Goal: Information Seeking & Learning: Learn about a topic

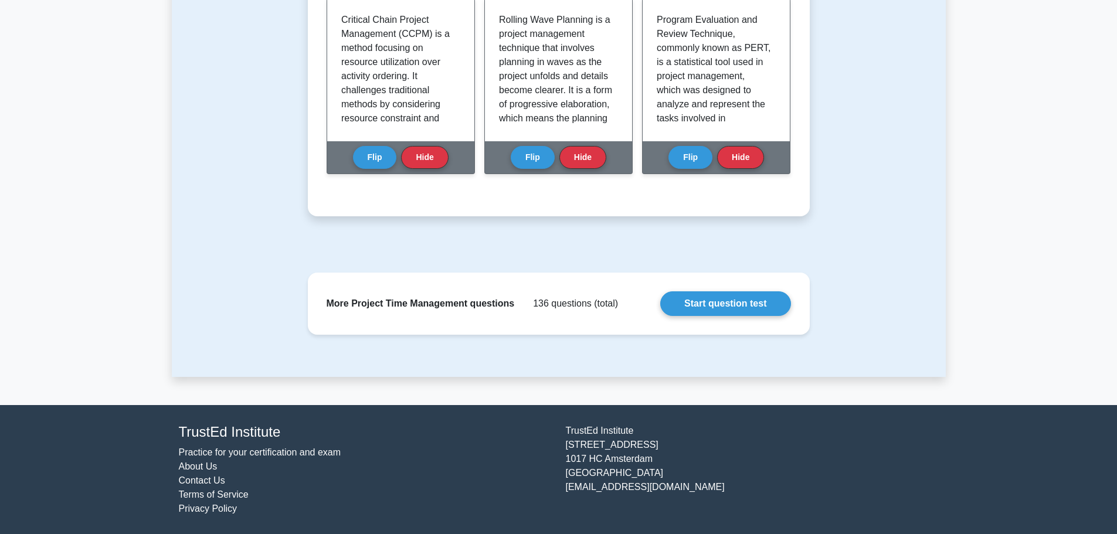
scroll to position [190, 0]
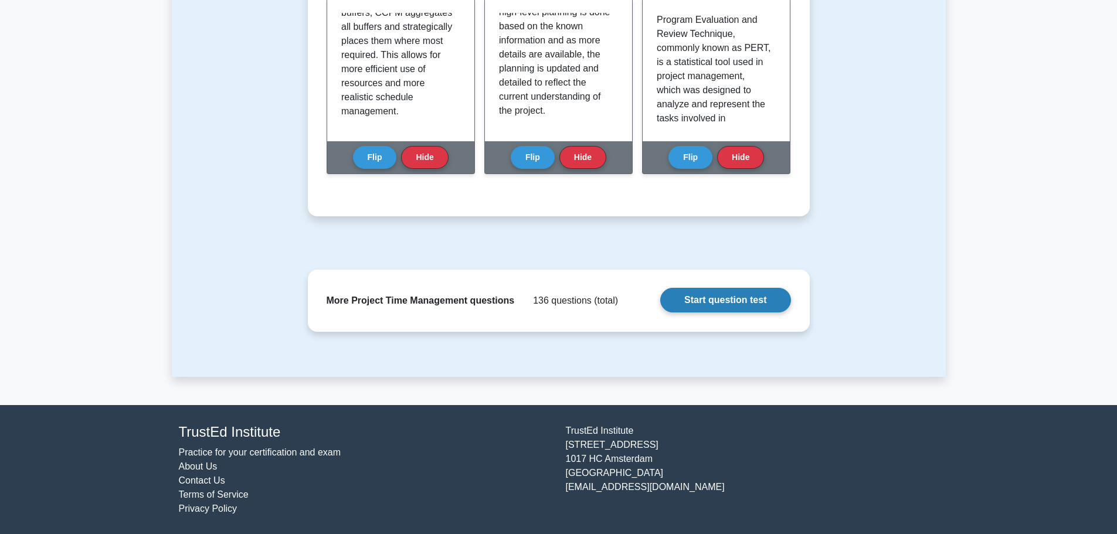
click at [694, 297] on link "Start question test" at bounding box center [725, 300] width 130 height 25
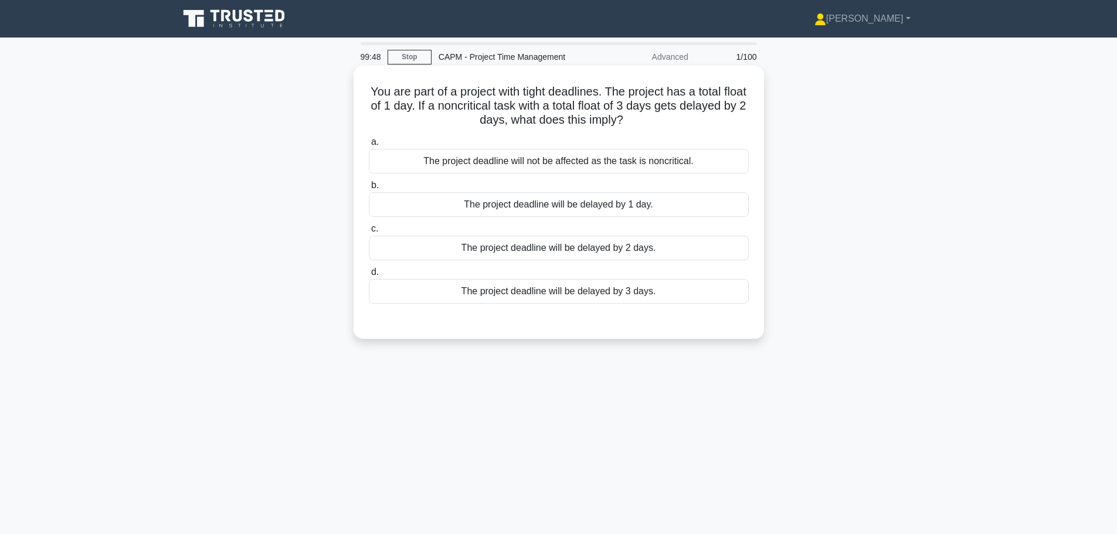
drag, startPoint x: 582, startPoint y: 104, endPoint x: 530, endPoint y: 111, distance: 52.1
click at [531, 111] on h5 "You are part of a project with tight deadlines. The project has a total float o…" at bounding box center [559, 105] width 382 height 43
click at [639, 164] on div "The project deadline will not be affected as the task is noncritical." at bounding box center [559, 161] width 380 height 25
click at [369, 146] on input "a. The project deadline will not be affected as the task is noncritical." at bounding box center [369, 142] width 0 height 8
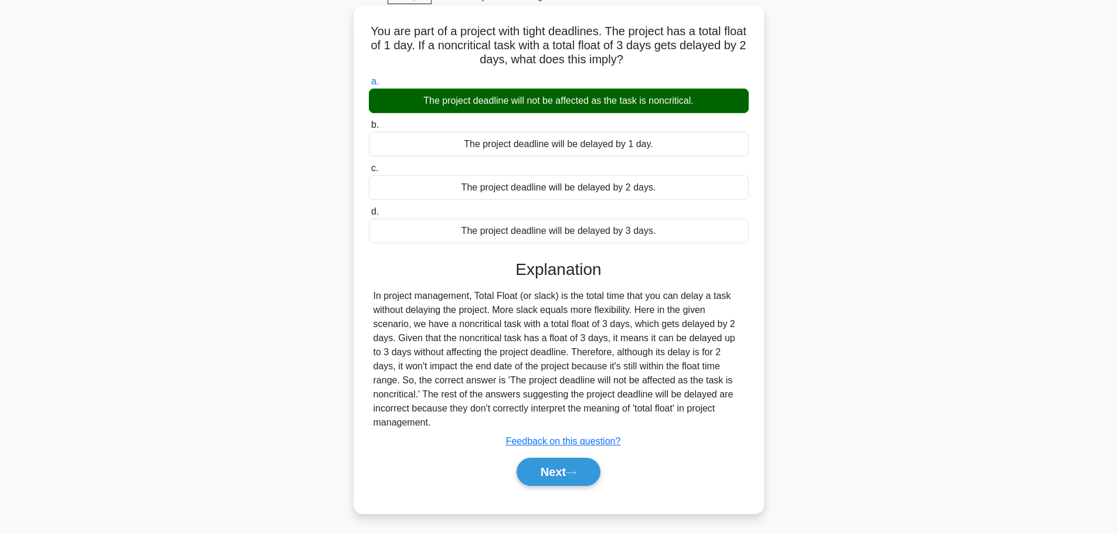
scroll to position [99, 0]
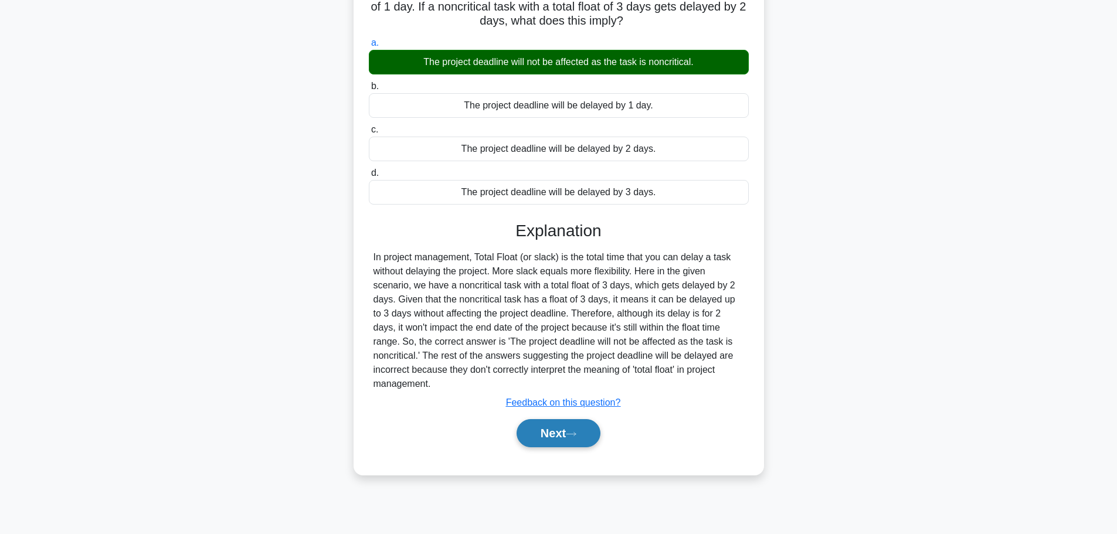
click at [544, 419] on button "Next" at bounding box center [559, 433] width 84 height 28
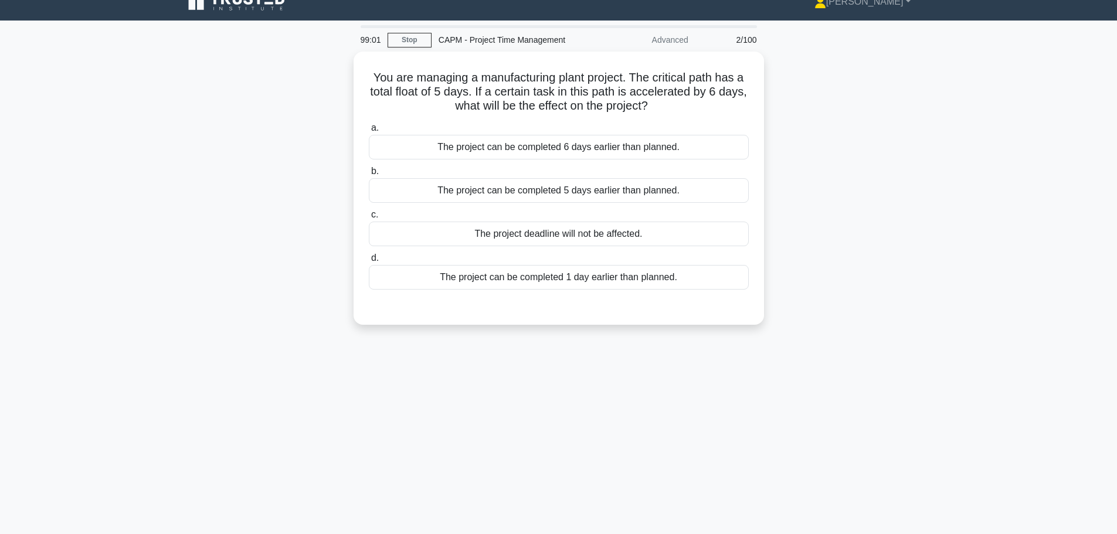
scroll to position [0, 0]
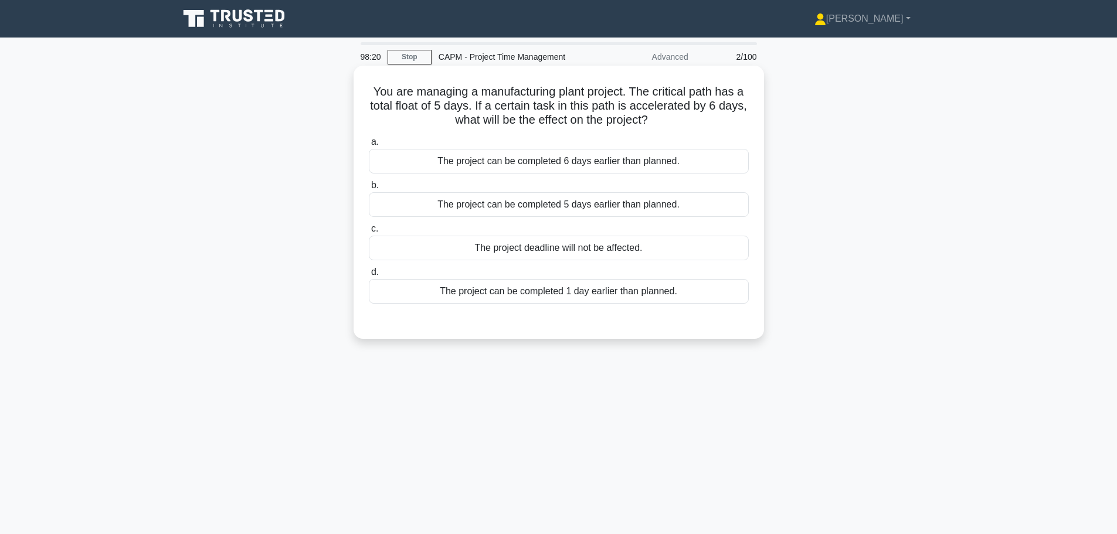
click at [527, 243] on div "The project deadline will not be affected." at bounding box center [559, 248] width 380 height 25
click at [369, 233] on input "c. The project deadline will not be affected." at bounding box center [369, 229] width 0 height 8
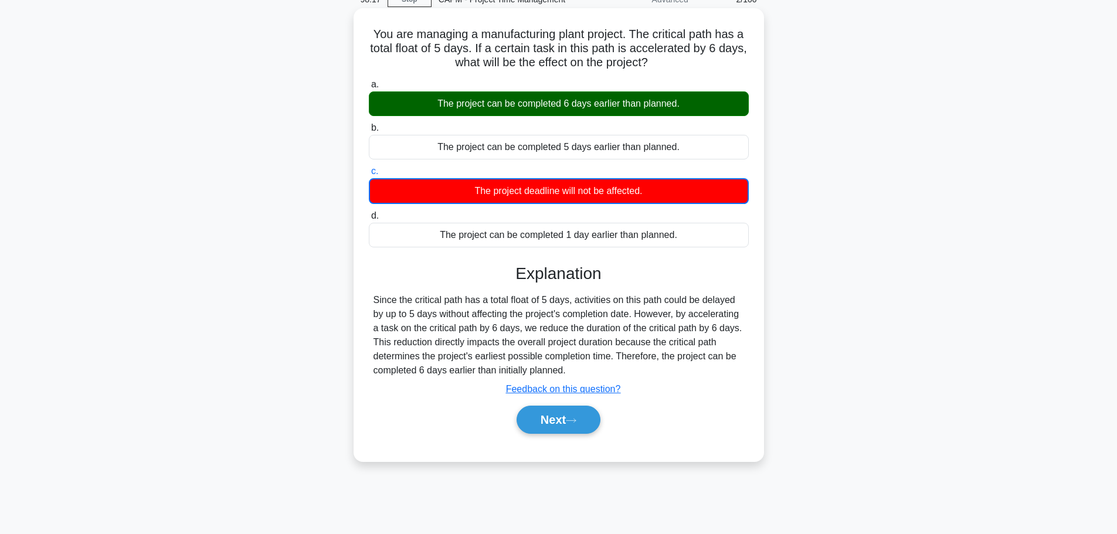
scroll to position [59, 0]
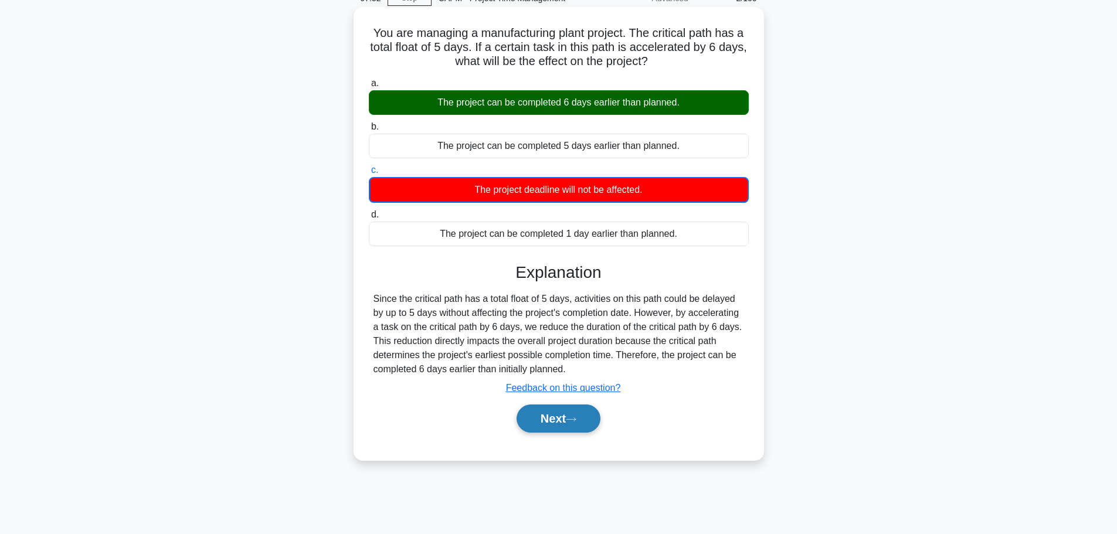
click at [538, 415] on button "Next" at bounding box center [559, 419] width 84 height 28
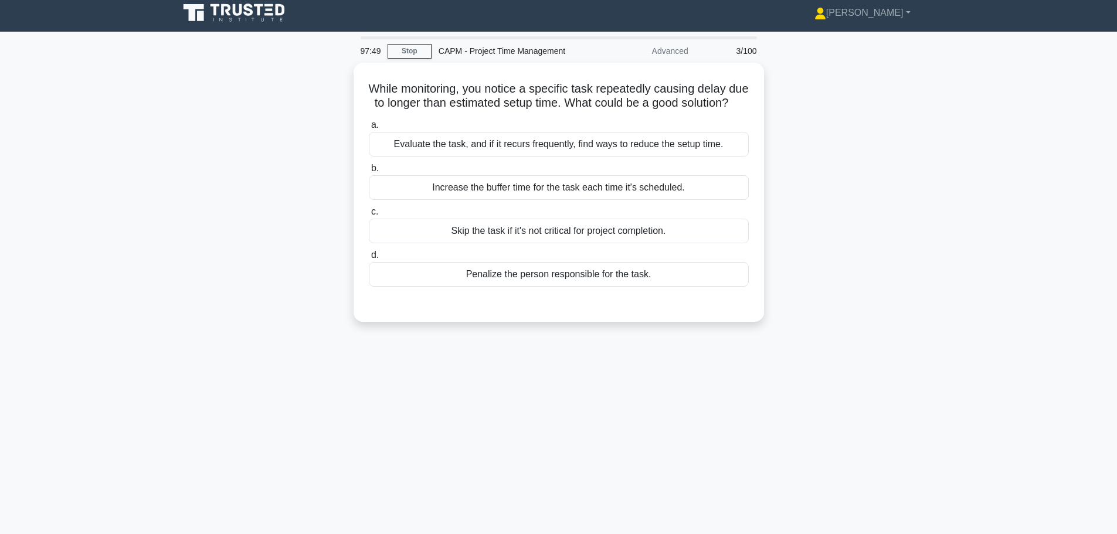
scroll to position [0, 0]
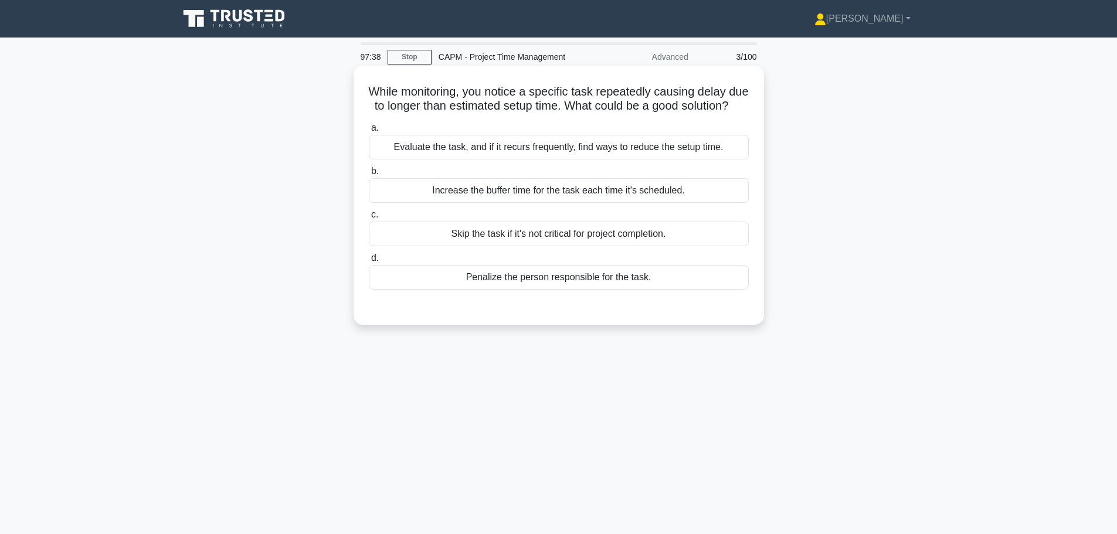
click at [450, 160] on div "Evaluate the task, and if it recurs frequently, find ways to reduce the setup t…" at bounding box center [559, 147] width 380 height 25
click at [369, 132] on input "a. Evaluate the task, and if it recurs frequently, find ways to reduce the setu…" at bounding box center [369, 128] width 0 height 8
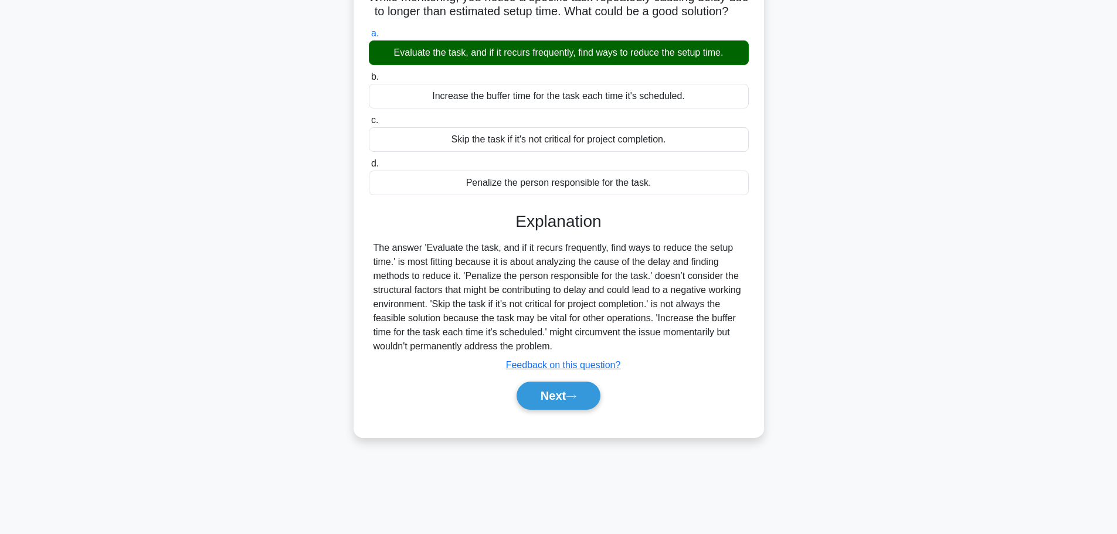
scroll to position [99, 0]
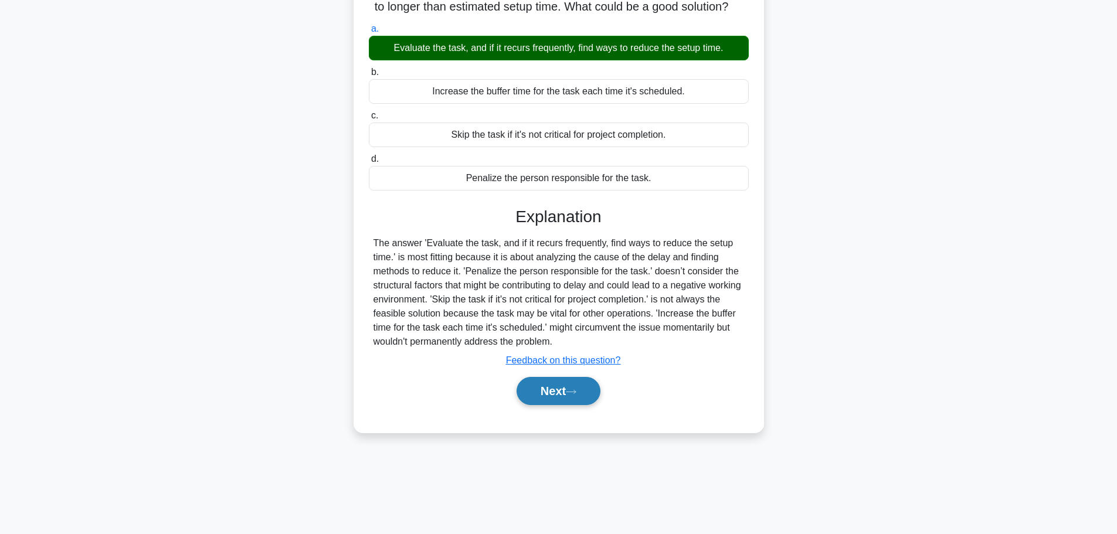
click at [548, 405] on button "Next" at bounding box center [559, 391] width 84 height 28
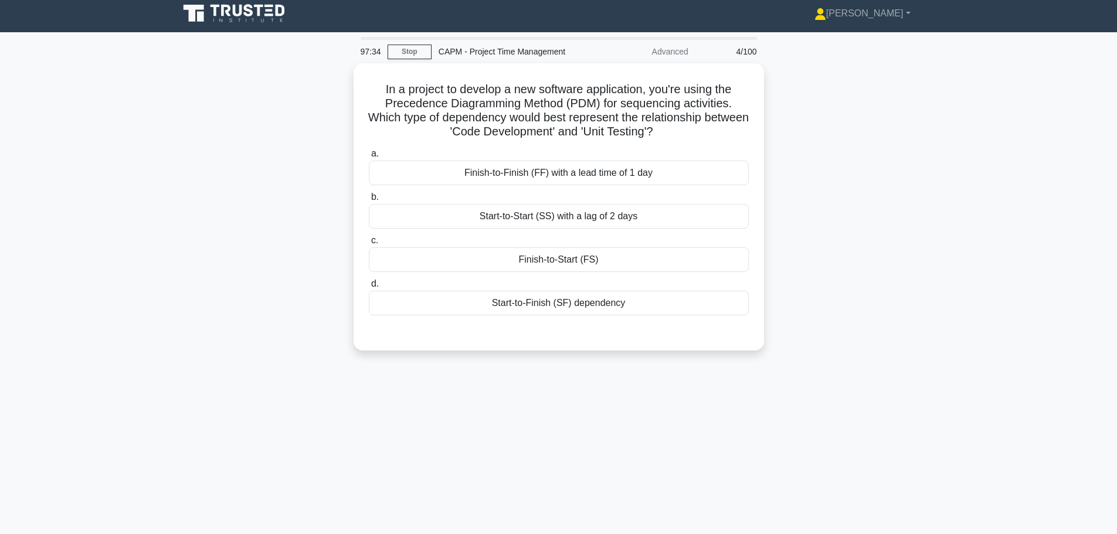
scroll to position [0, 0]
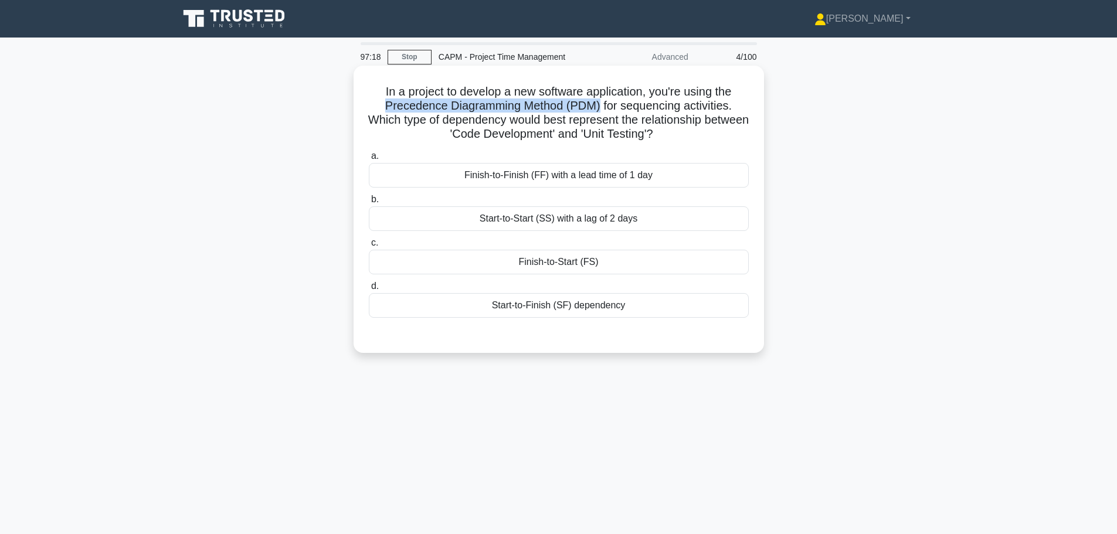
drag, startPoint x: 380, startPoint y: 109, endPoint x: 600, endPoint y: 106, distance: 219.9
click at [600, 106] on h5 "In a project to develop a new software application, you're using the Precedence…" at bounding box center [559, 112] width 382 height 57
copy h5 "Precedence Diagramming Method (PDM)"
click at [555, 312] on div "Start-to-Finish (SF) dependency" at bounding box center [559, 305] width 380 height 25
click at [369, 290] on input "d. Start-to-Finish (SF) dependency" at bounding box center [369, 287] width 0 height 8
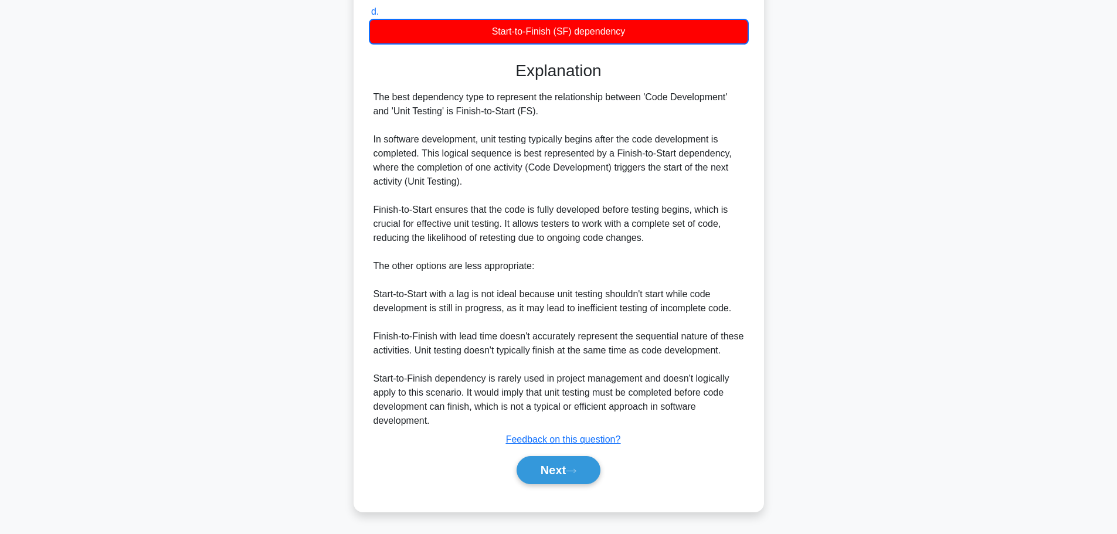
scroll to position [275, 0]
click at [566, 473] on button "Next" at bounding box center [559, 470] width 84 height 28
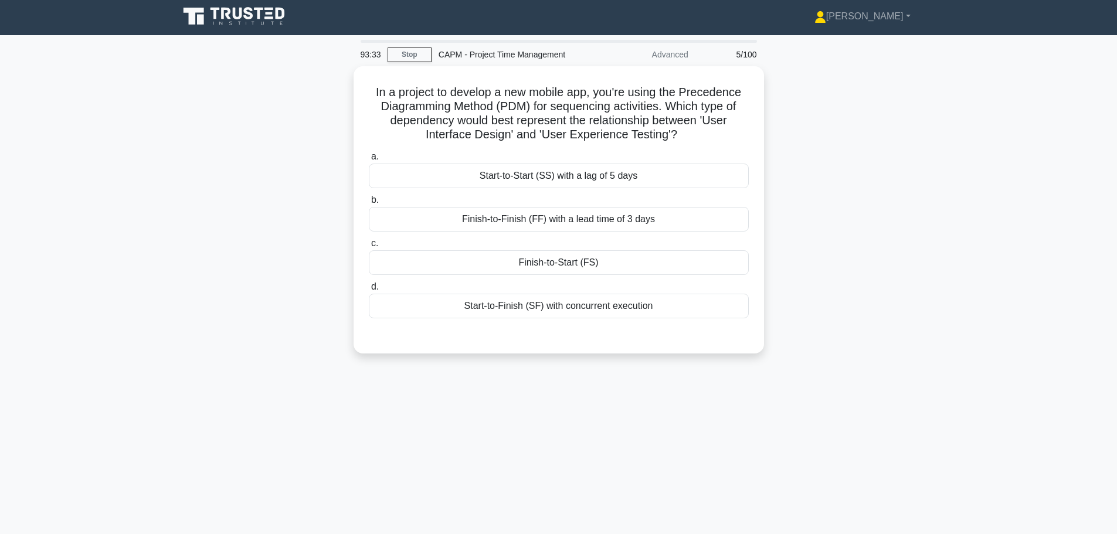
scroll to position [0, 0]
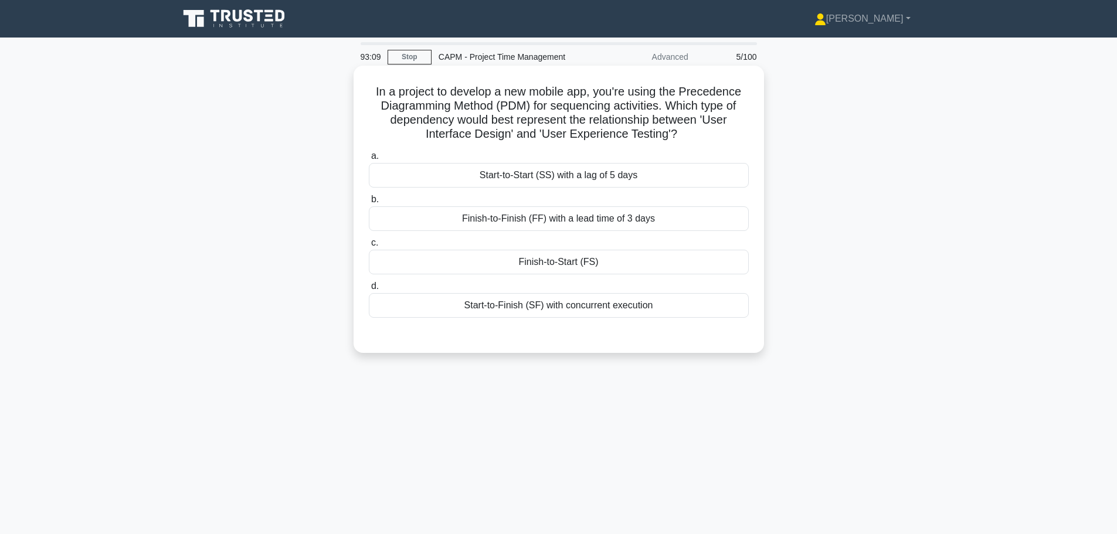
click at [484, 298] on div "Start-to-Finish (SF) with concurrent execution" at bounding box center [559, 305] width 380 height 25
click at [369, 290] on input "d. Start-to-Finish (SF) with concurrent execution" at bounding box center [369, 287] width 0 height 8
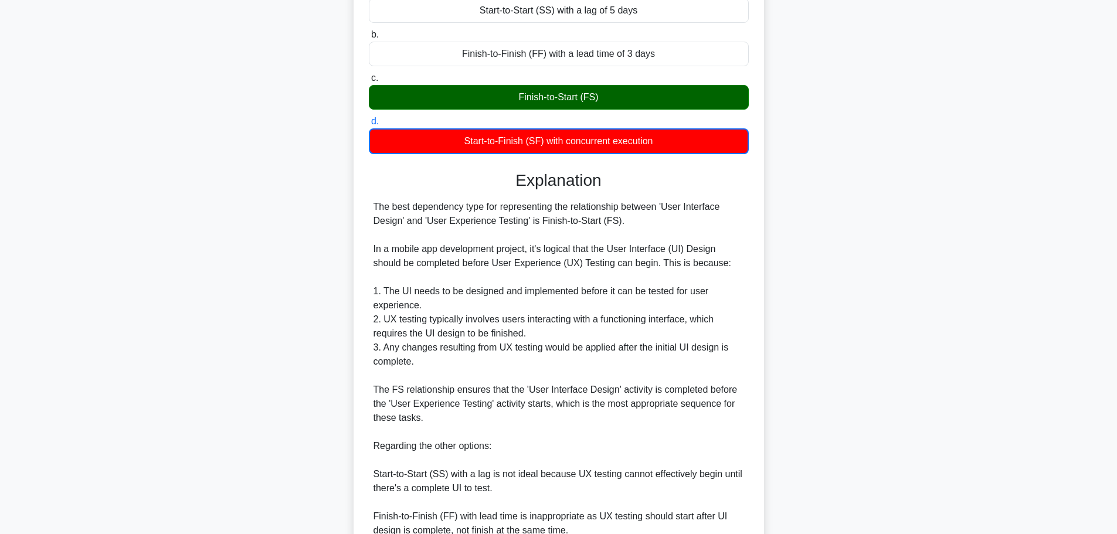
scroll to position [176, 0]
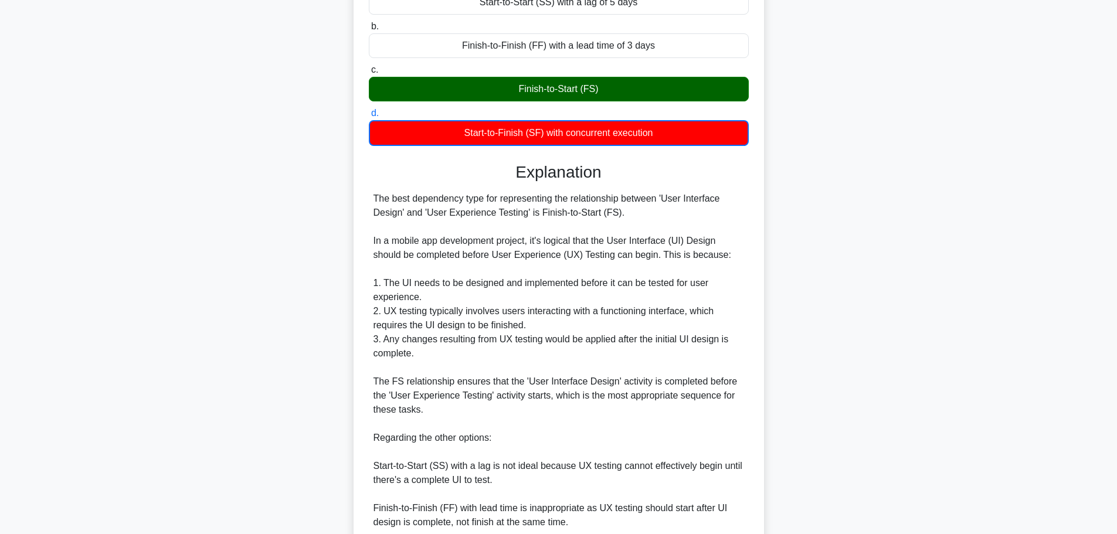
drag, startPoint x: 85, startPoint y: 127, endPoint x: 123, endPoint y: 124, distance: 37.6
click at [85, 127] on main "92:08 Stop CAPM - Project Time Management Advanced 5/100 In a project to develo…" at bounding box center [558, 268] width 1117 height 813
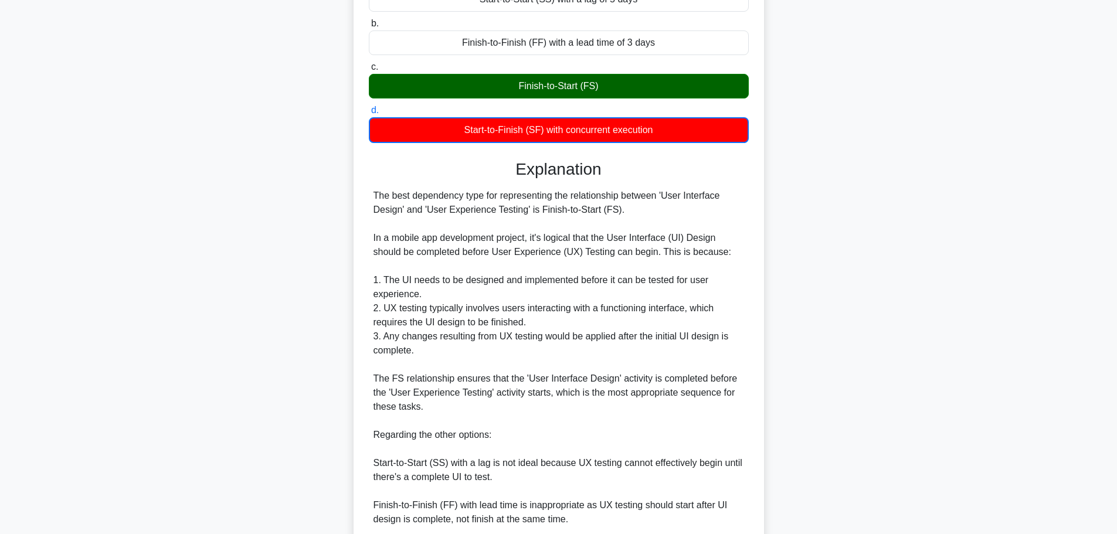
click at [646, 359] on div "The best dependency type for representing the relationship between 'User Interf…" at bounding box center [559, 379] width 371 height 380
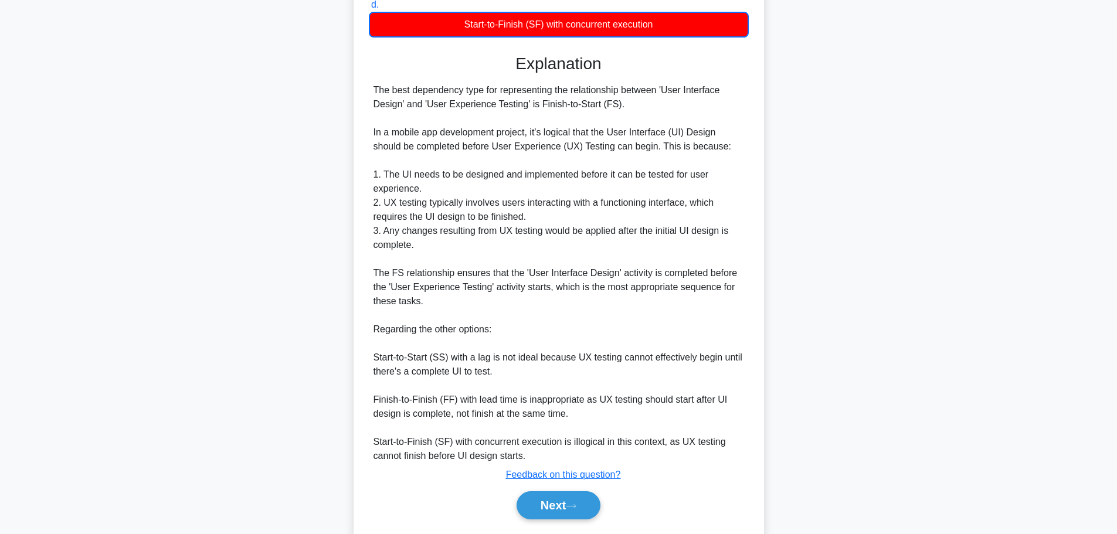
scroll to position [83, 0]
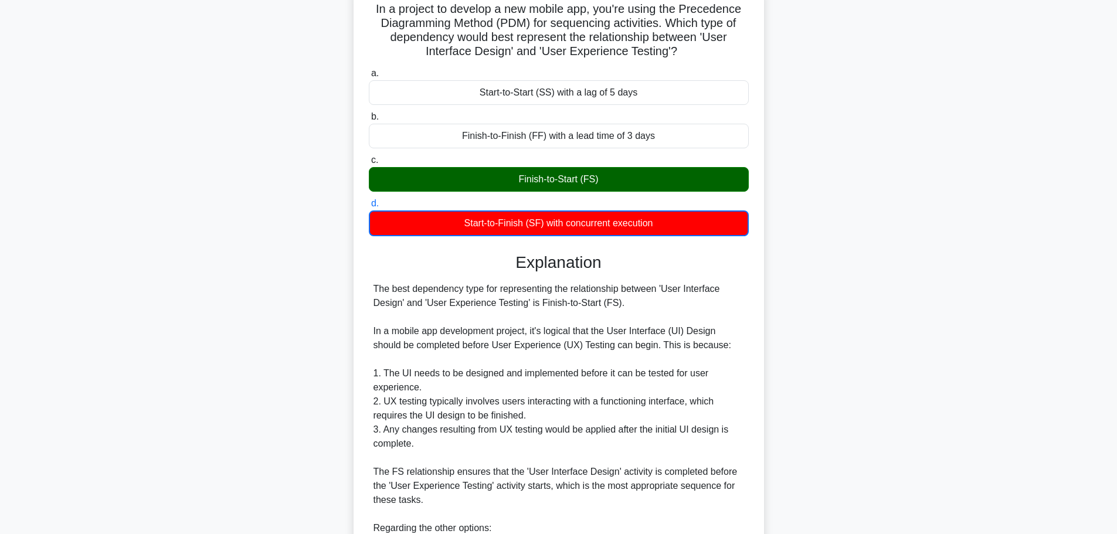
click at [622, 330] on div "The best dependency type for representing the relationship between 'User Interf…" at bounding box center [559, 472] width 371 height 380
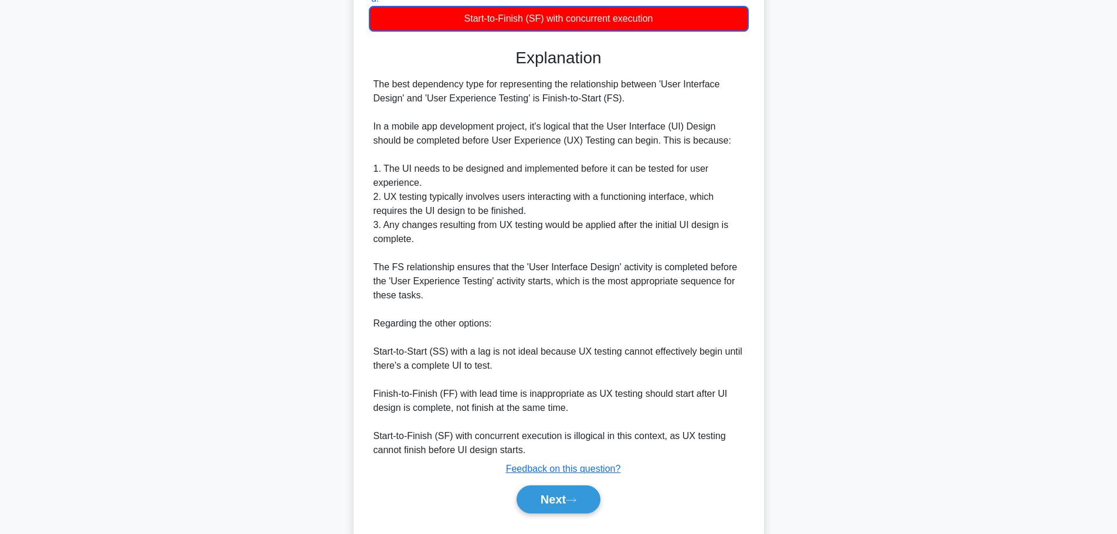
scroll to position [293, 0]
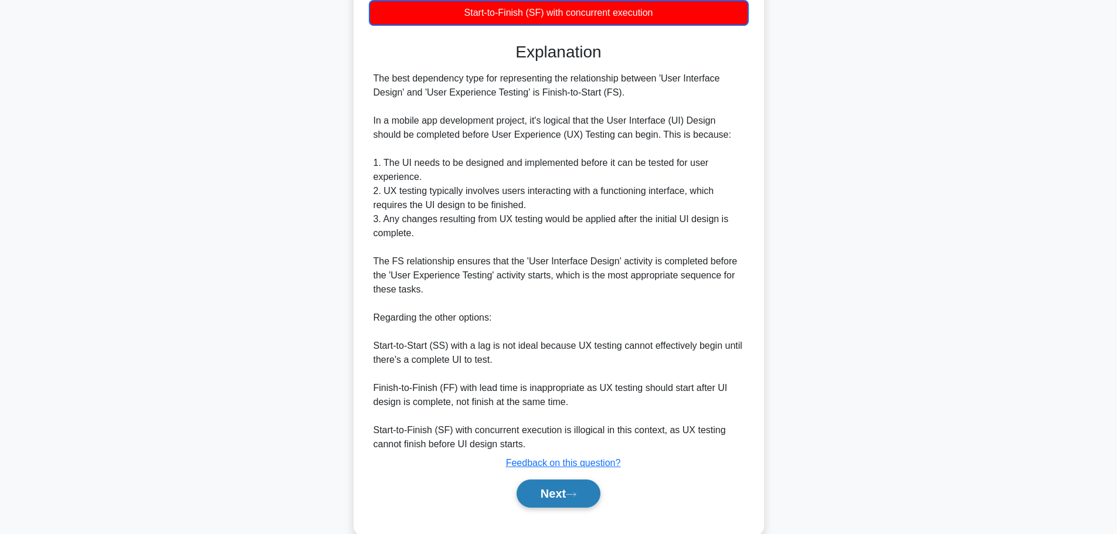
click at [567, 501] on button "Next" at bounding box center [559, 494] width 84 height 28
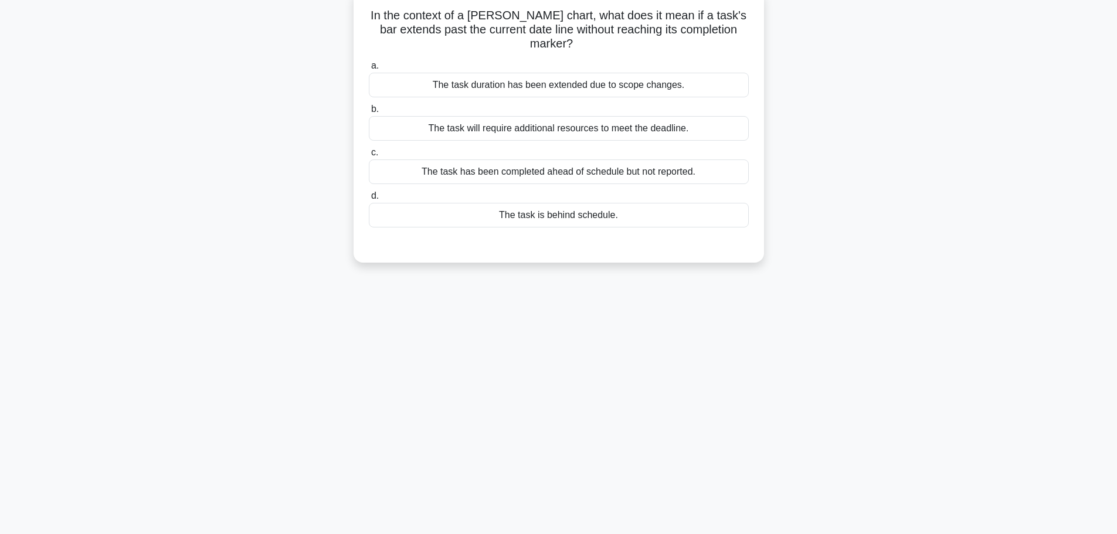
scroll to position [0, 0]
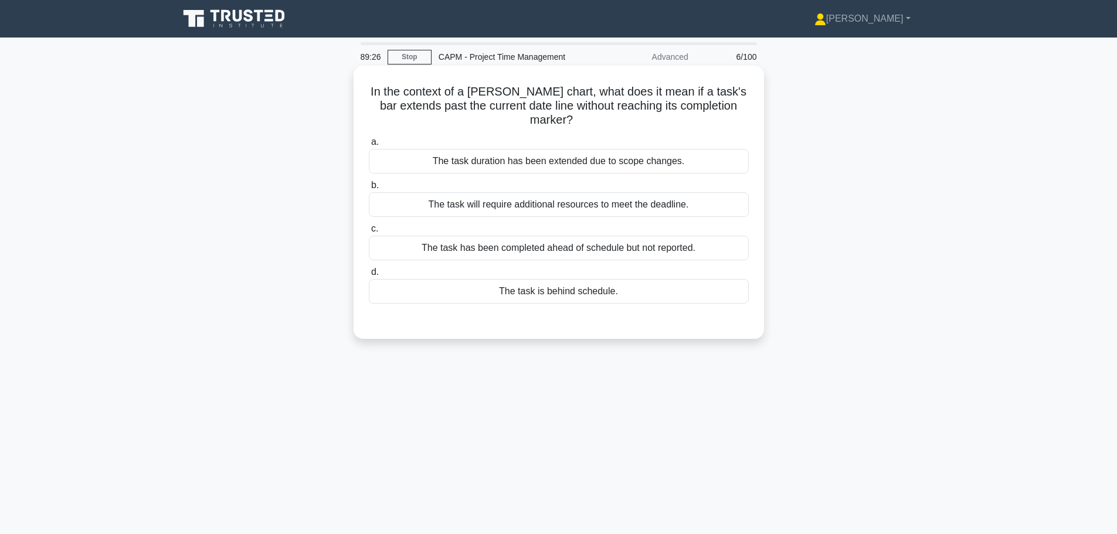
click at [535, 149] on div "The task duration has been extended due to scope changes." at bounding box center [559, 161] width 380 height 25
click at [369, 144] on input "a. The task duration has been extended due to scope changes." at bounding box center [369, 142] width 0 height 8
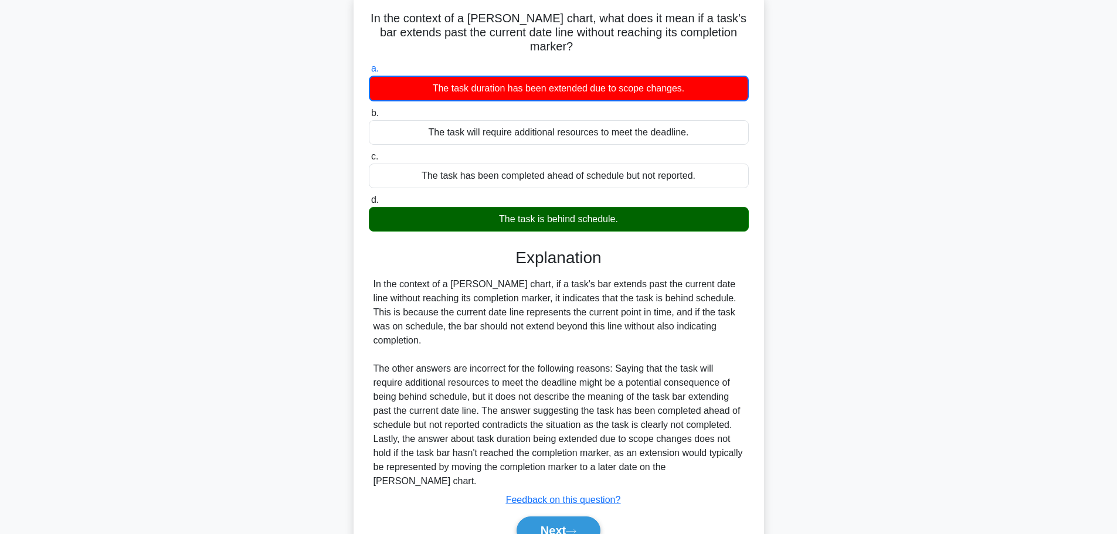
scroll to position [99, 0]
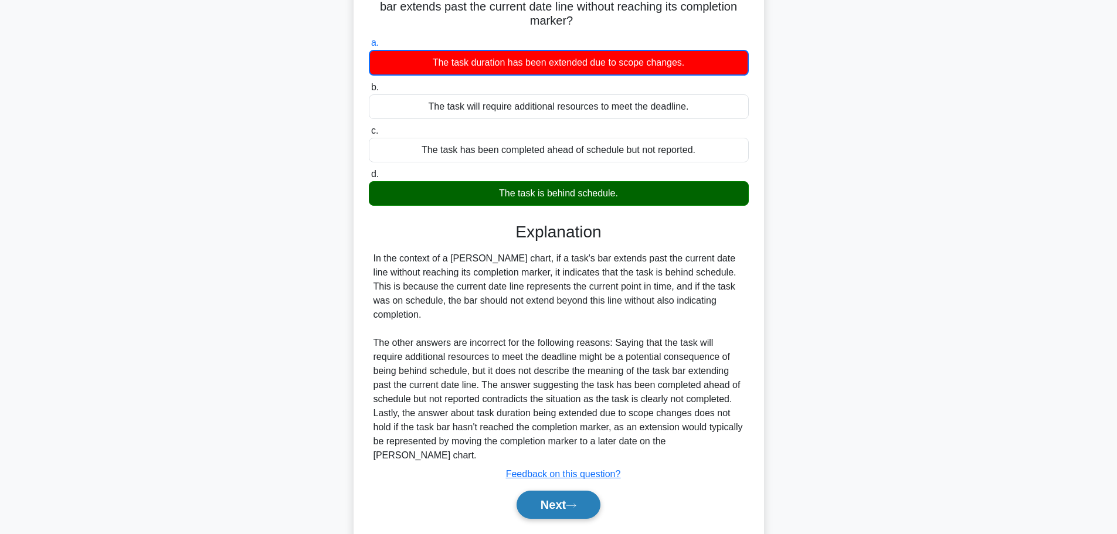
click at [556, 491] on button "Next" at bounding box center [559, 505] width 84 height 28
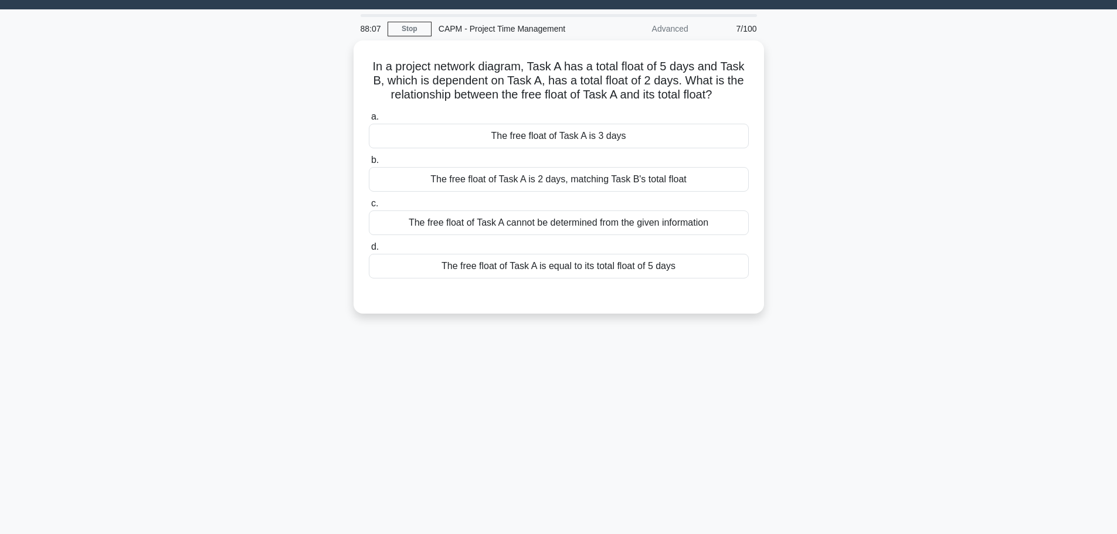
scroll to position [0, 0]
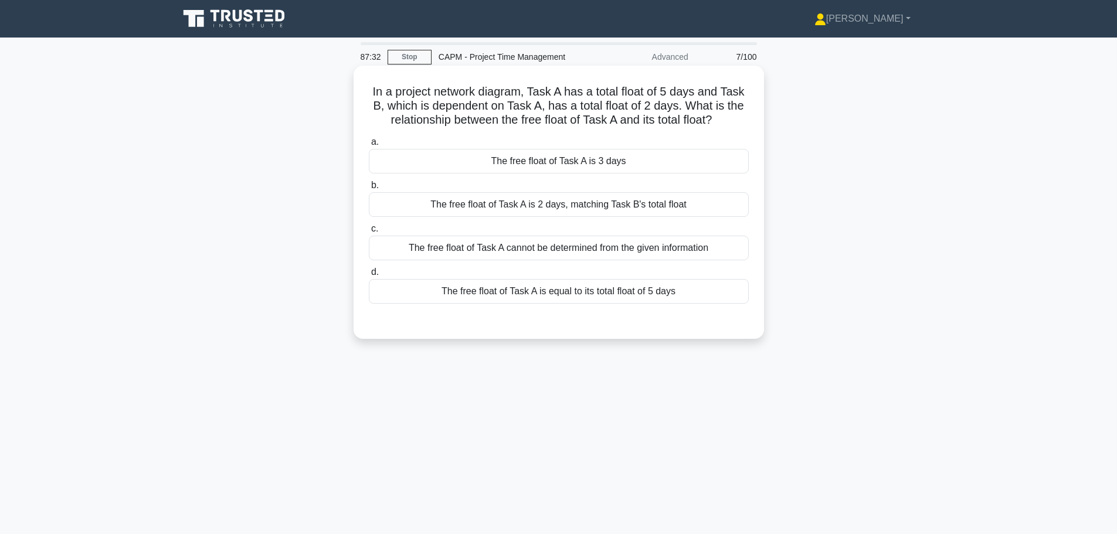
click at [527, 294] on div "The free float of Task A is equal to its total float of 5 days" at bounding box center [559, 291] width 380 height 25
click at [369, 276] on input "d. The free float of Task A is equal to its total float of 5 days" at bounding box center [369, 273] width 0 height 8
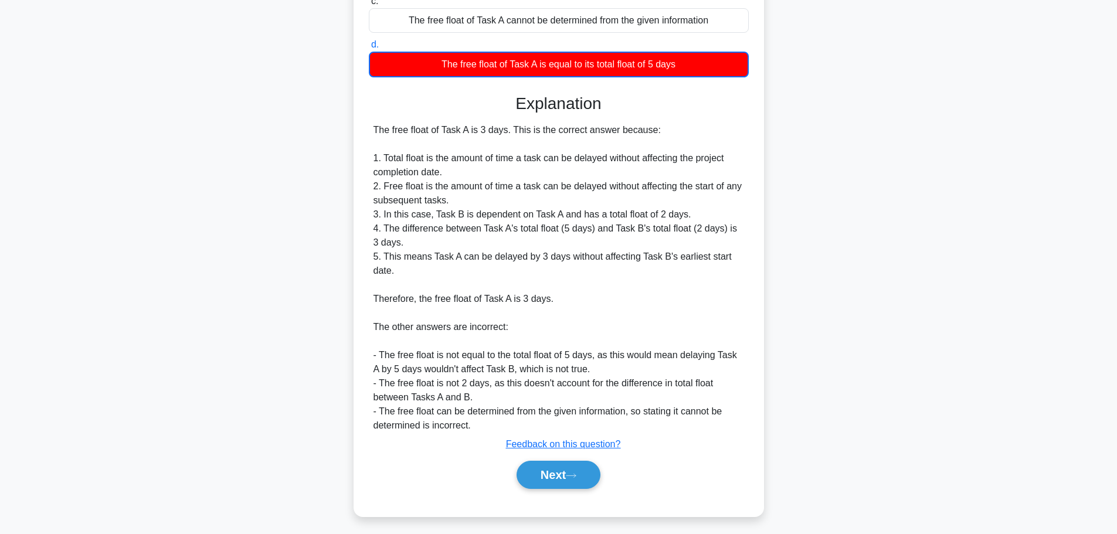
scroll to position [233, 0]
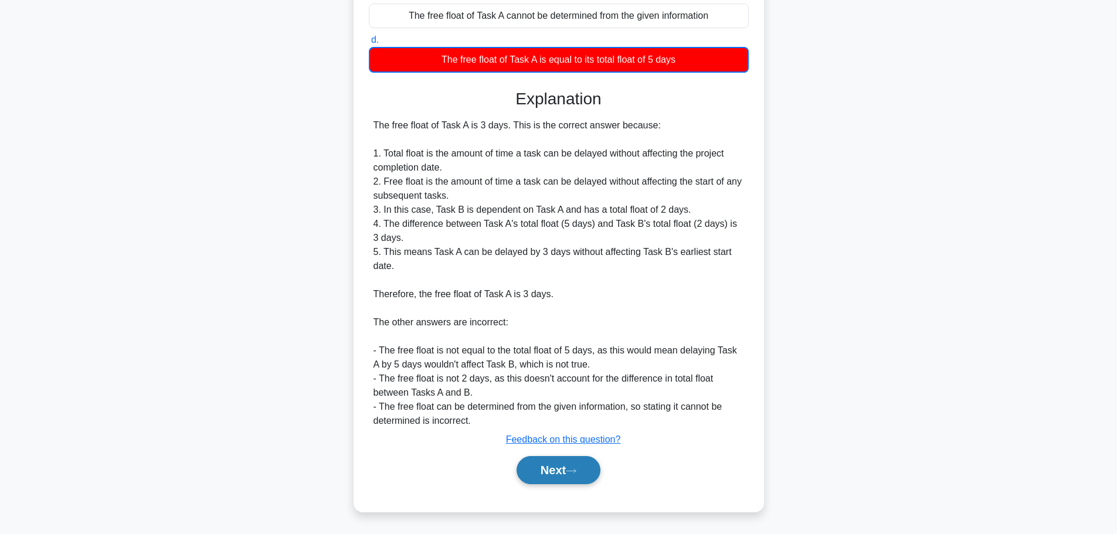
click at [561, 464] on button "Next" at bounding box center [559, 470] width 84 height 28
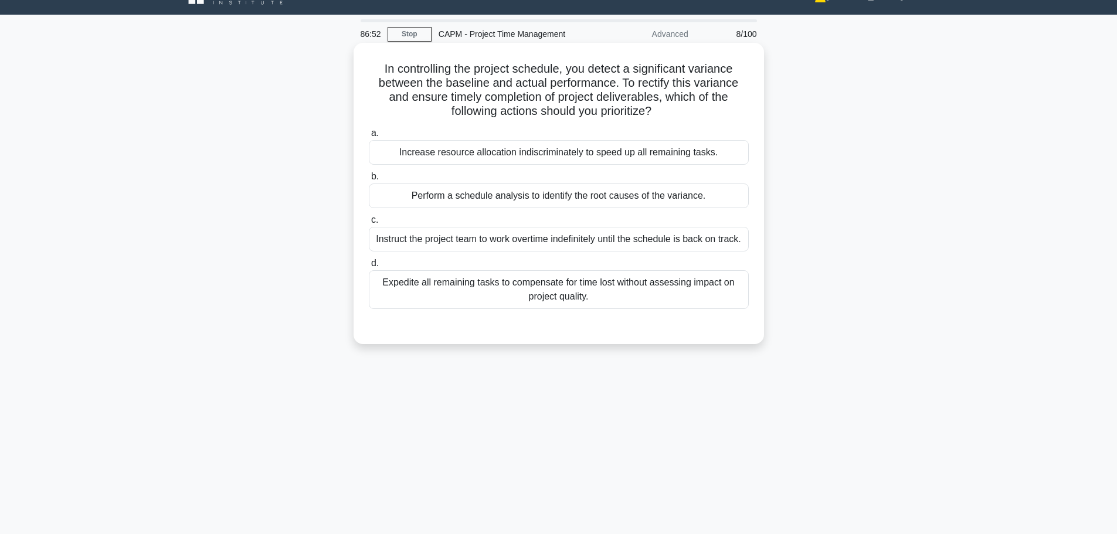
scroll to position [0, 0]
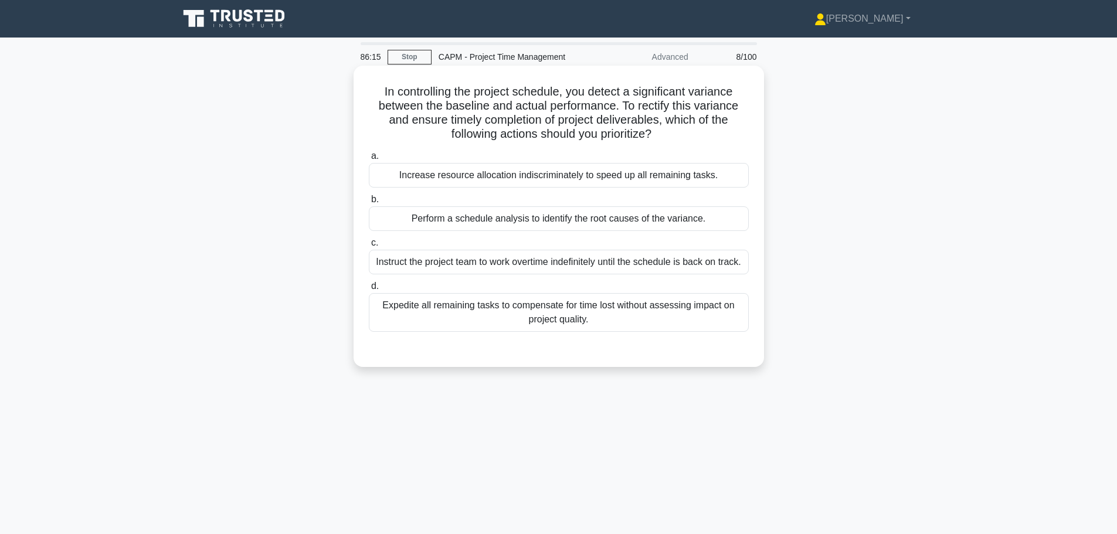
click at [591, 176] on div "Increase resource allocation indiscriminately to speed up all remaining tasks." at bounding box center [559, 175] width 380 height 25
click at [369, 160] on input "a. Increase resource allocation indiscriminately to speed up all remaining task…" at bounding box center [369, 156] width 0 height 8
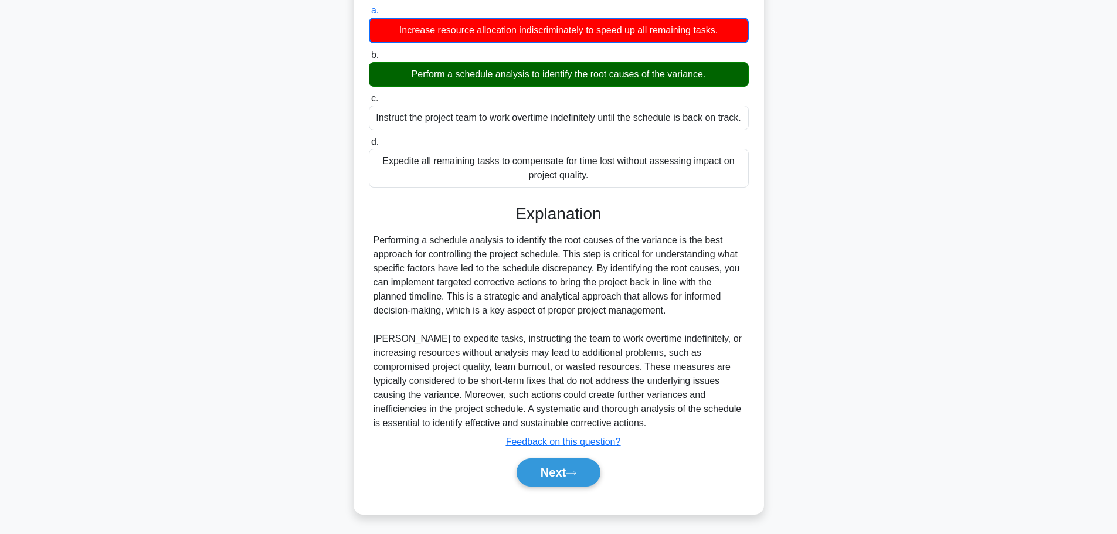
scroll to position [148, 0]
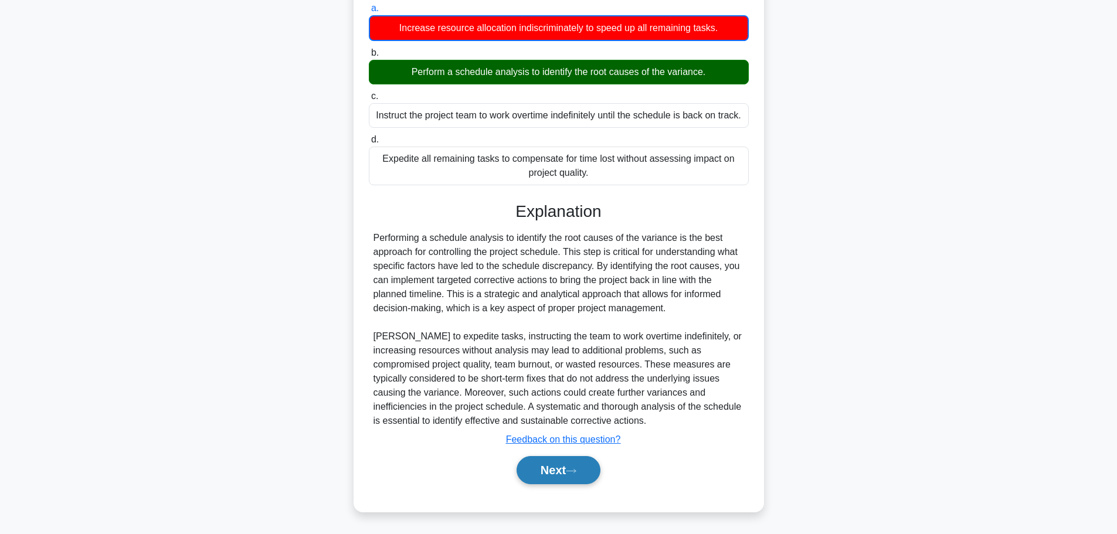
click at [564, 467] on button "Next" at bounding box center [559, 470] width 84 height 28
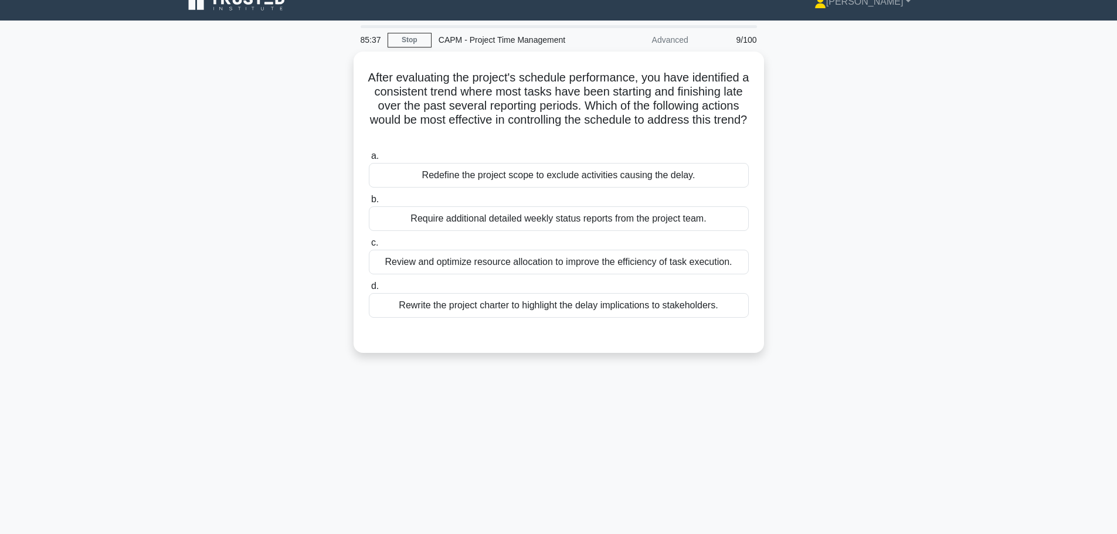
scroll to position [0, 0]
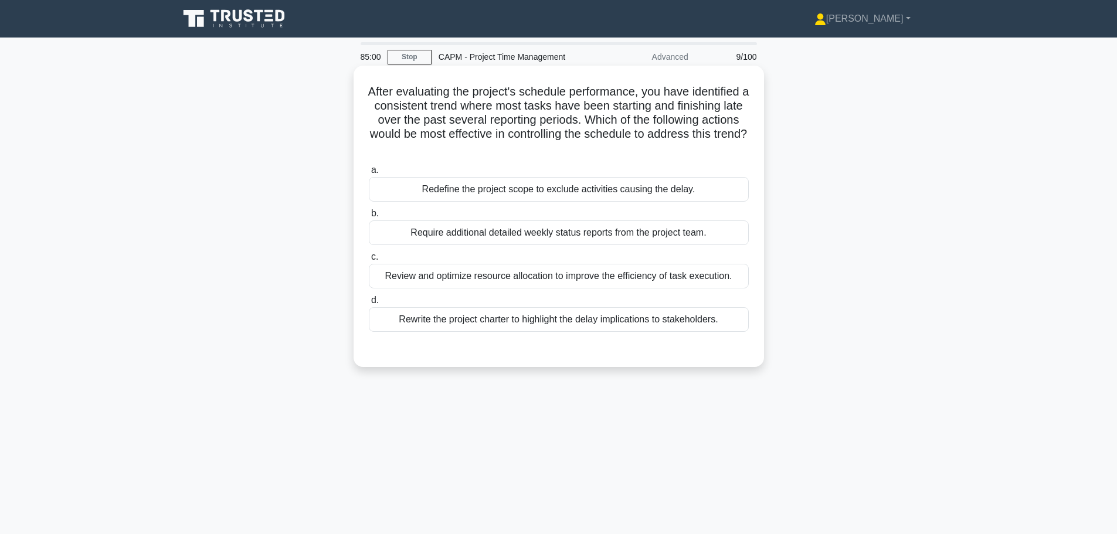
click at [619, 279] on div "Review and optimize resource allocation to improve the efficiency of task execu…" at bounding box center [559, 276] width 380 height 25
click at [369, 261] on input "c. Review and optimize resource allocation to improve the efficiency of task ex…" at bounding box center [369, 257] width 0 height 8
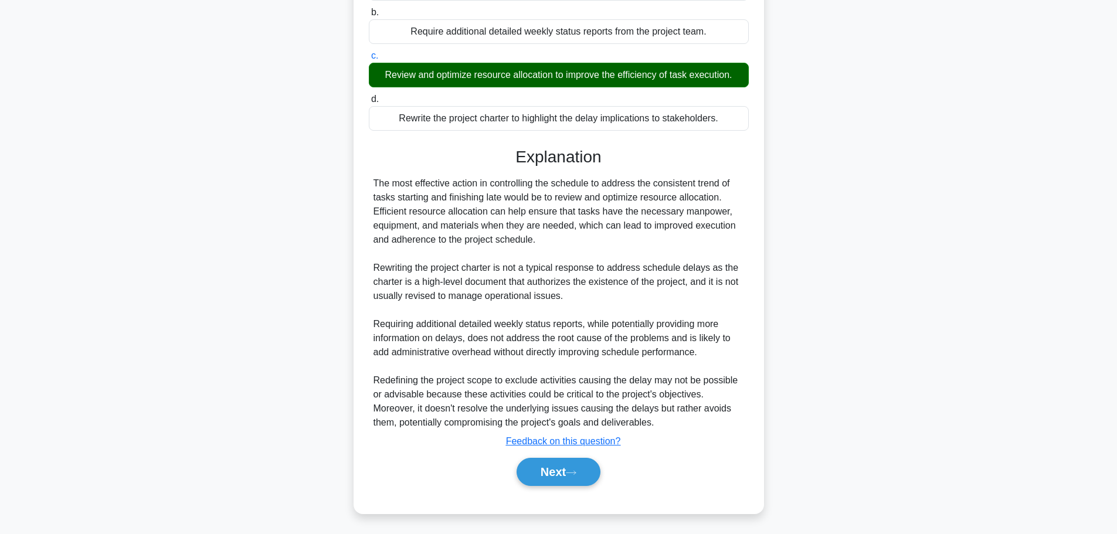
scroll to position [203, 0]
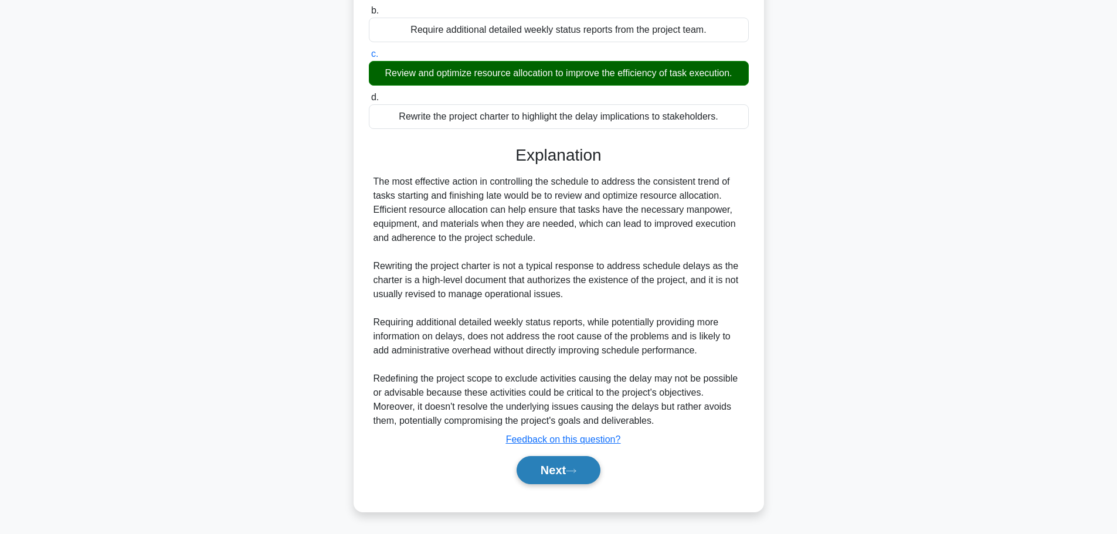
click at [574, 464] on button "Next" at bounding box center [559, 470] width 84 height 28
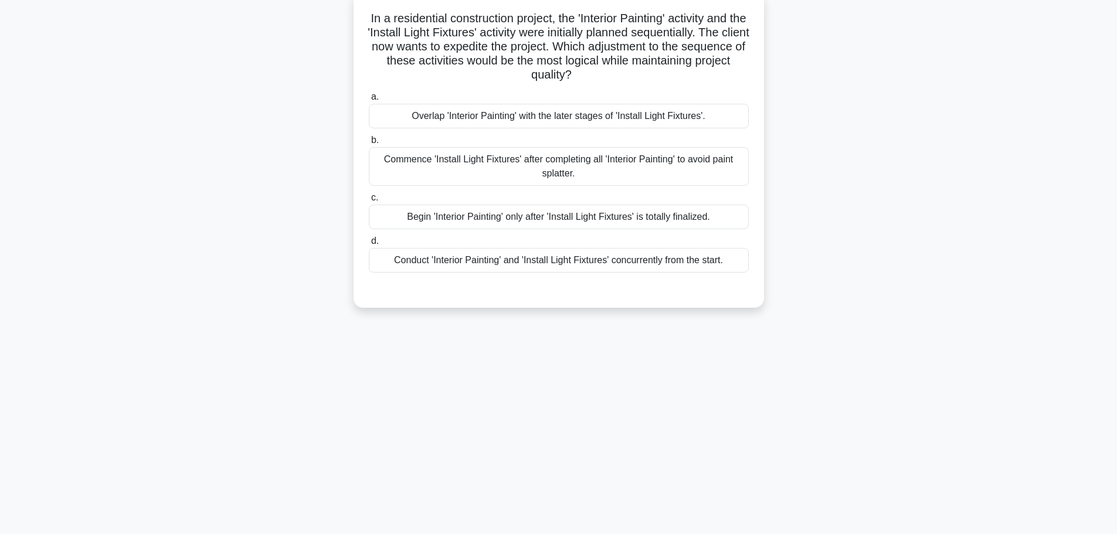
scroll to position [0, 0]
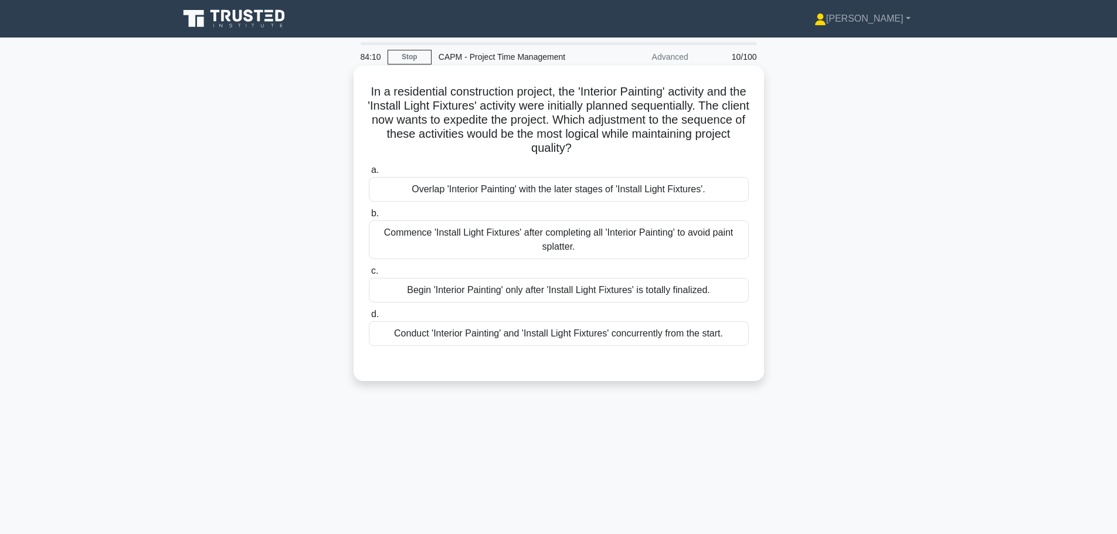
click at [523, 327] on div "Conduct 'Interior Painting' and 'Install Light Fixtures' concurrently from the …" at bounding box center [559, 333] width 380 height 25
click at [369, 318] on input "d. Conduct 'Interior Painting' and 'Install Light Fixtures' concurrently from t…" at bounding box center [369, 315] width 0 height 8
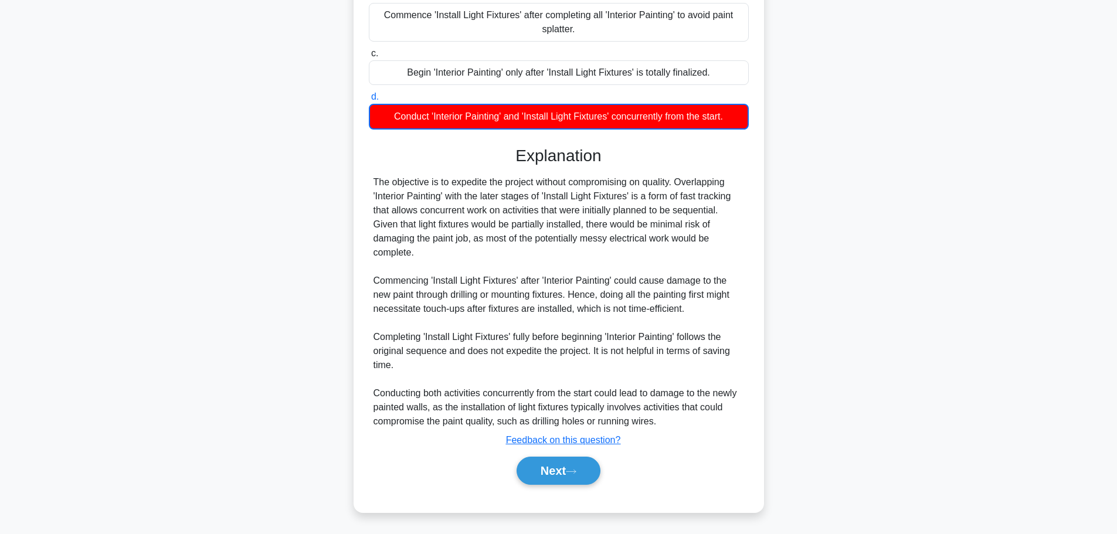
scroll to position [219, 0]
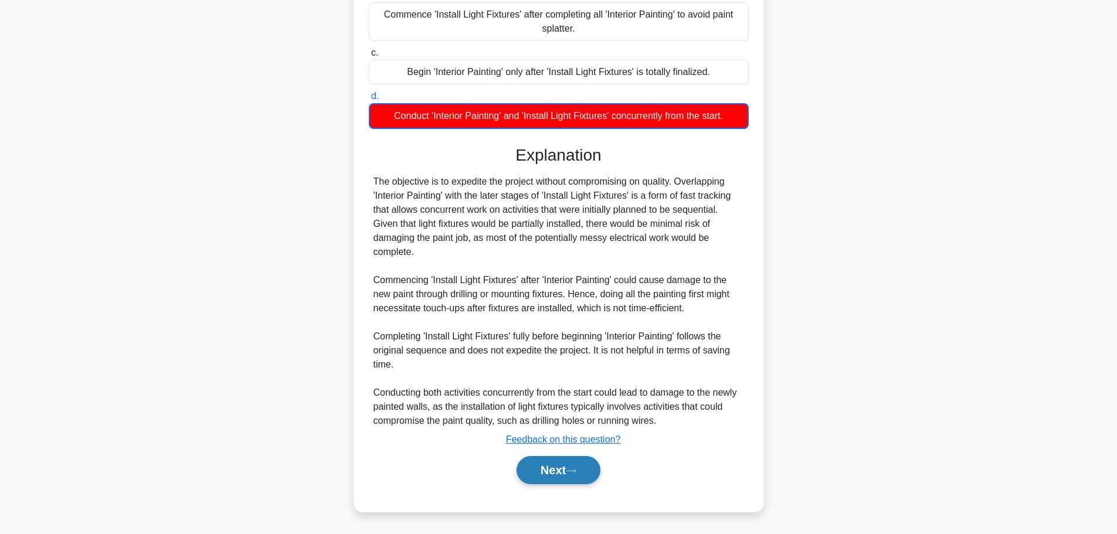
click at [537, 477] on button "Next" at bounding box center [559, 470] width 84 height 28
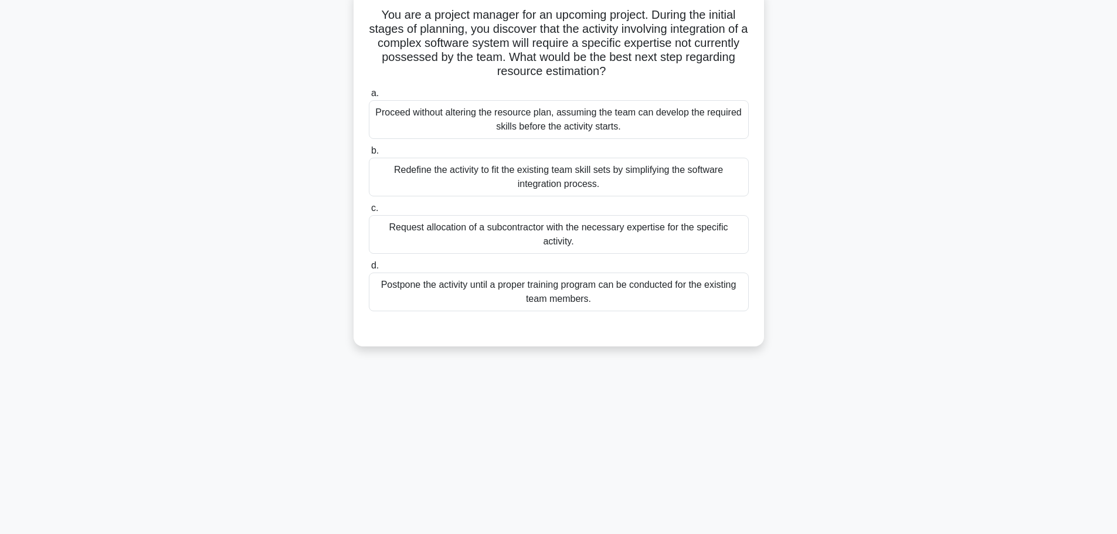
scroll to position [0, 0]
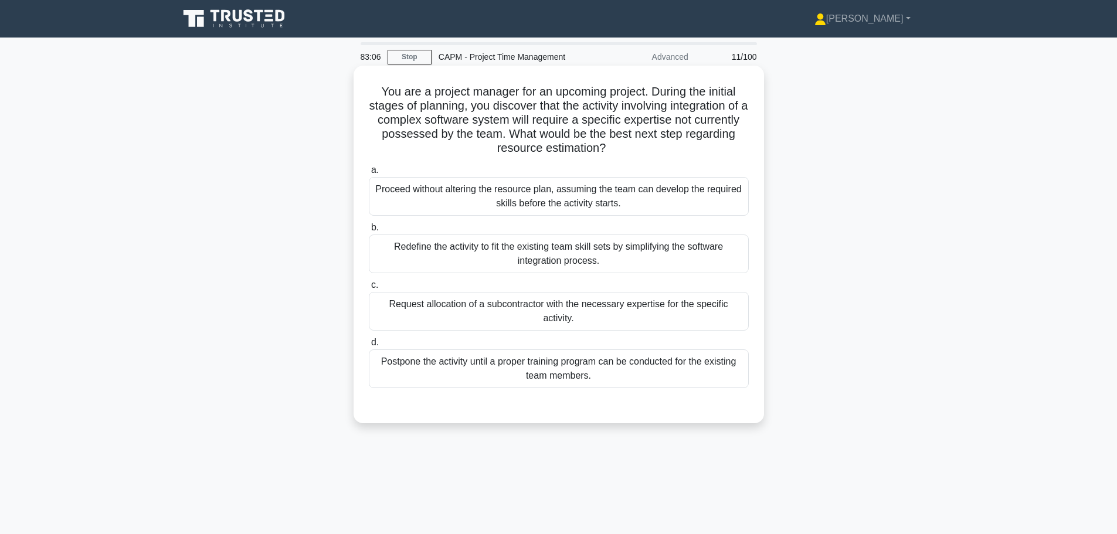
click at [442, 303] on div "Request allocation of a subcontractor with the necessary expertise for the spec…" at bounding box center [559, 311] width 380 height 39
click at [369, 289] on input "c. Request allocation of a subcontractor with the necessary expertise for the s…" at bounding box center [369, 285] width 0 height 8
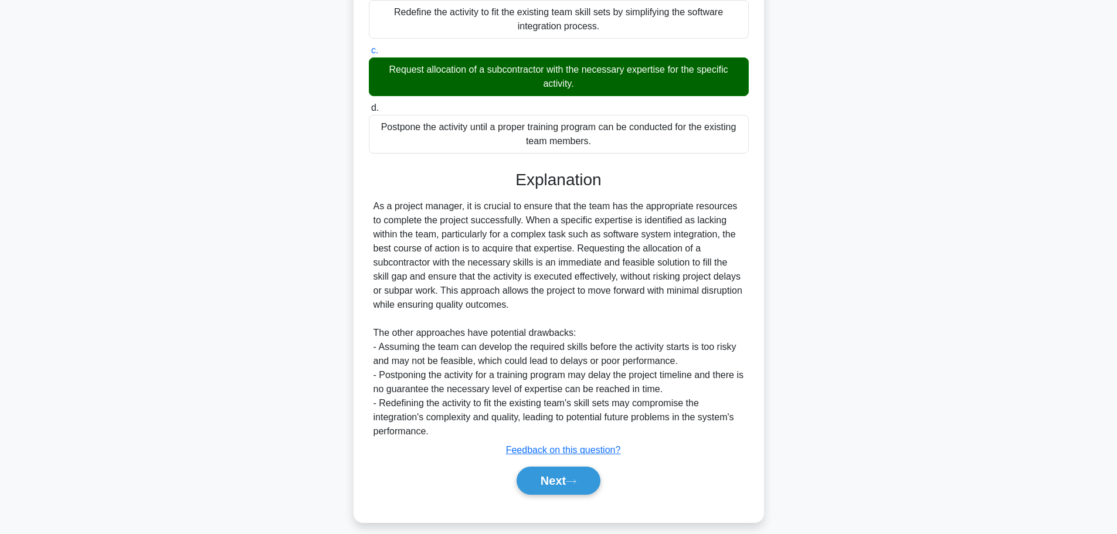
scroll to position [246, 0]
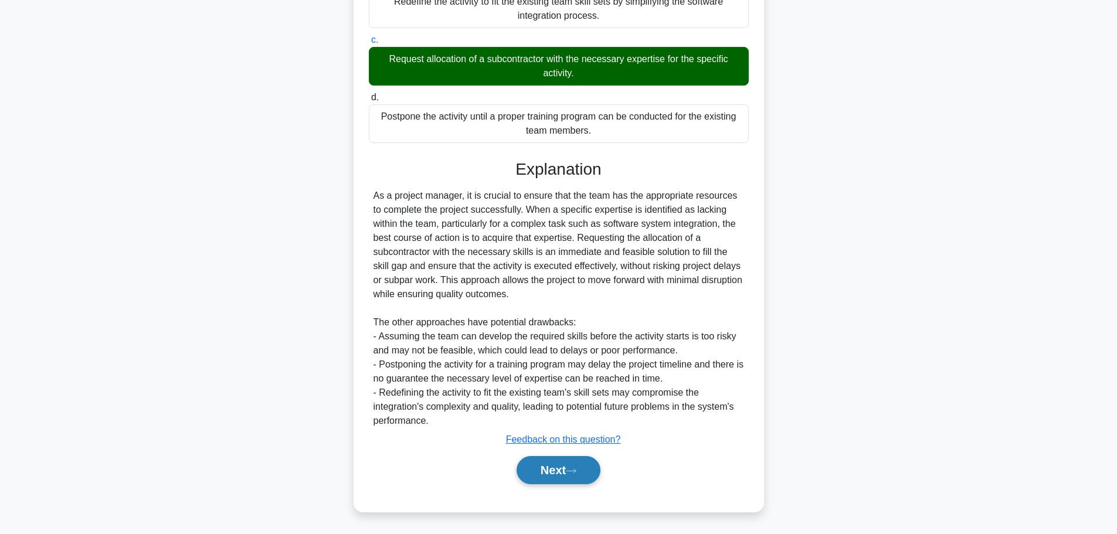
click at [561, 476] on button "Next" at bounding box center [559, 470] width 84 height 28
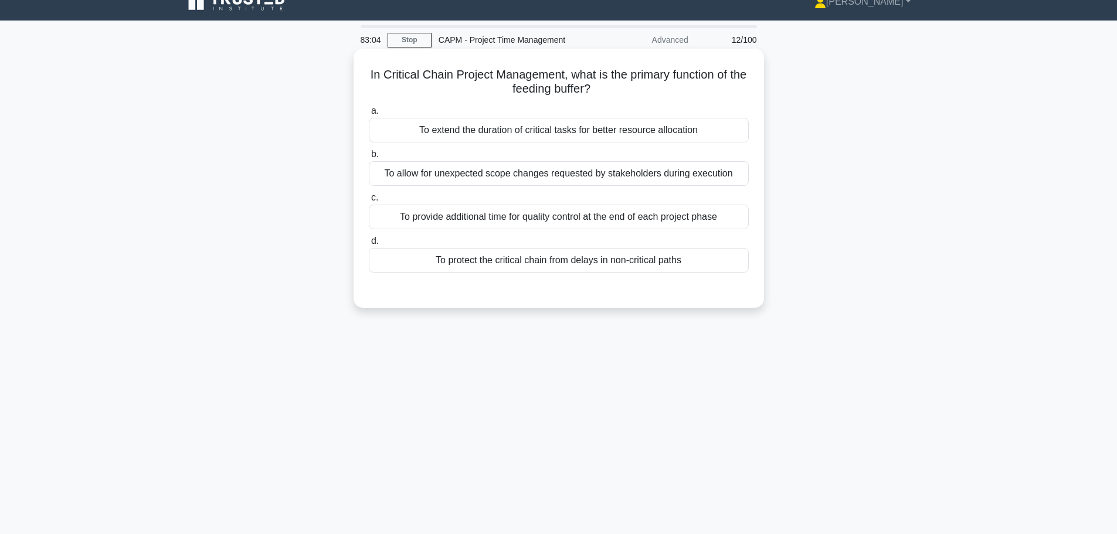
scroll to position [0, 0]
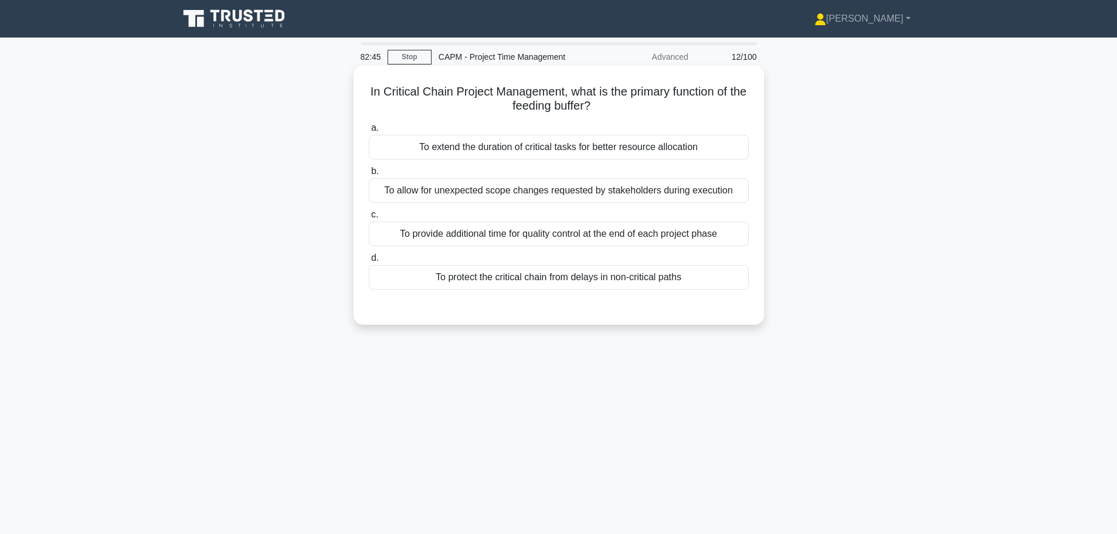
click at [557, 189] on div "To allow for unexpected scope changes requested by stakeholders during execution" at bounding box center [559, 190] width 380 height 25
click at [369, 175] on input "b. To allow for unexpected scope changes requested by stakeholders during execu…" at bounding box center [369, 172] width 0 height 8
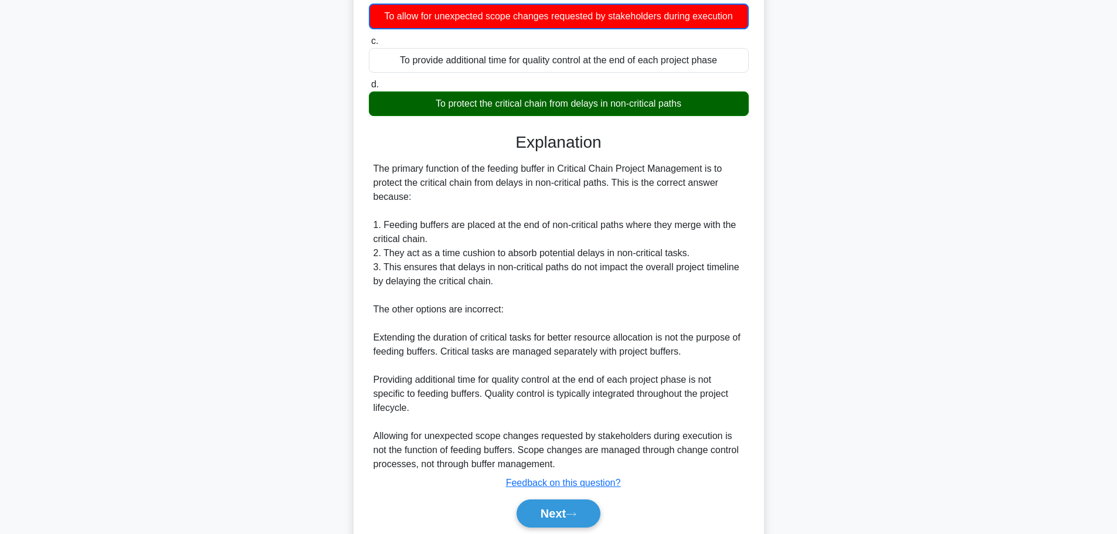
scroll to position [176, 0]
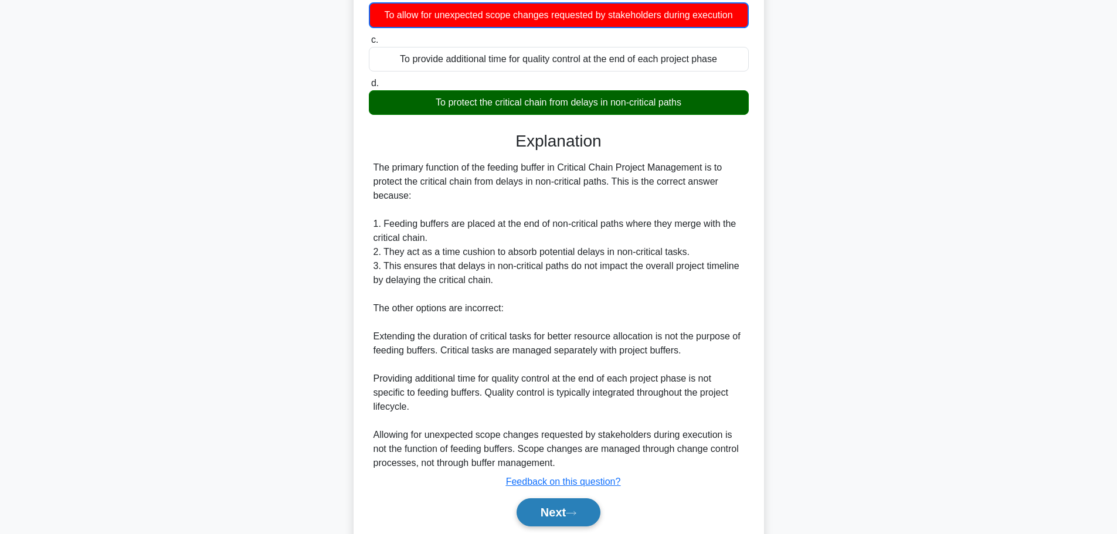
click at [574, 509] on button "Next" at bounding box center [559, 512] width 84 height 28
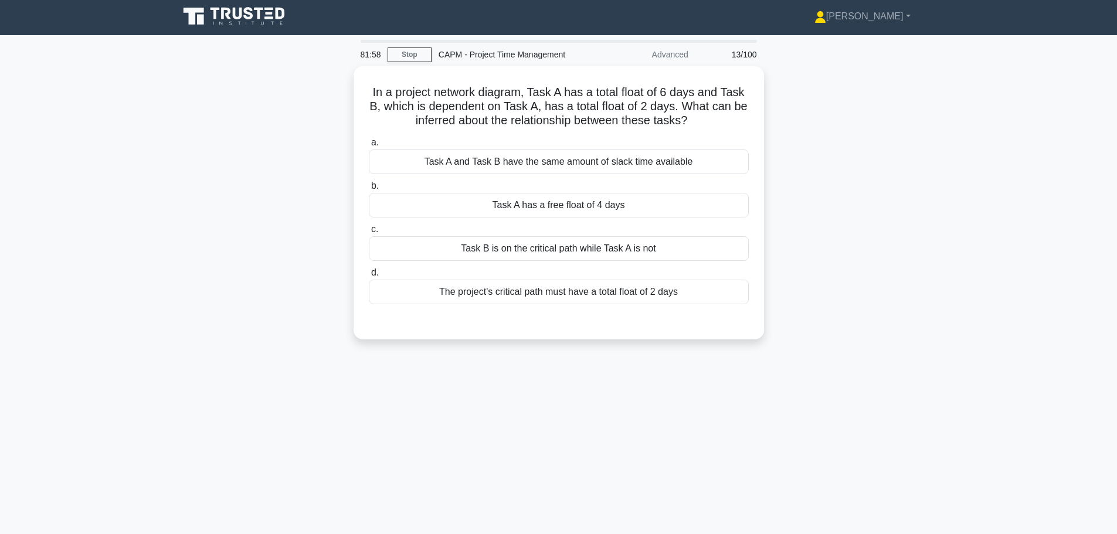
scroll to position [0, 0]
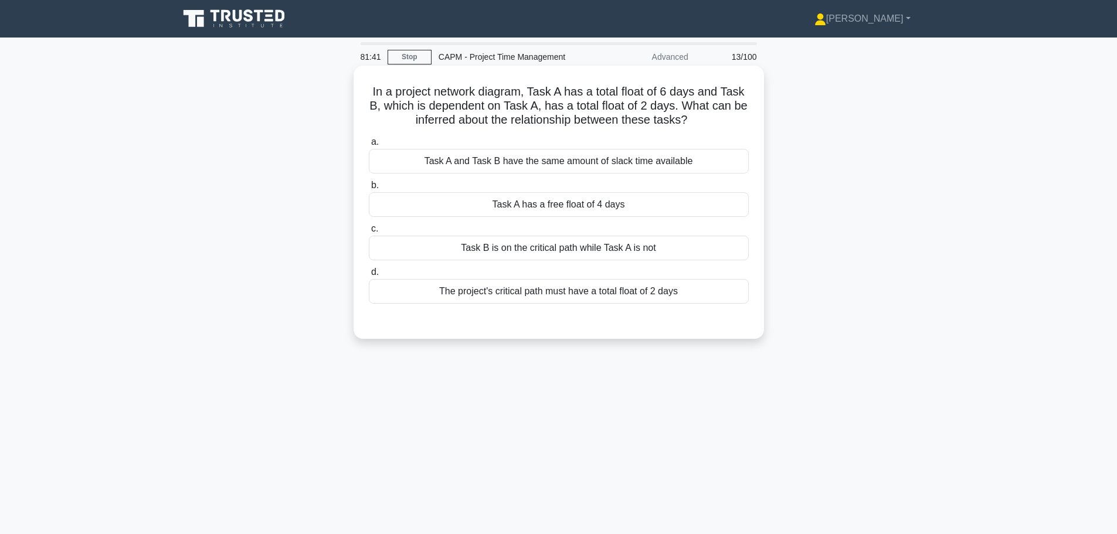
click at [587, 209] on div "Task A has a free float of 4 days" at bounding box center [559, 204] width 380 height 25
click at [369, 189] on input "b. Task A has a free float of 4 days" at bounding box center [369, 186] width 0 height 8
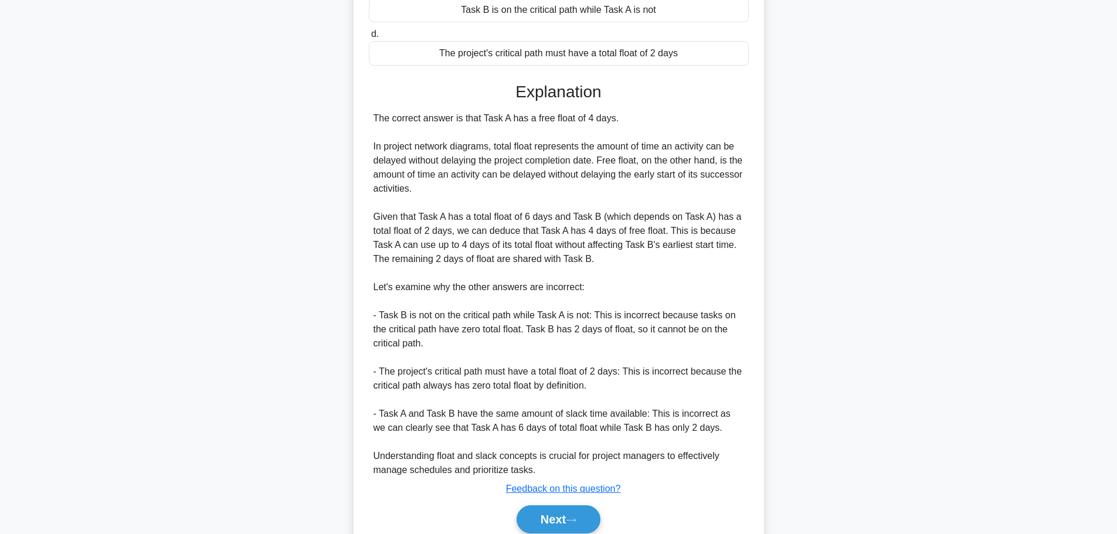
scroll to position [288, 0]
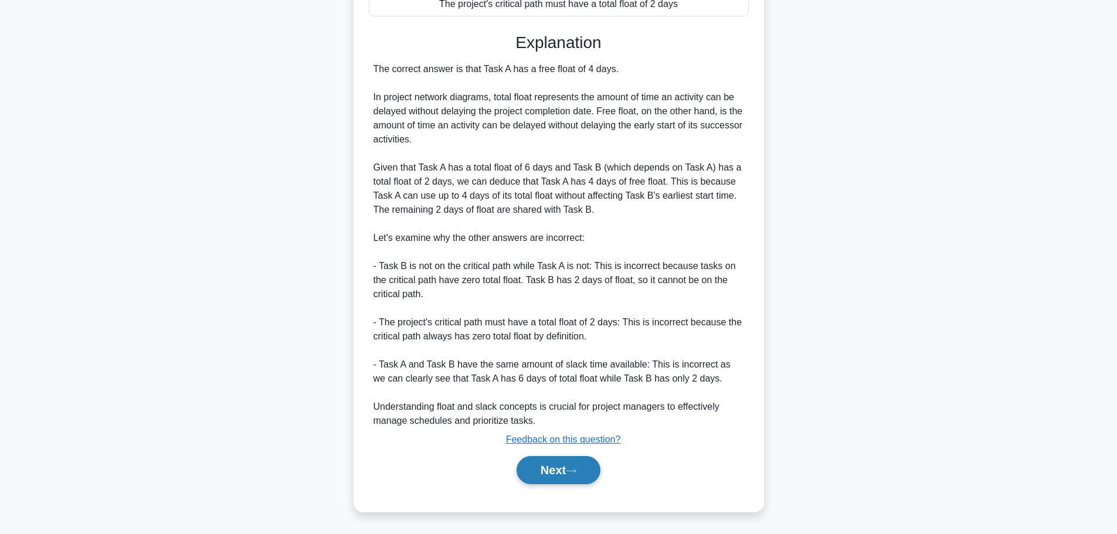
click at [581, 464] on button "Next" at bounding box center [559, 470] width 84 height 28
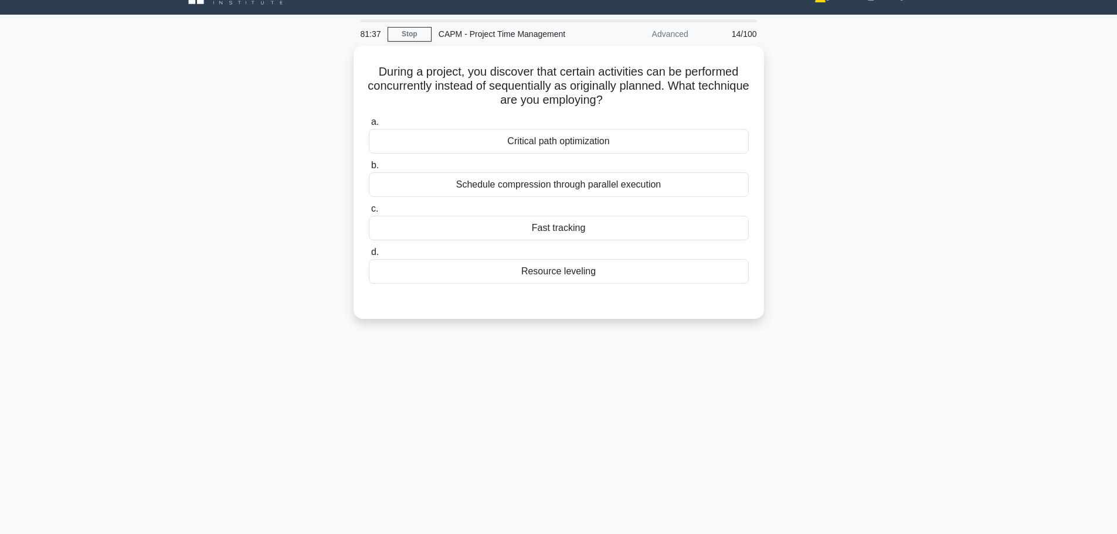
scroll to position [0, 0]
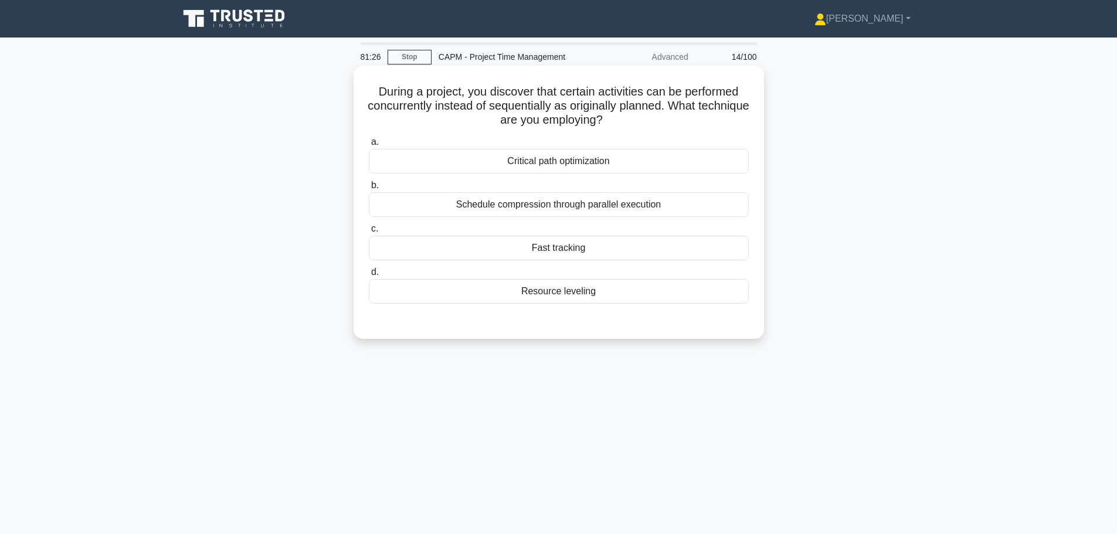
click at [579, 214] on div "Schedule compression through parallel execution" at bounding box center [559, 204] width 380 height 25
click at [369, 189] on input "b. Schedule compression through parallel execution" at bounding box center [369, 186] width 0 height 8
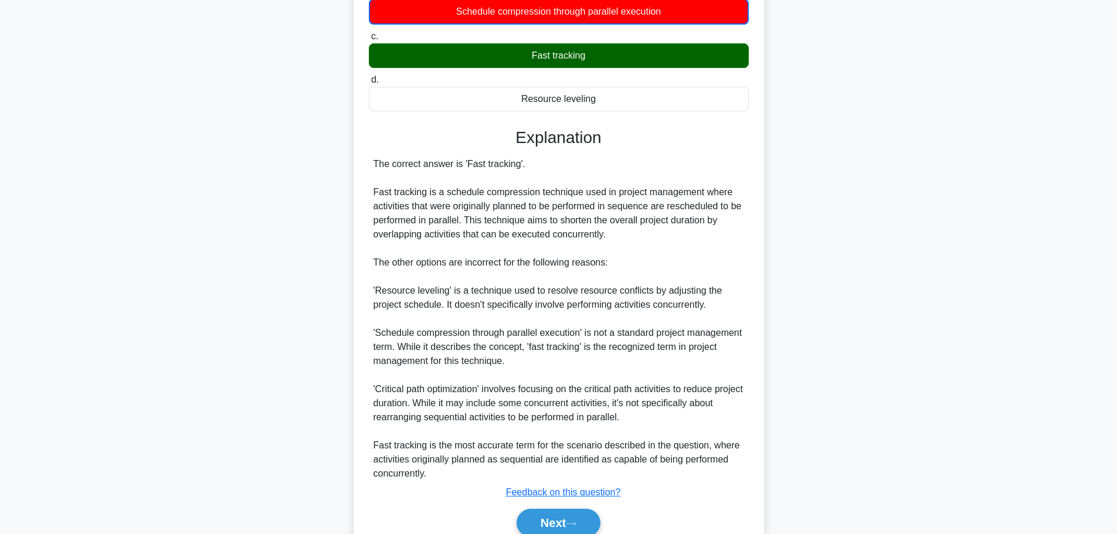
scroll to position [247, 0]
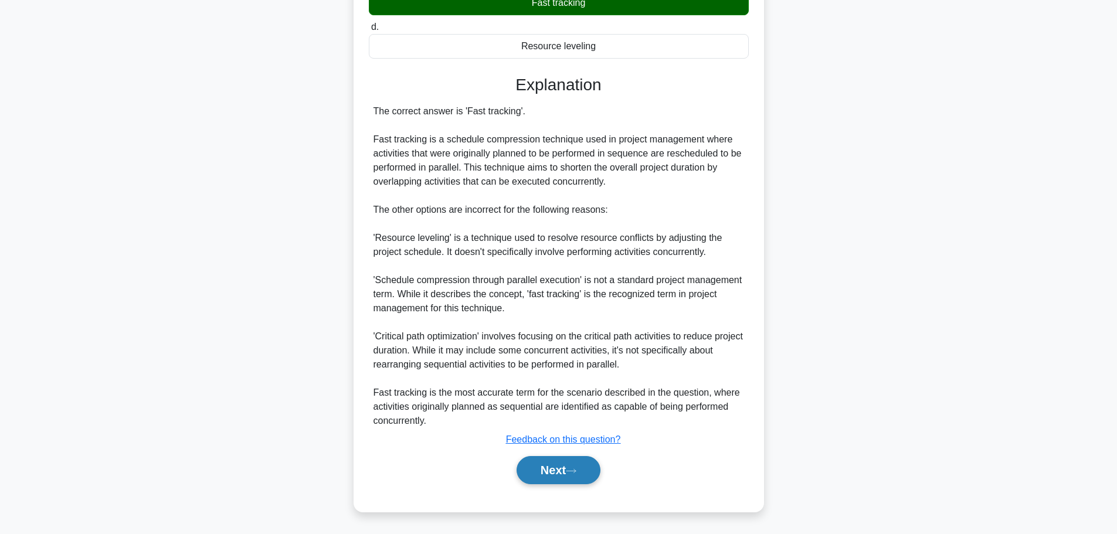
click at [546, 469] on button "Next" at bounding box center [559, 470] width 84 height 28
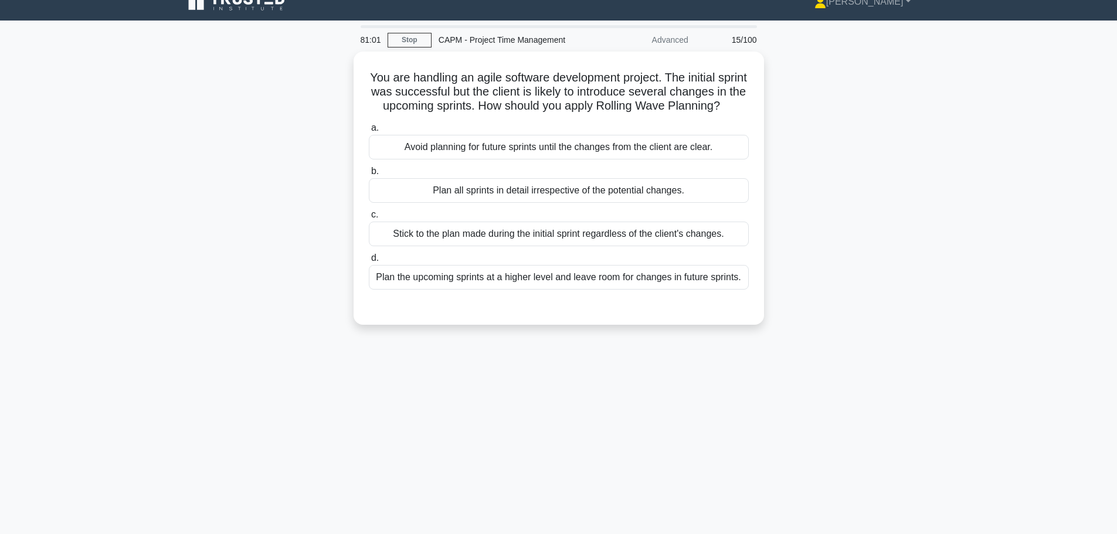
scroll to position [0, 0]
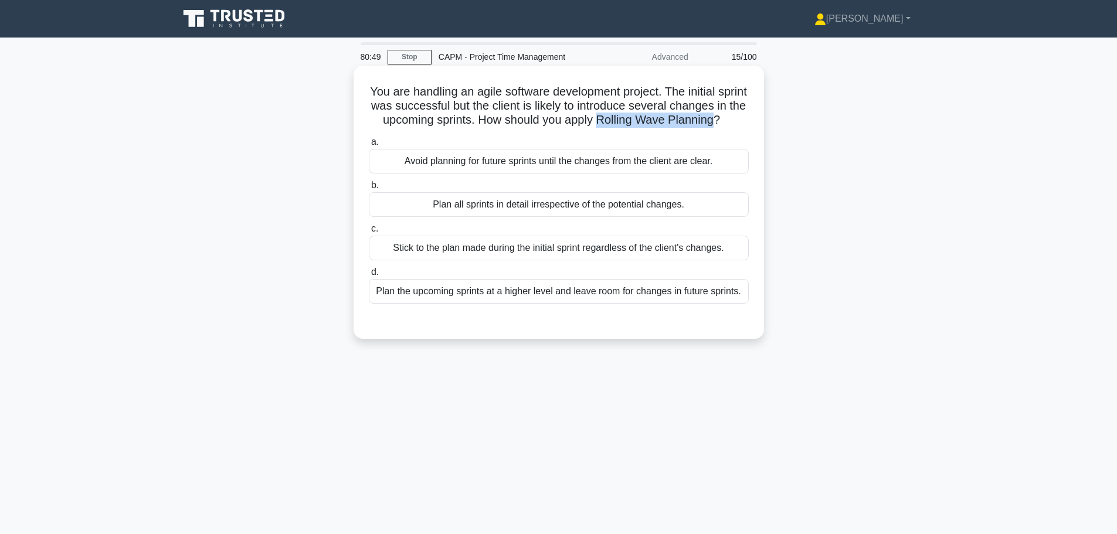
drag, startPoint x: 623, startPoint y: 120, endPoint x: 743, endPoint y: 125, distance: 119.8
click at [743, 125] on h5 "You are handling an agile software development project. The initial sprint was …" at bounding box center [559, 105] width 382 height 43
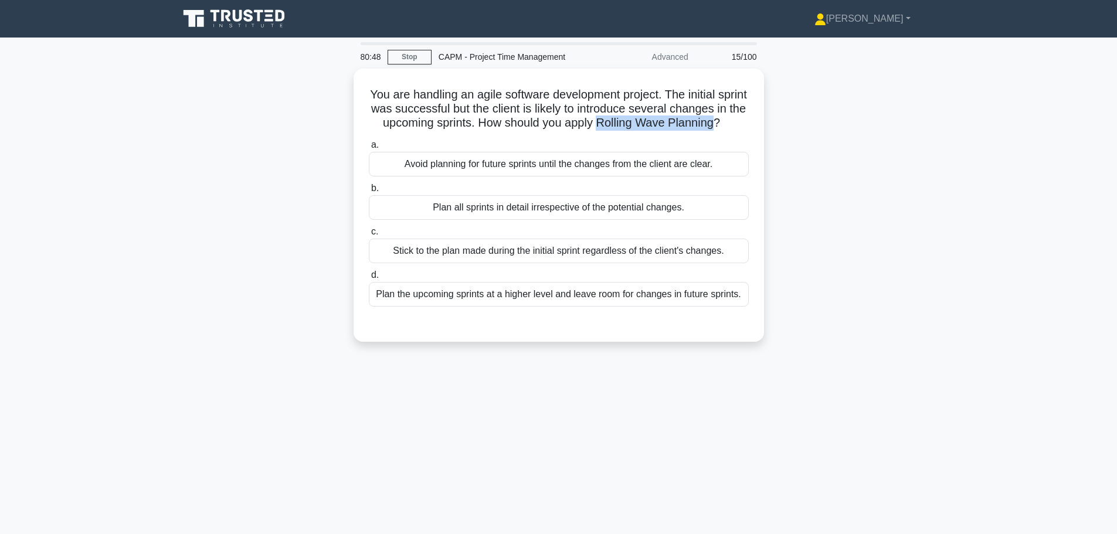
copy h5 "Rolling Wave Planning"
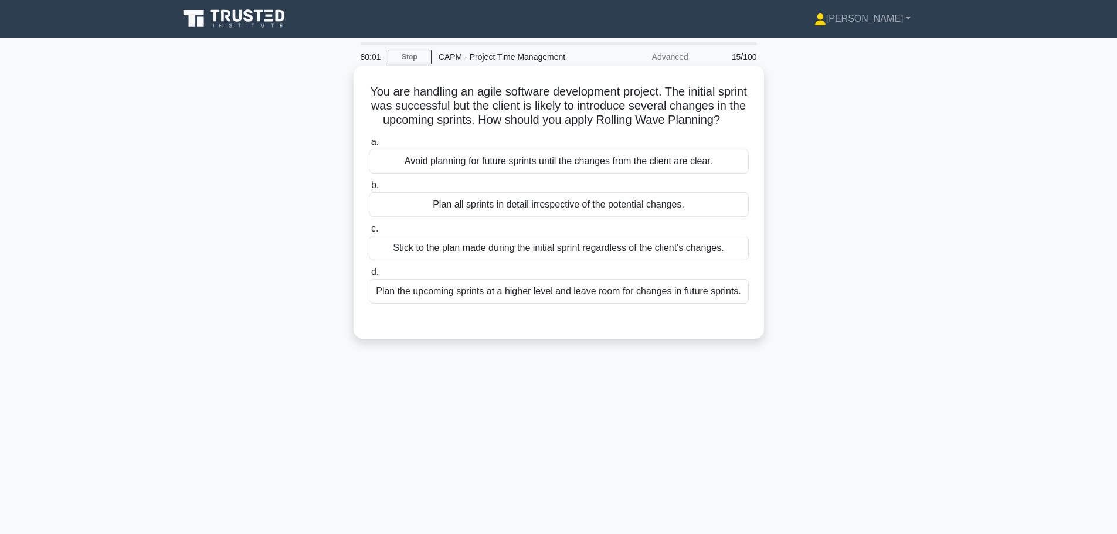
click at [582, 304] on div "Plan the upcoming sprints at a higher level and leave room for changes in futur…" at bounding box center [559, 291] width 380 height 25
click at [369, 276] on input "d. Plan the upcoming sprints at a higher level and leave room for changes in fu…" at bounding box center [369, 273] width 0 height 8
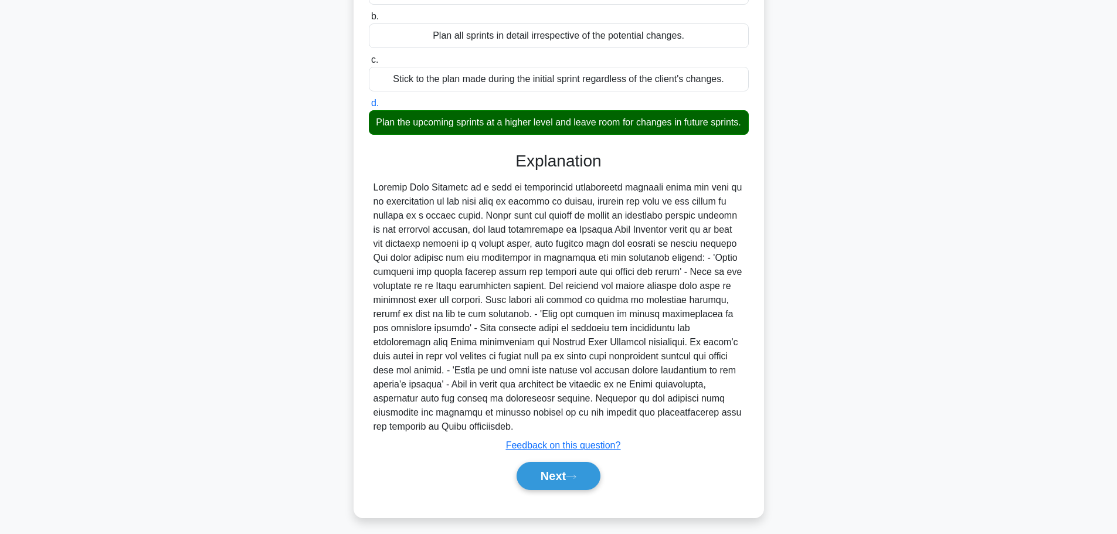
scroll to position [189, 0]
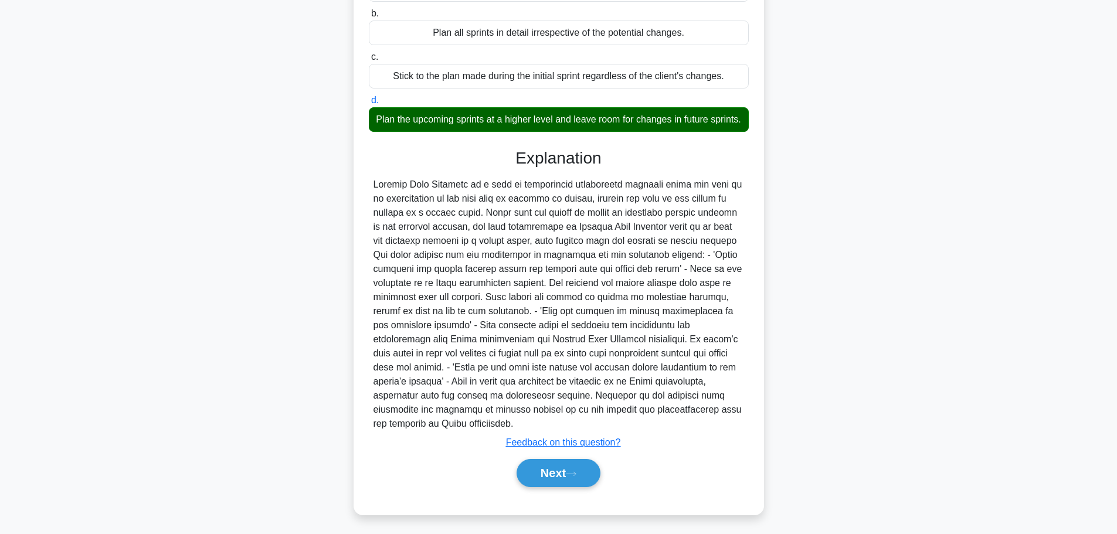
drag, startPoint x: 569, startPoint y: 479, endPoint x: 548, endPoint y: 532, distance: 58.2
click at [569, 478] on button "Next" at bounding box center [559, 473] width 84 height 28
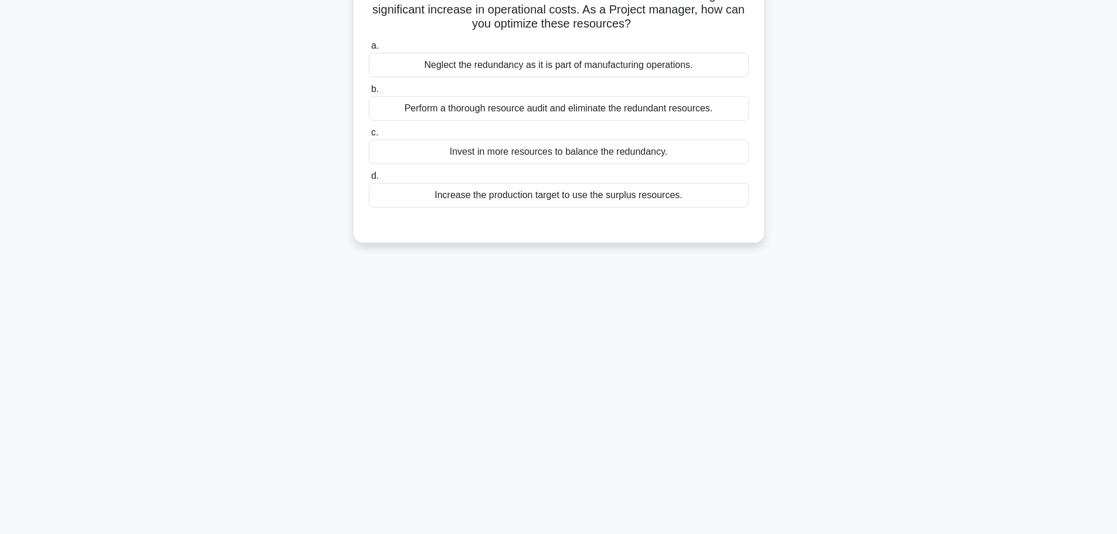
drag, startPoint x: 125, startPoint y: 136, endPoint x: 137, endPoint y: 136, distance: 11.7
click at [125, 136] on main "79:14 Stop CAPM - Project Time Management Advanced 16/100 An automobile manufac…" at bounding box center [558, 236] width 1117 height 596
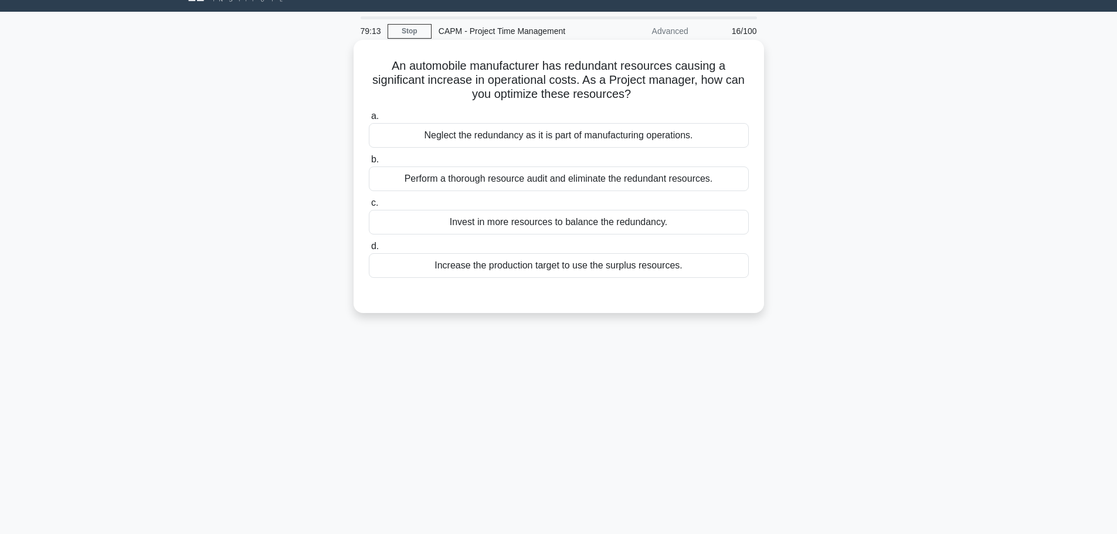
scroll to position [0, 0]
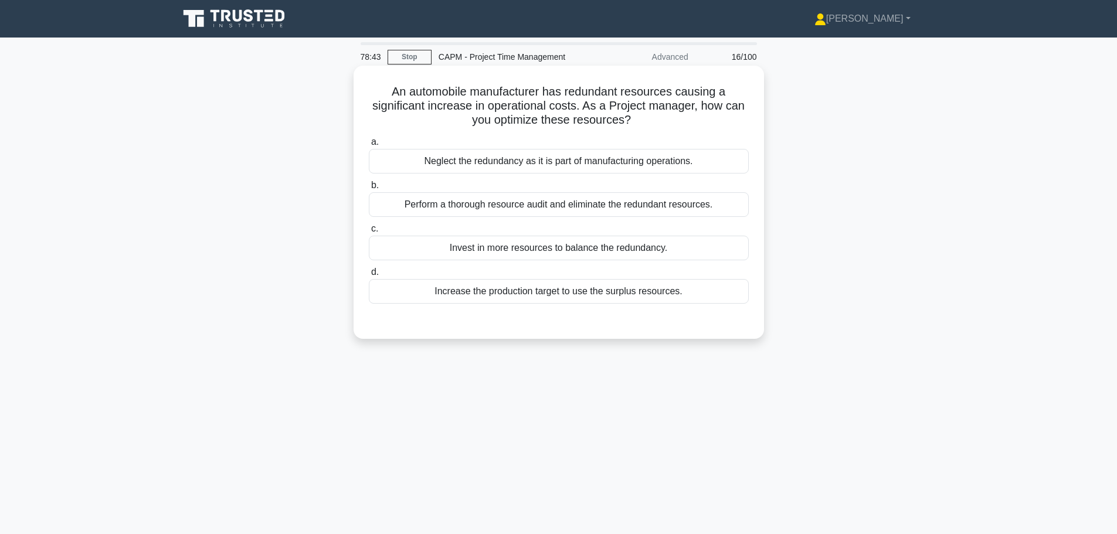
click at [565, 205] on div "Perform a thorough resource audit and eliminate the redundant resources." at bounding box center [559, 204] width 380 height 25
click at [369, 189] on input "b. Perform a thorough resource audit and eliminate the redundant resources." at bounding box center [369, 186] width 0 height 8
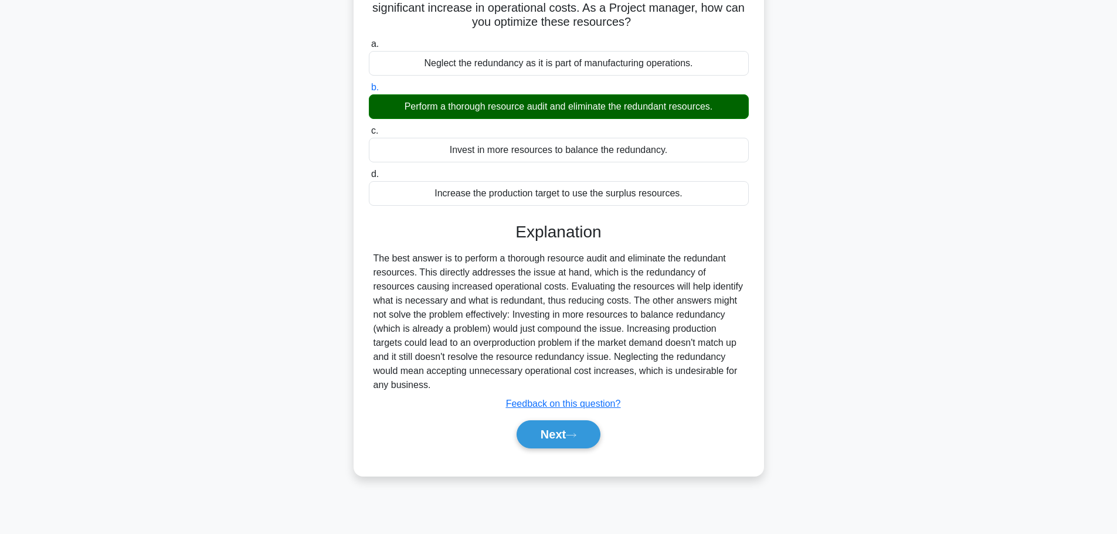
scroll to position [99, 0]
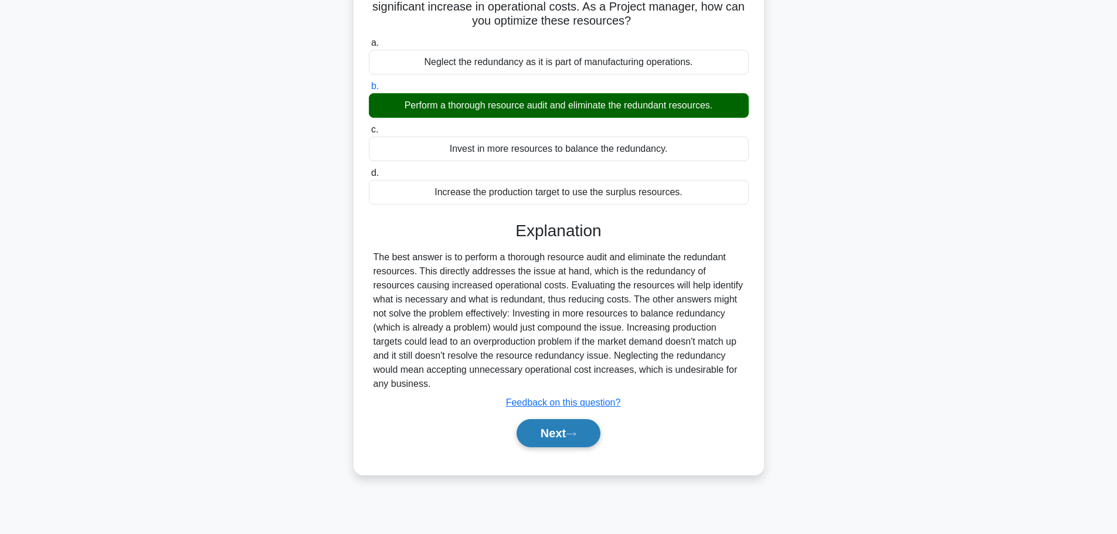
click at [558, 419] on button "Next" at bounding box center [559, 433] width 84 height 28
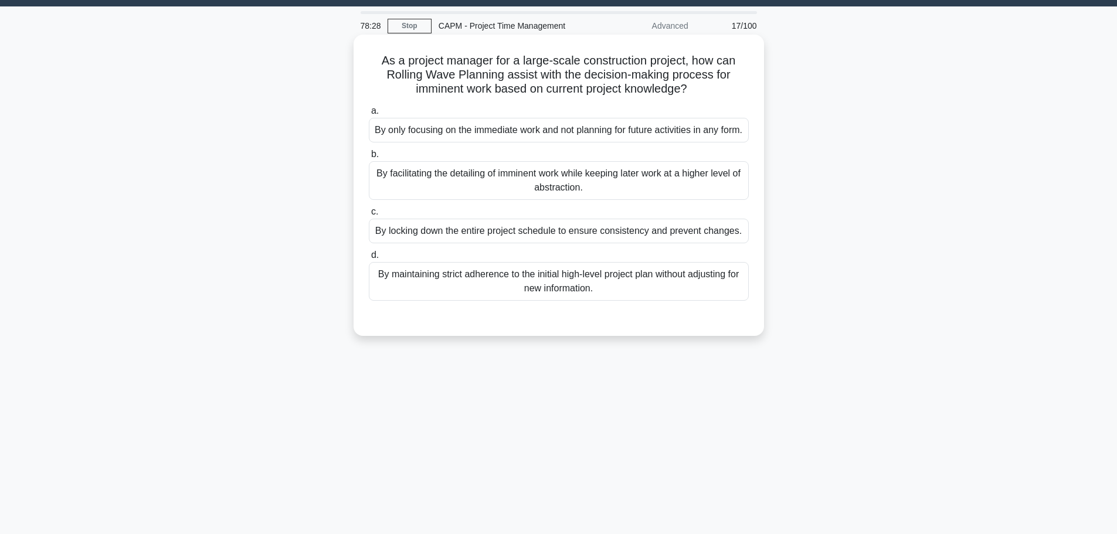
scroll to position [0, 0]
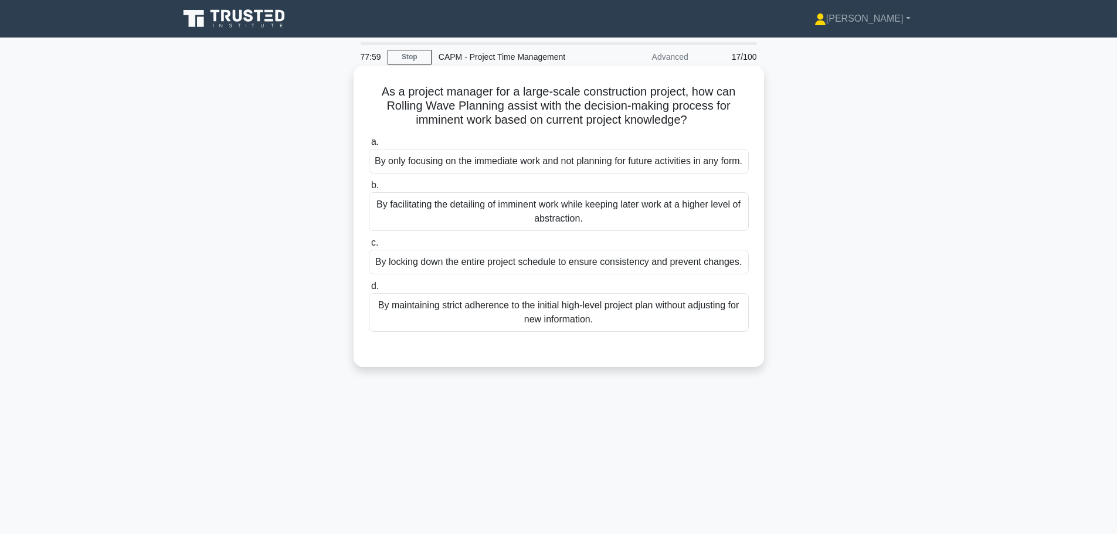
click at [643, 231] on div "By facilitating the detailing of imminent work while keeping later work at a hi…" at bounding box center [559, 211] width 380 height 39
click at [369, 189] on input "b. By facilitating the detailing of imminent work while keeping later work at a…" at bounding box center [369, 186] width 0 height 8
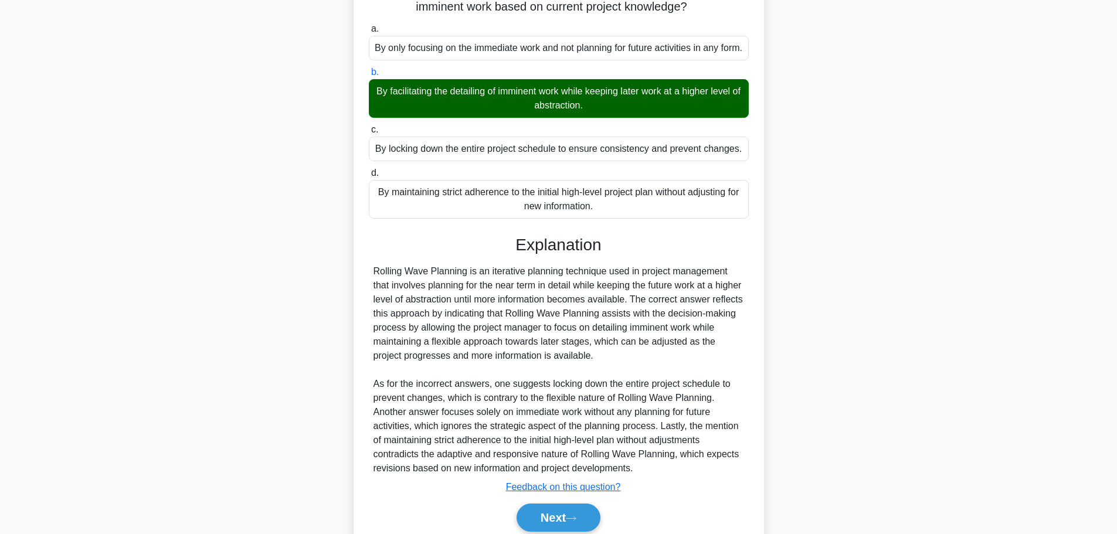
scroll to position [117, 0]
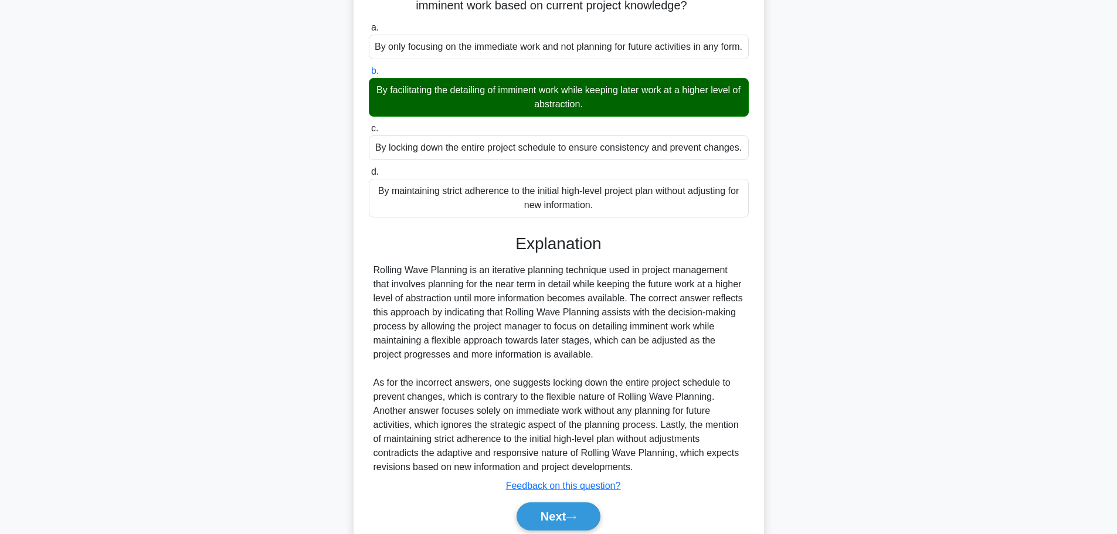
click at [116, 133] on main "77:42 Stop CAPM - Project Time Management Advanced 17/100 As a project manager …" at bounding box center [558, 248] width 1117 height 657
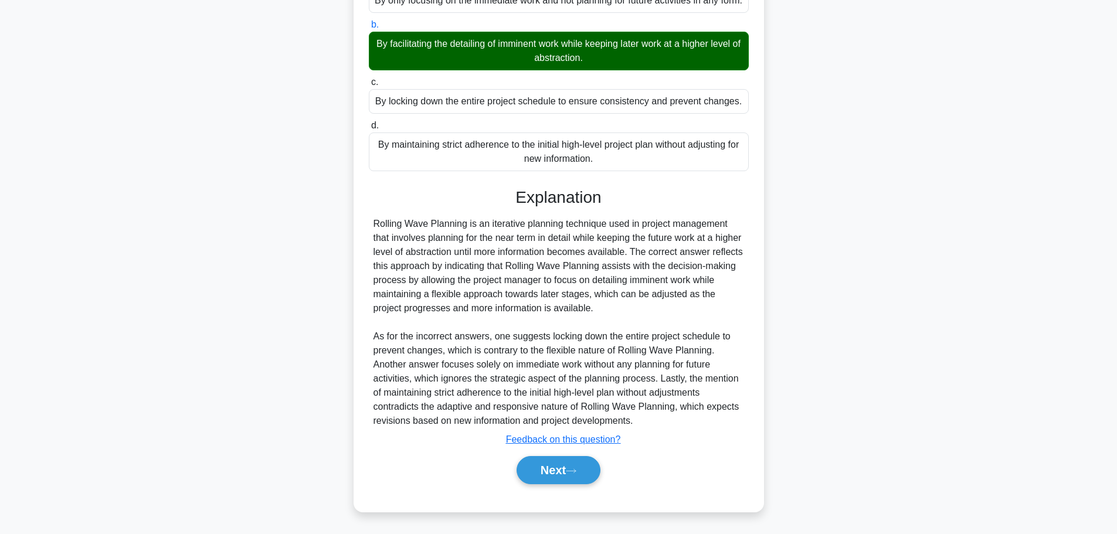
scroll to position [175, 0]
click at [561, 471] on button "Next" at bounding box center [559, 470] width 84 height 28
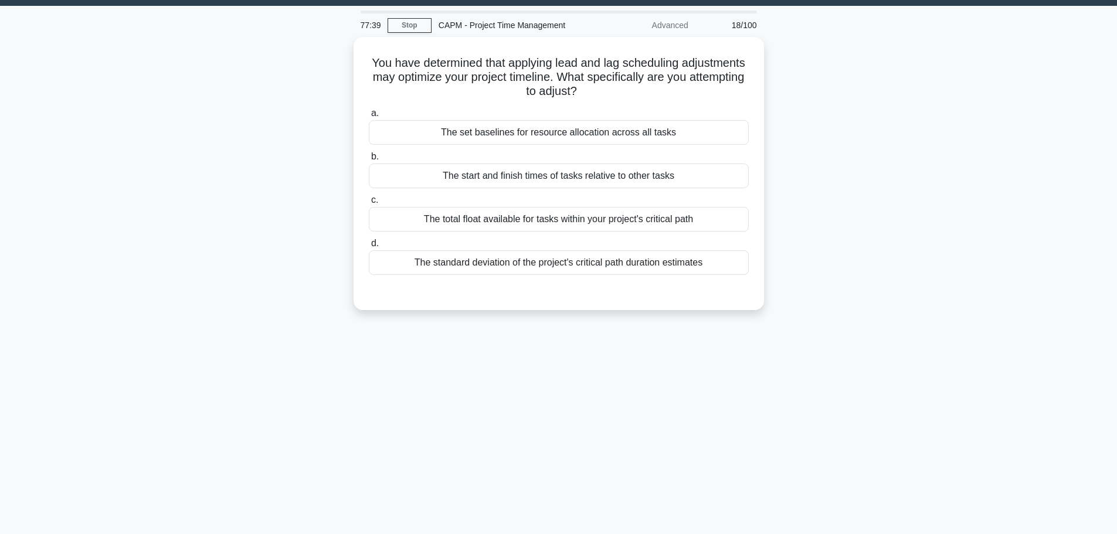
scroll to position [0, 0]
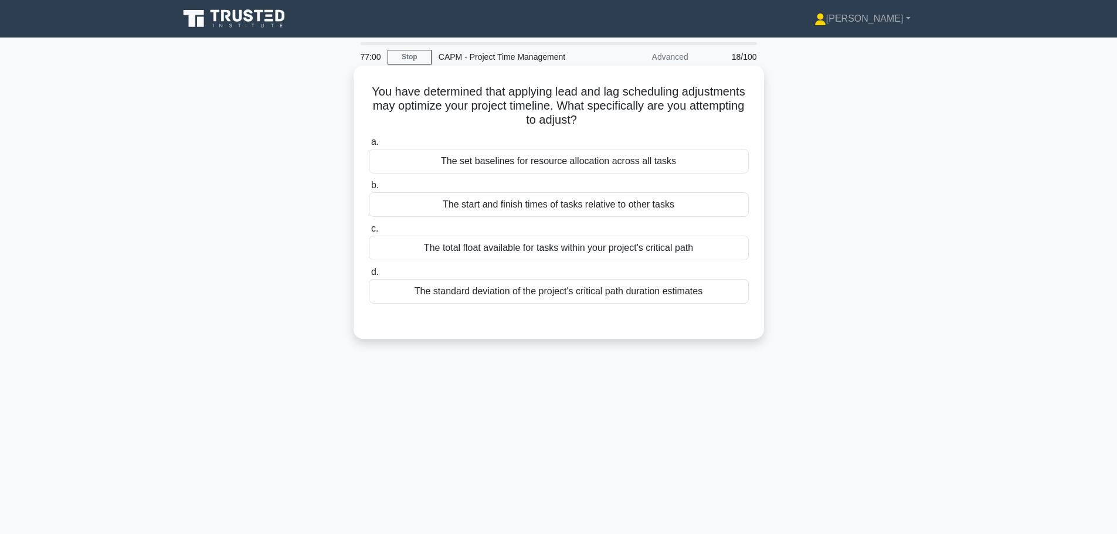
click at [494, 149] on label "a. The set baselines for resource allocation across all tasks" at bounding box center [559, 154] width 380 height 39
click at [369, 146] on input "a. The set baselines for resource allocation across all tasks" at bounding box center [369, 142] width 0 height 8
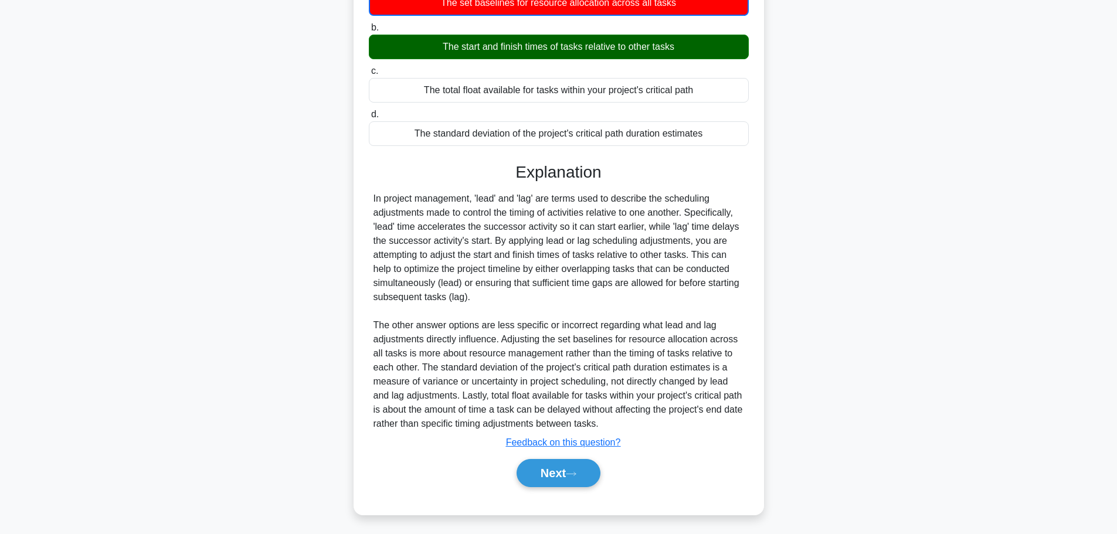
scroll to position [162, 0]
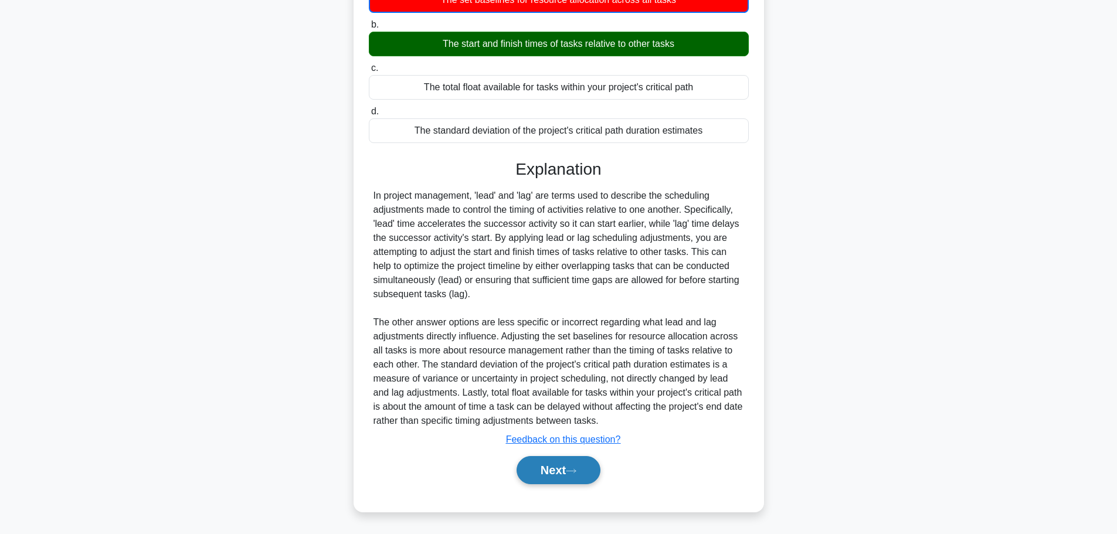
click at [557, 471] on button "Next" at bounding box center [559, 470] width 84 height 28
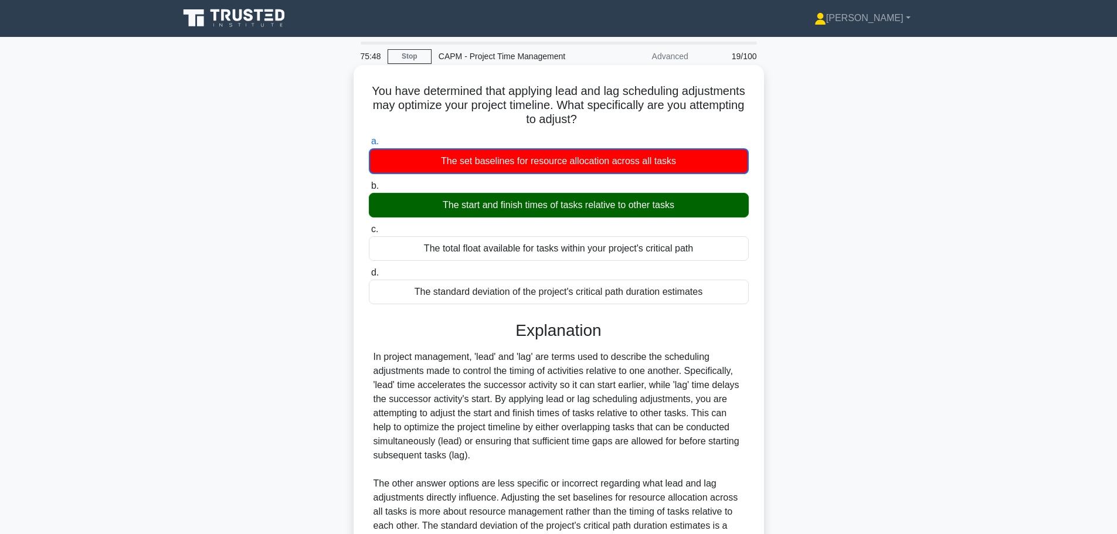
scroll to position [0, 0]
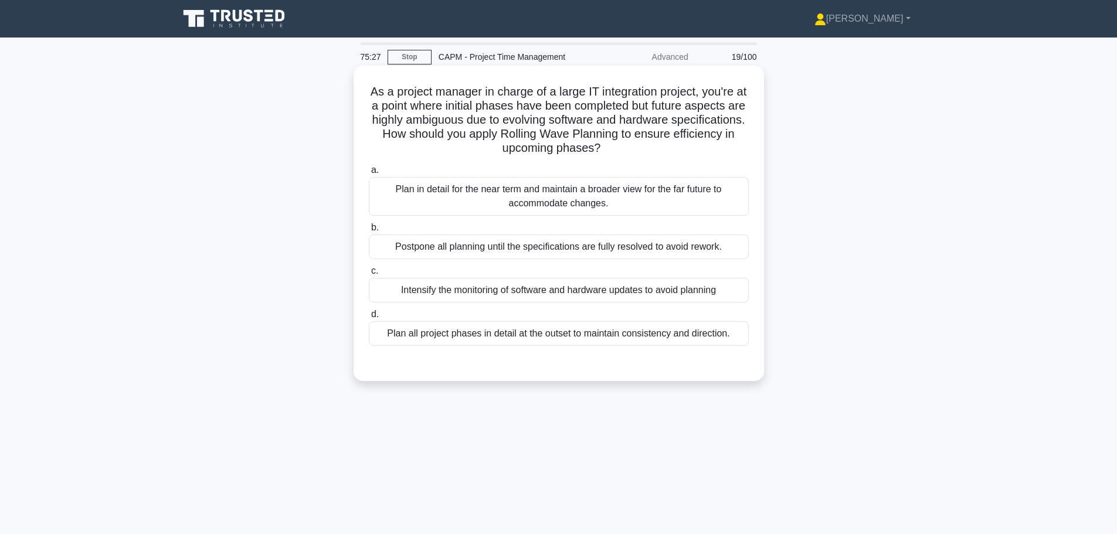
click at [558, 195] on div "Plan in detail for the near term and maintain a broader view for the far future…" at bounding box center [559, 196] width 380 height 39
click at [369, 174] on input "a. Plan in detail for the near term and maintain a broader view for the far fut…" at bounding box center [369, 171] width 0 height 8
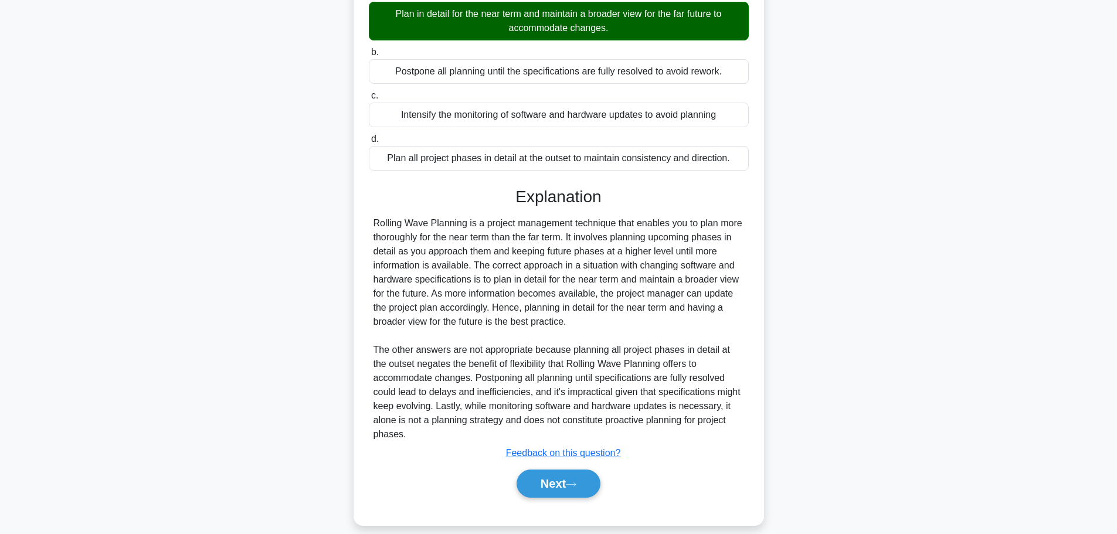
scroll to position [176, 0]
click at [565, 483] on button "Next" at bounding box center [559, 483] width 84 height 28
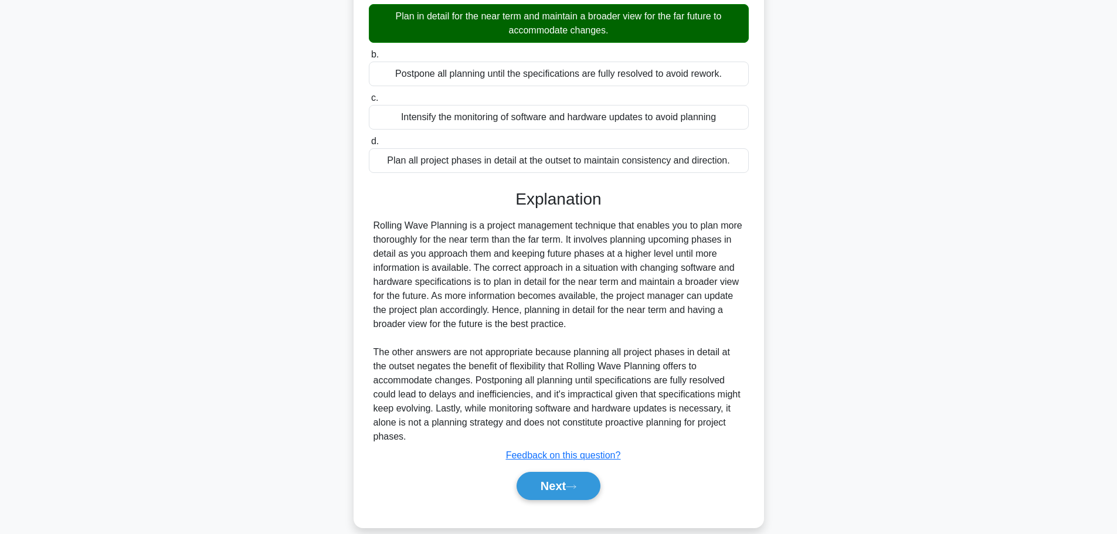
scroll to position [99, 0]
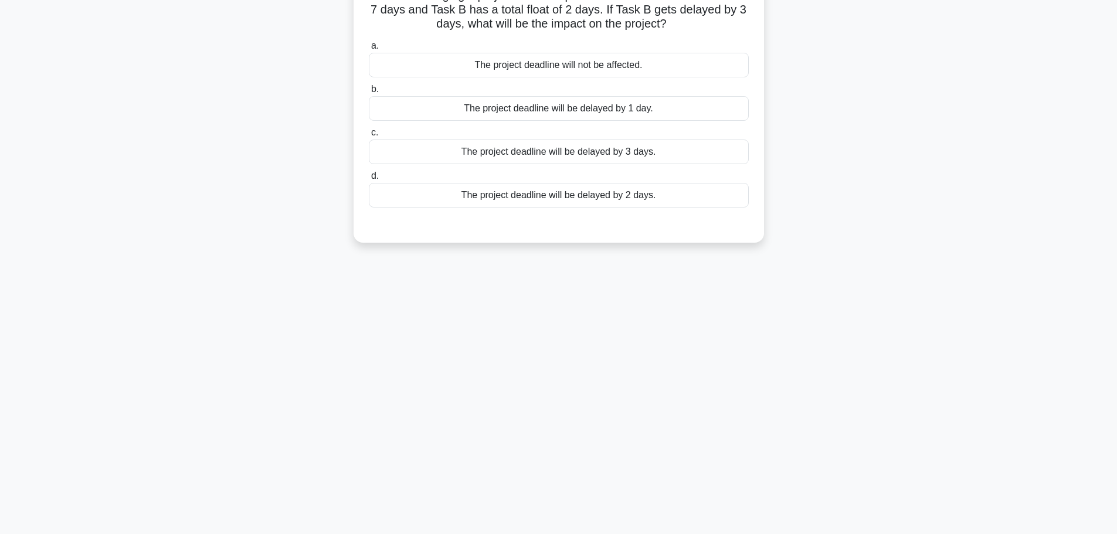
click at [80, 97] on main "75:15 Stop CAPM - Project Time Management Advanced 20/100 You are managing a pr…" at bounding box center [558, 236] width 1117 height 596
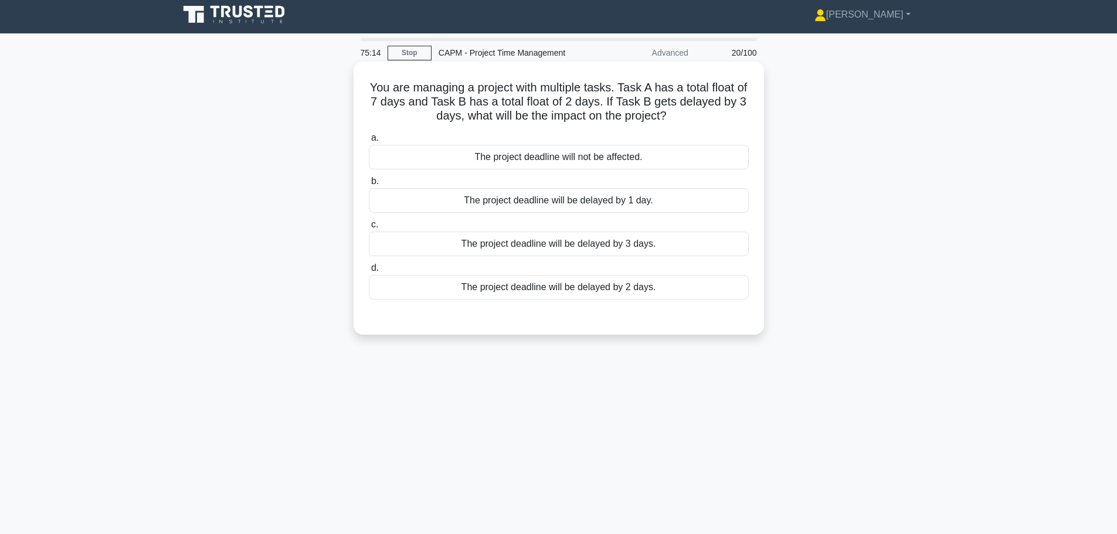
scroll to position [0, 0]
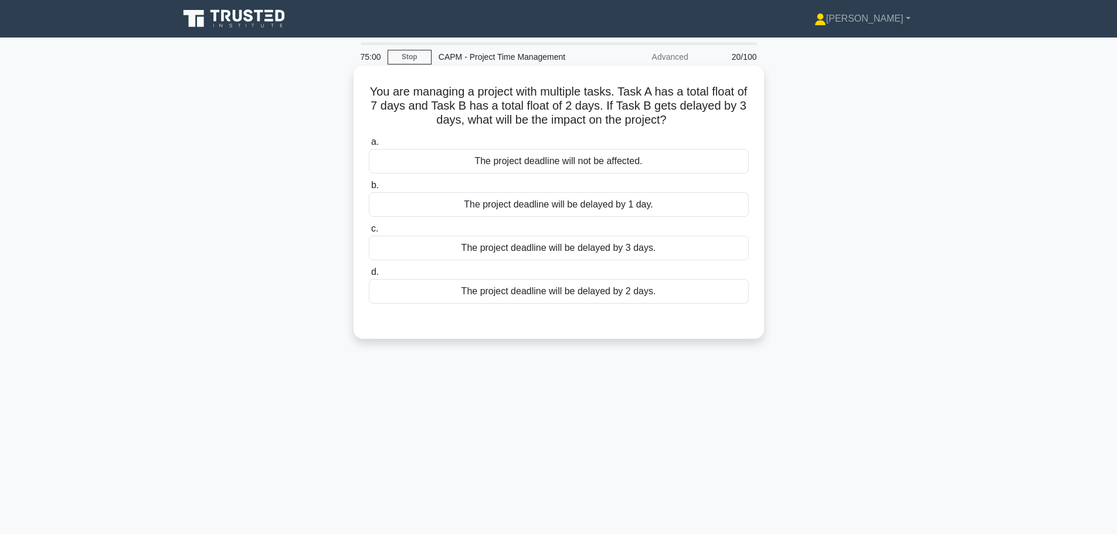
click at [544, 202] on div "The project deadline will be delayed by 1 day." at bounding box center [559, 204] width 380 height 25
click at [369, 189] on input "b. The project deadline will be delayed by 1 day." at bounding box center [369, 186] width 0 height 8
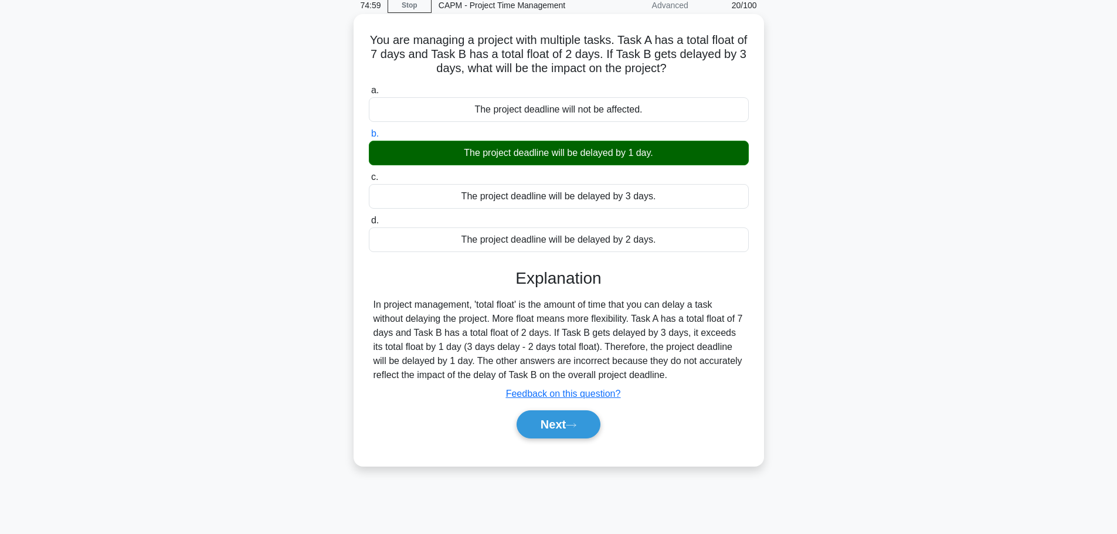
scroll to position [59, 0]
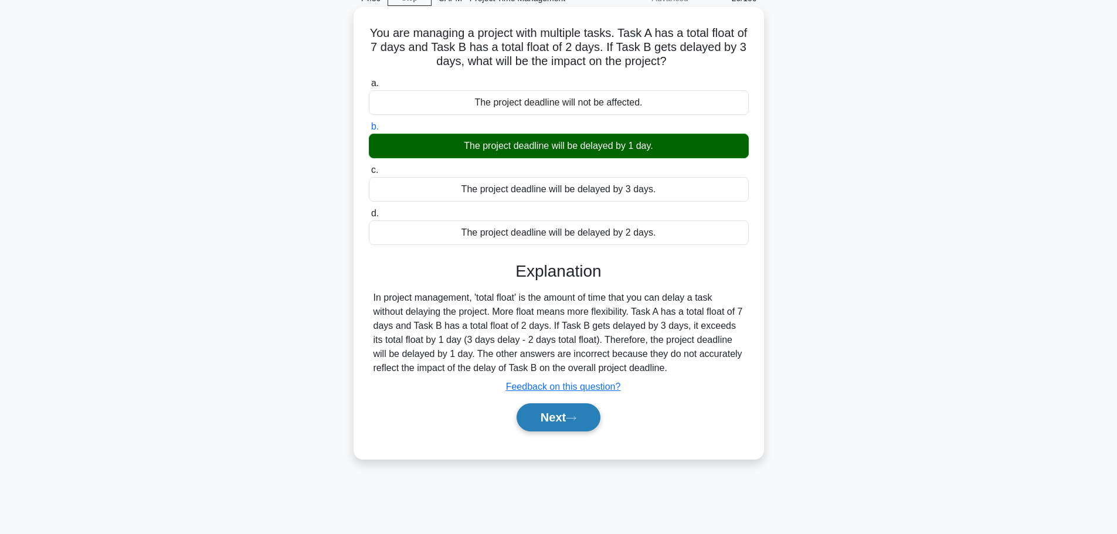
click at [554, 424] on button "Next" at bounding box center [559, 417] width 84 height 28
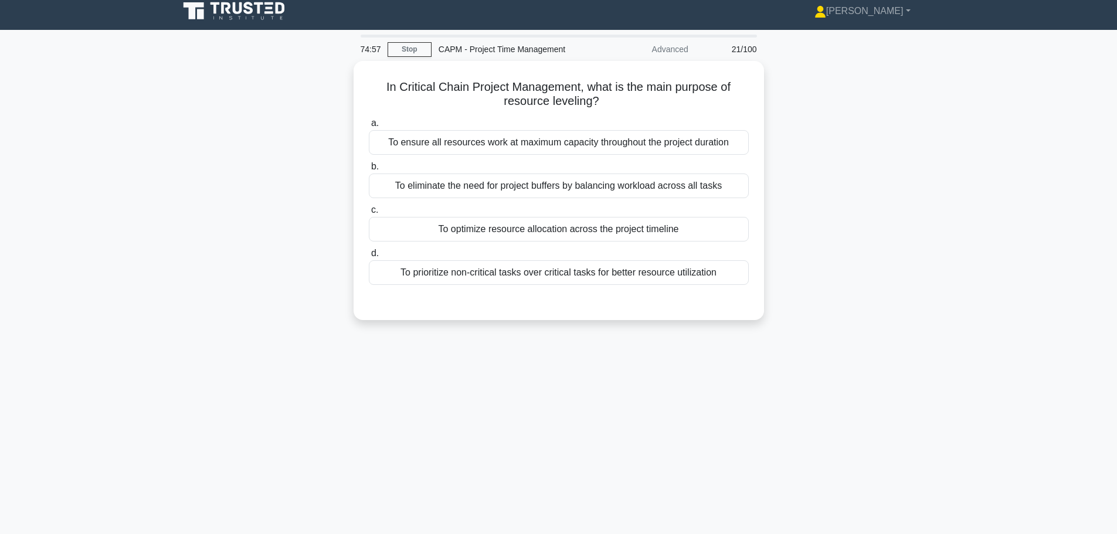
scroll to position [0, 0]
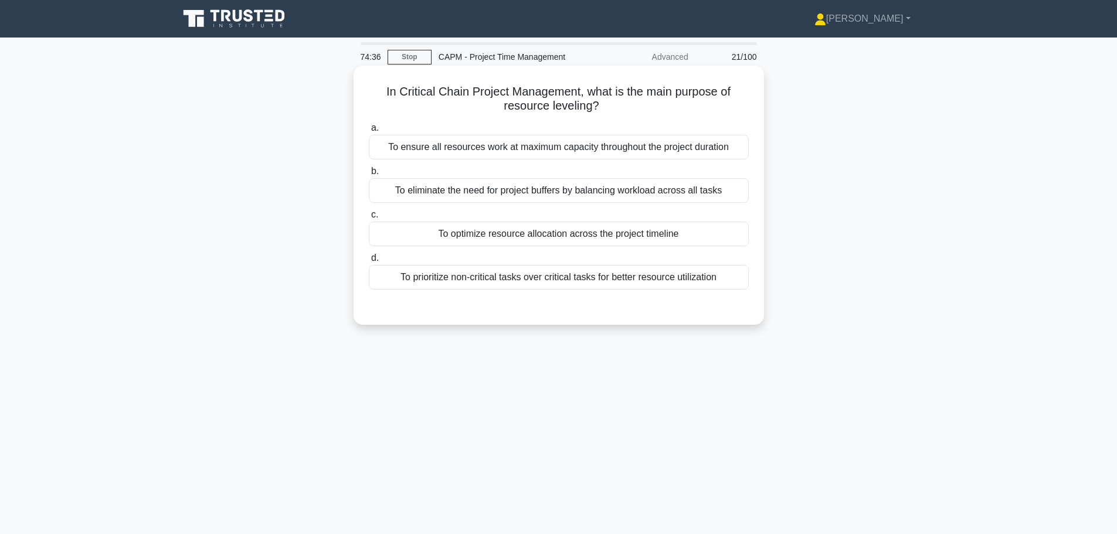
click at [564, 151] on div "To ensure all resources work at maximum capacity throughout the project duration" at bounding box center [559, 147] width 380 height 25
click at [369, 132] on input "a. To ensure all resources work at maximum capacity throughout the project dura…" at bounding box center [369, 128] width 0 height 8
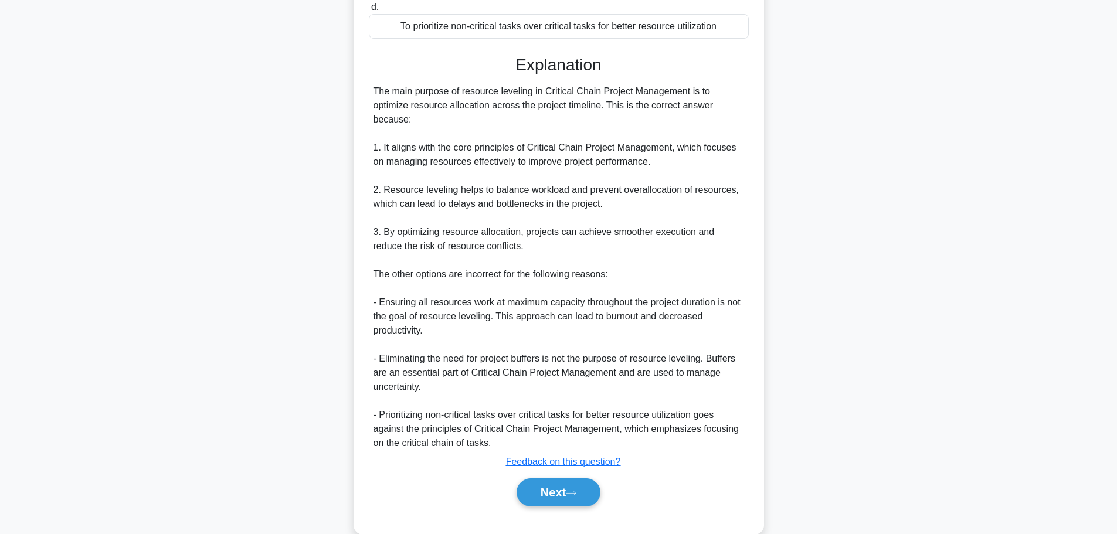
scroll to position [275, 0]
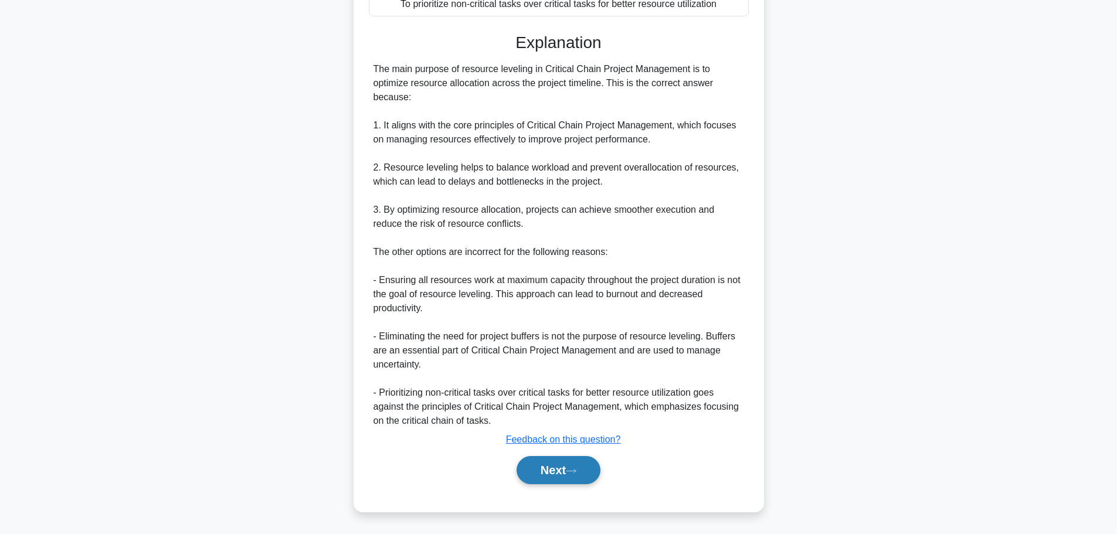
click at [558, 466] on button "Next" at bounding box center [559, 470] width 84 height 28
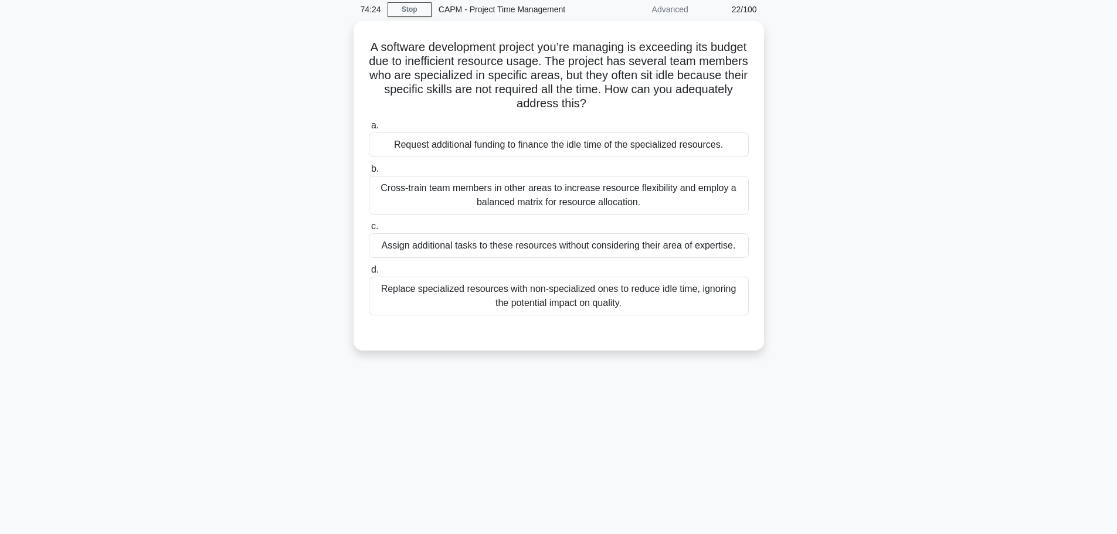
scroll to position [40, 0]
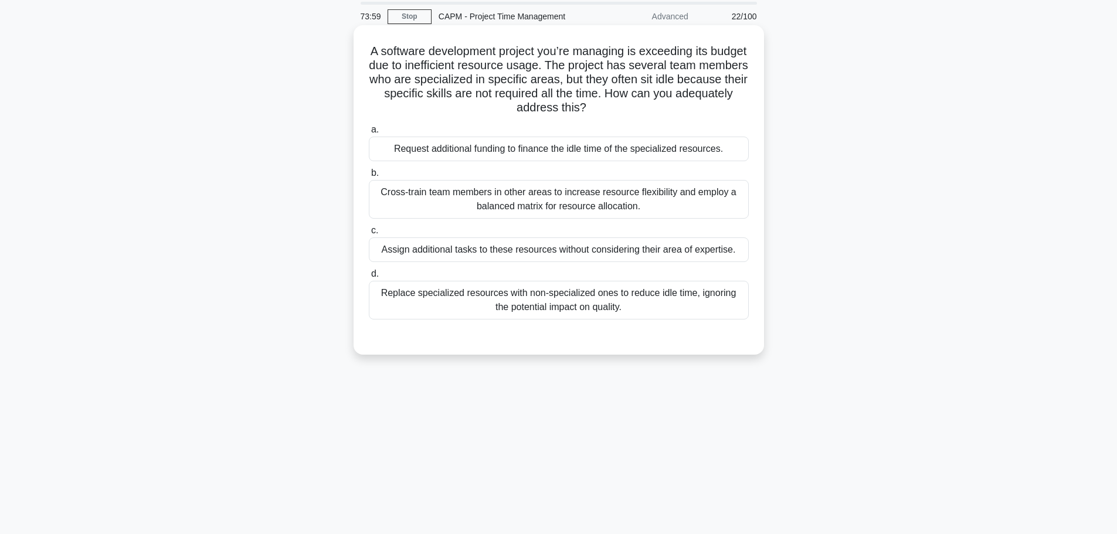
click at [511, 194] on div "Cross-train team members in other areas to increase resource flexibility and em…" at bounding box center [559, 199] width 380 height 39
click at [369, 177] on input "b. Cross-train team members in other areas to increase resource flexibility and…" at bounding box center [369, 173] width 0 height 8
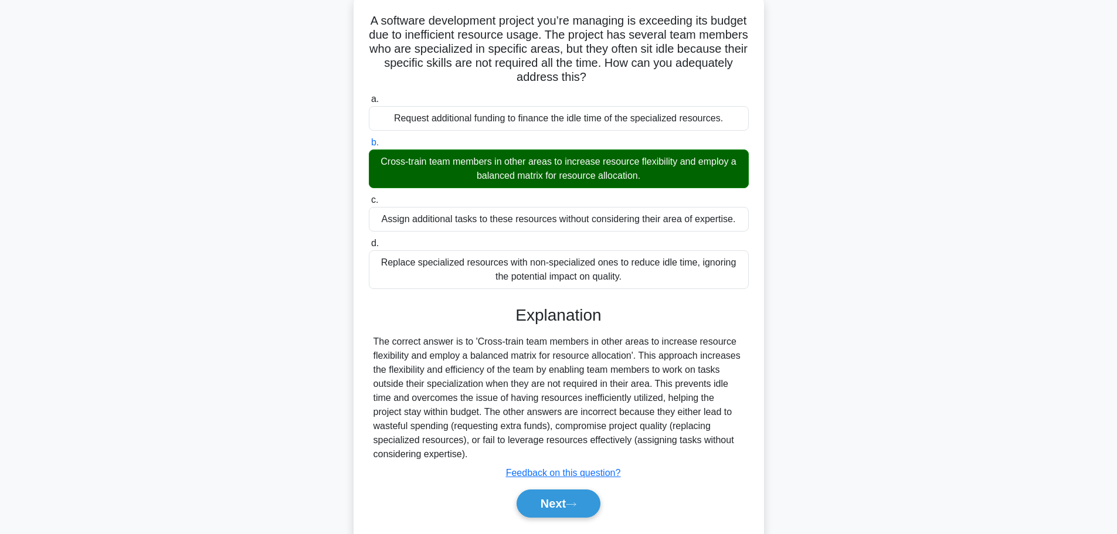
scroll to position [99, 0]
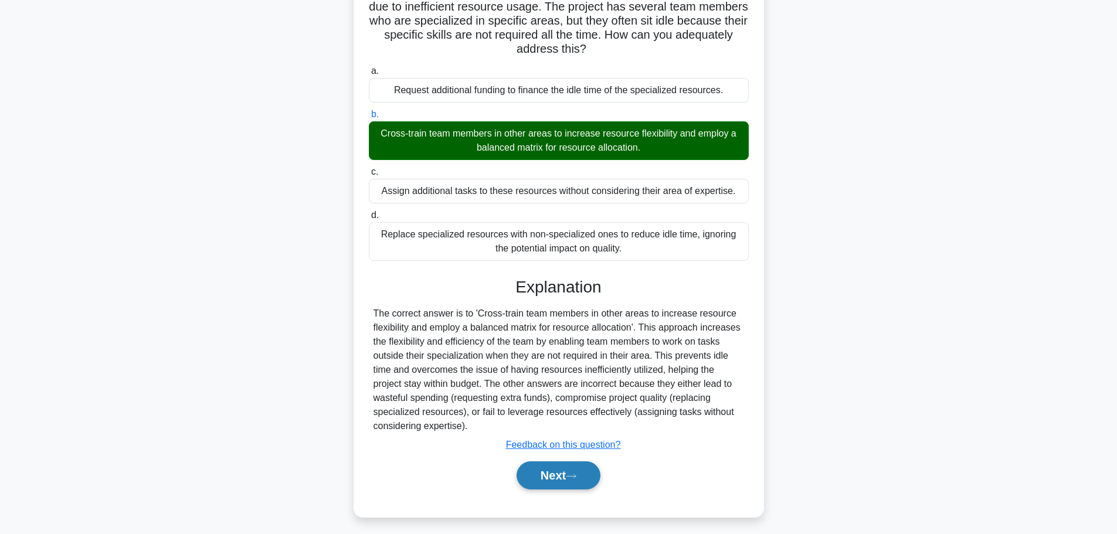
click at [564, 484] on button "Next" at bounding box center [559, 476] width 84 height 28
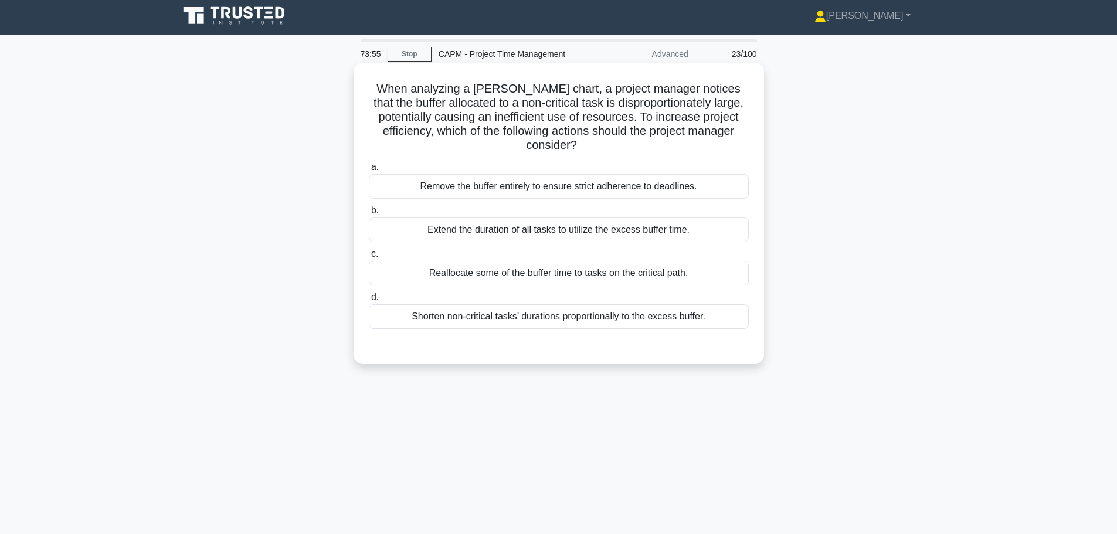
scroll to position [0, 0]
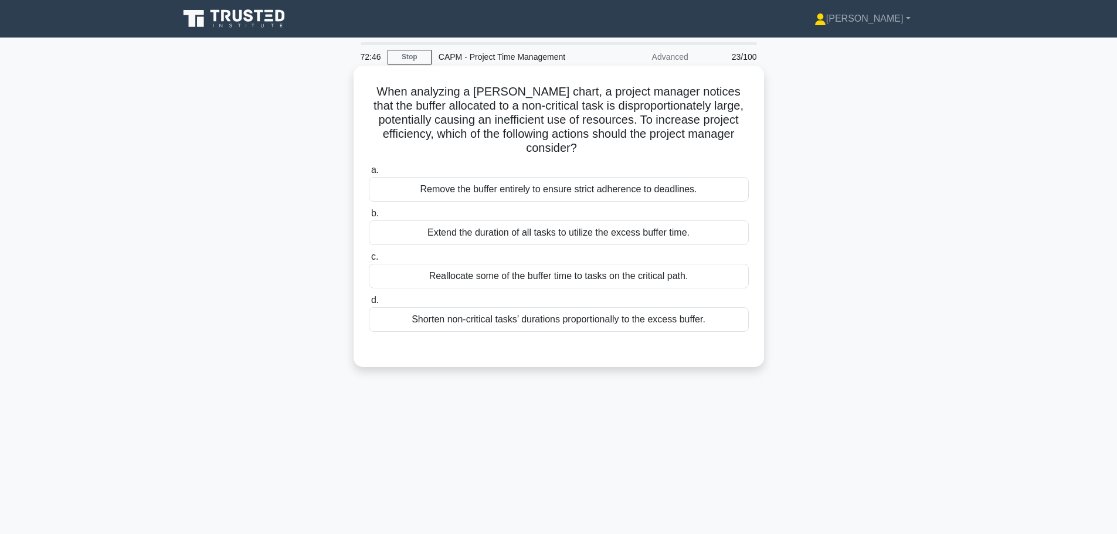
click at [591, 327] on div "Shorten non-critical tasks’ durations proportionally to the excess buffer." at bounding box center [559, 319] width 380 height 25
click at [369, 304] on input "d. Shorten non-critical tasks’ durations proportionally to the excess buffer." at bounding box center [369, 301] width 0 height 8
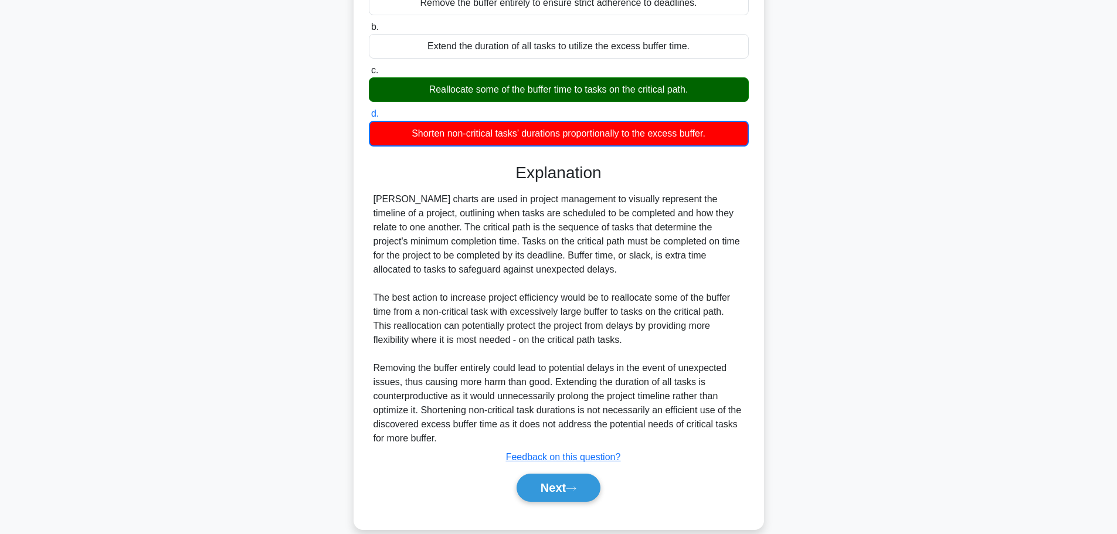
scroll to position [205, 0]
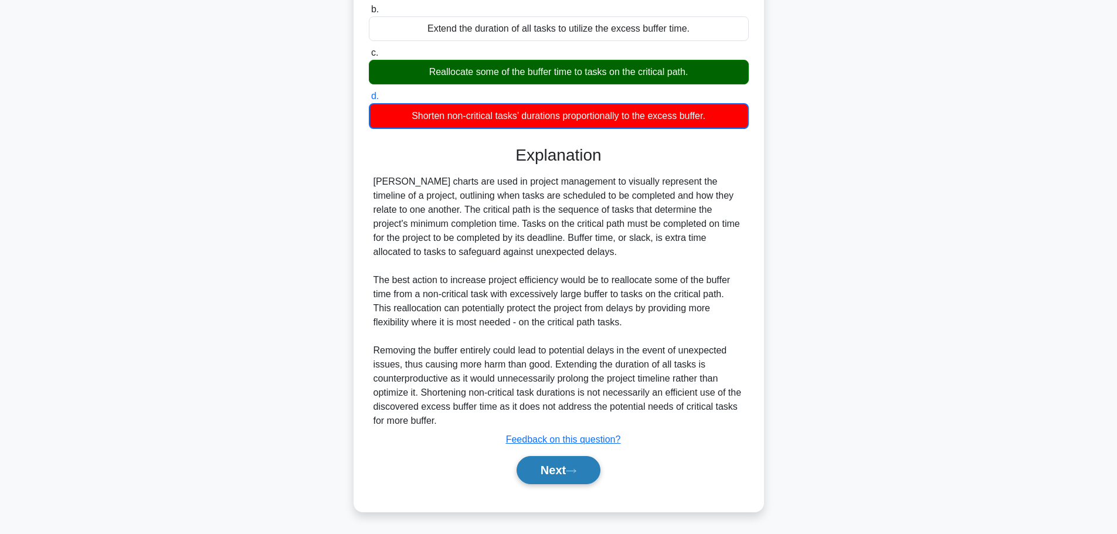
click at [584, 471] on button "Next" at bounding box center [559, 470] width 84 height 28
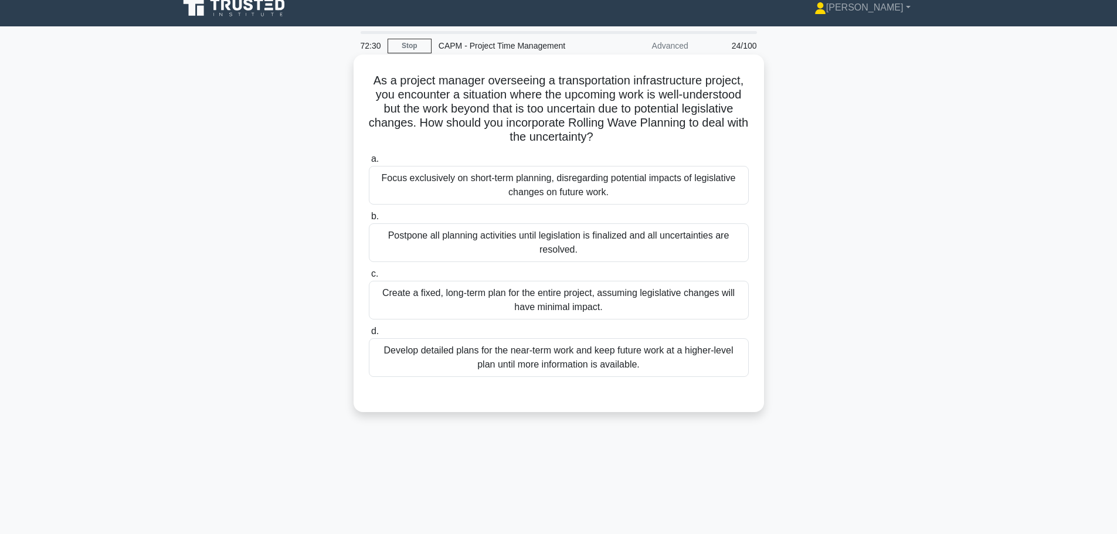
scroll to position [0, 0]
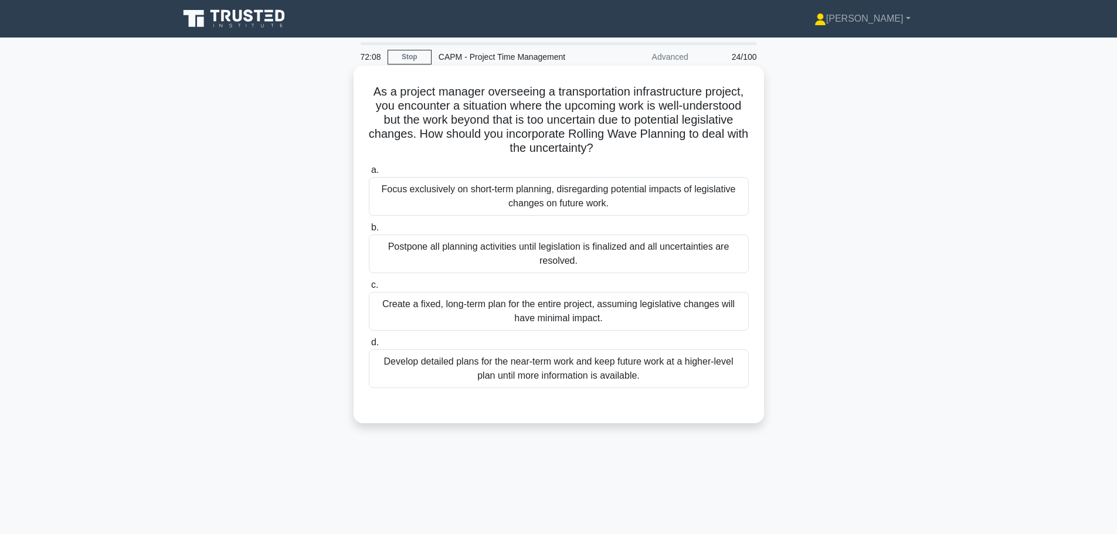
click at [656, 367] on div "Develop detailed plans for the near-term work and keep future work at a higher-…" at bounding box center [559, 369] width 380 height 39
click at [369, 347] on input "d. Develop detailed plans for the near-term work and keep future work at a high…" at bounding box center [369, 343] width 0 height 8
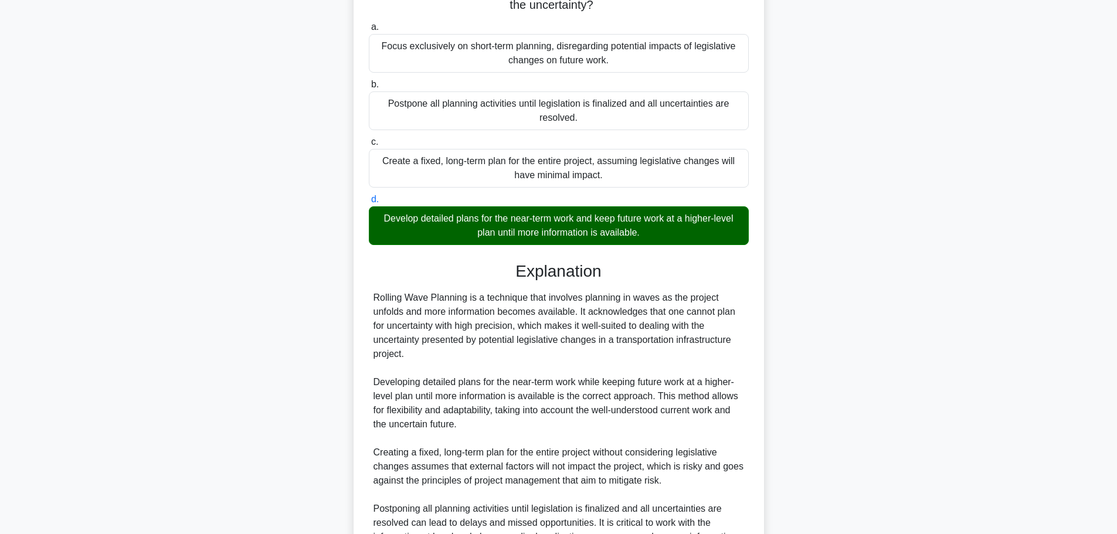
scroll to position [344, 0]
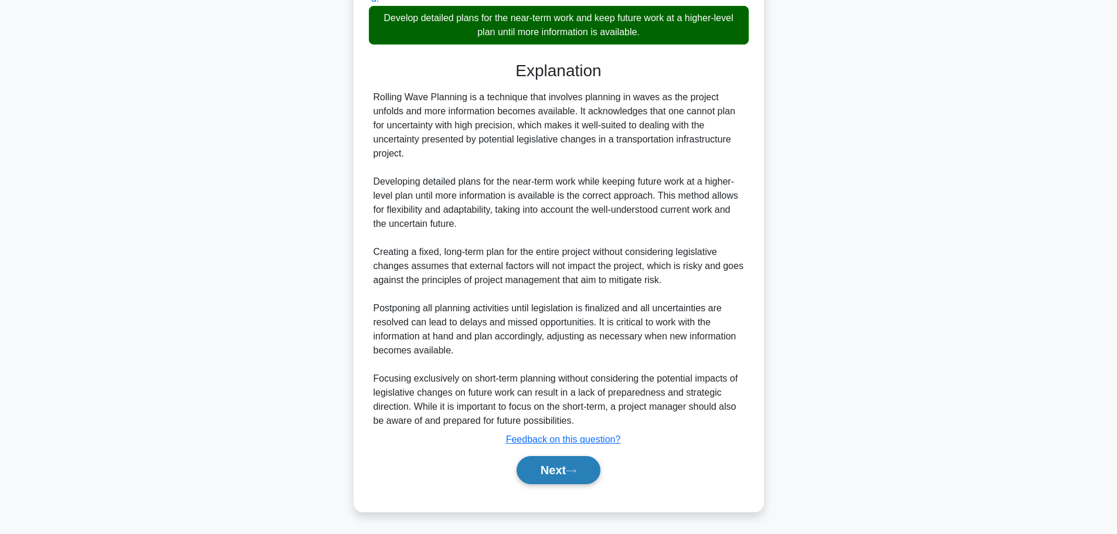
drag, startPoint x: 572, startPoint y: 468, endPoint x: 574, endPoint y: 461, distance: 7.3
click at [572, 468] on icon at bounding box center [571, 471] width 11 height 6
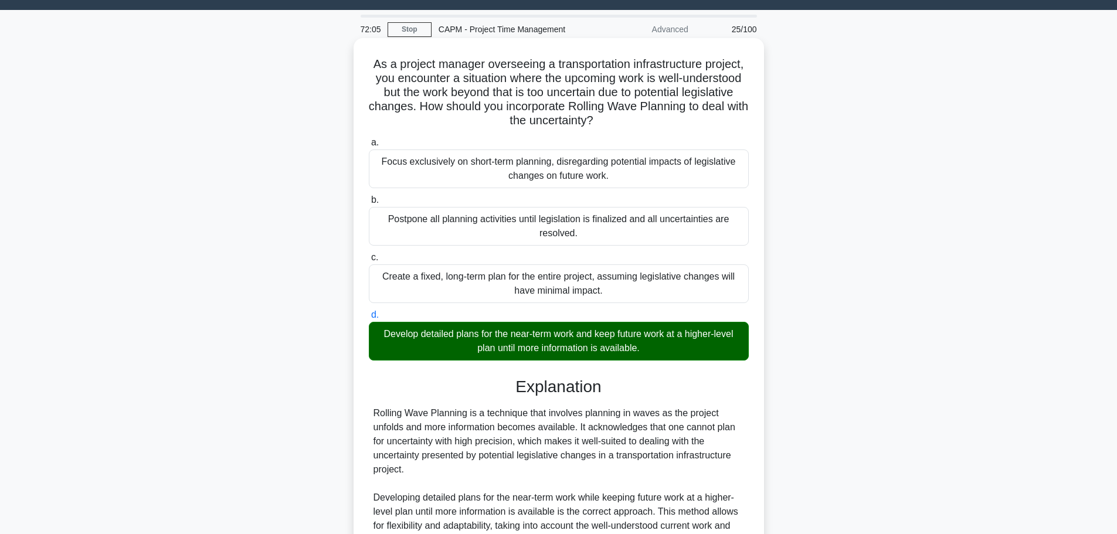
scroll to position [0, 0]
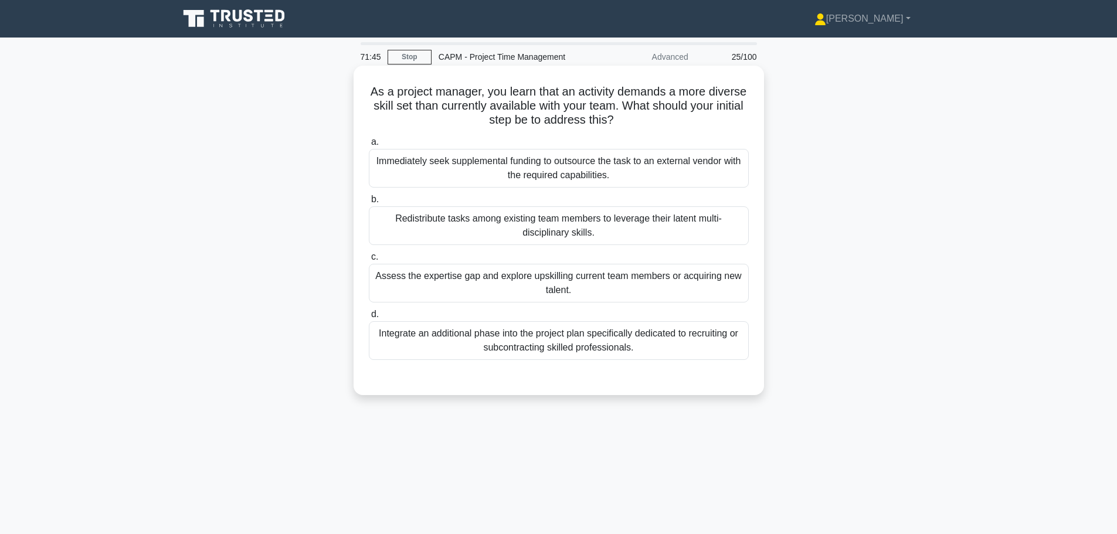
click at [616, 273] on div "Assess the expertise gap and explore upskilling current team members or acquiri…" at bounding box center [559, 283] width 380 height 39
click at [369, 261] on input "c. Assess the expertise gap and explore upskilling current team members or acqu…" at bounding box center [369, 257] width 0 height 8
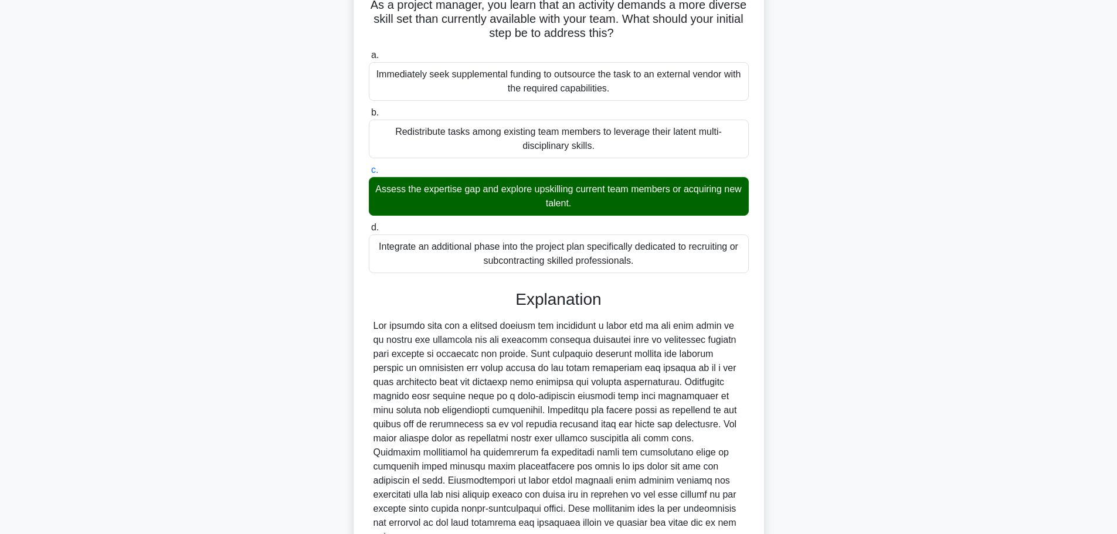
scroll to position [176, 0]
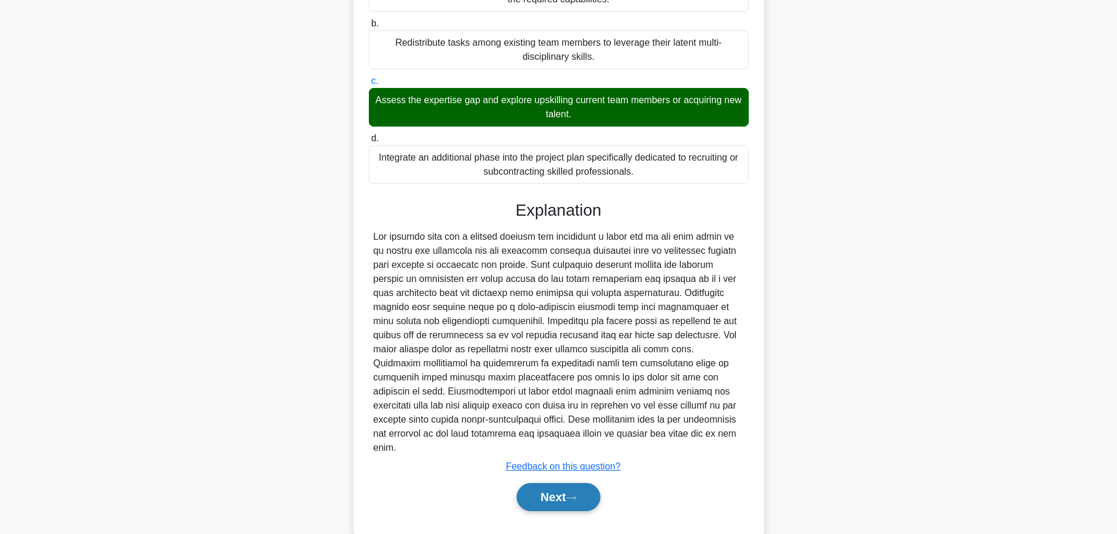
click at [576, 495] on icon at bounding box center [571, 498] width 11 height 6
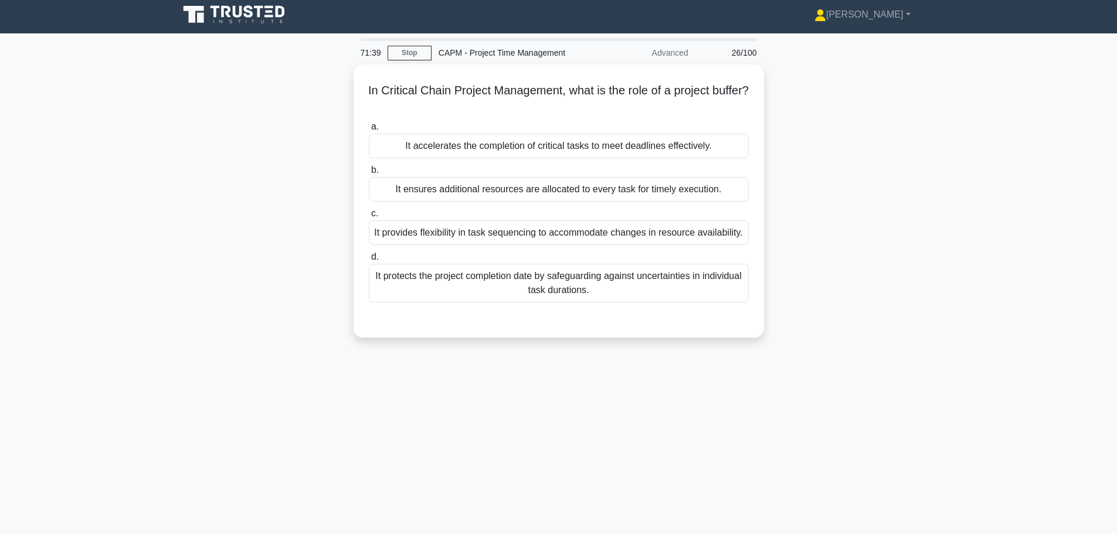
scroll to position [0, 0]
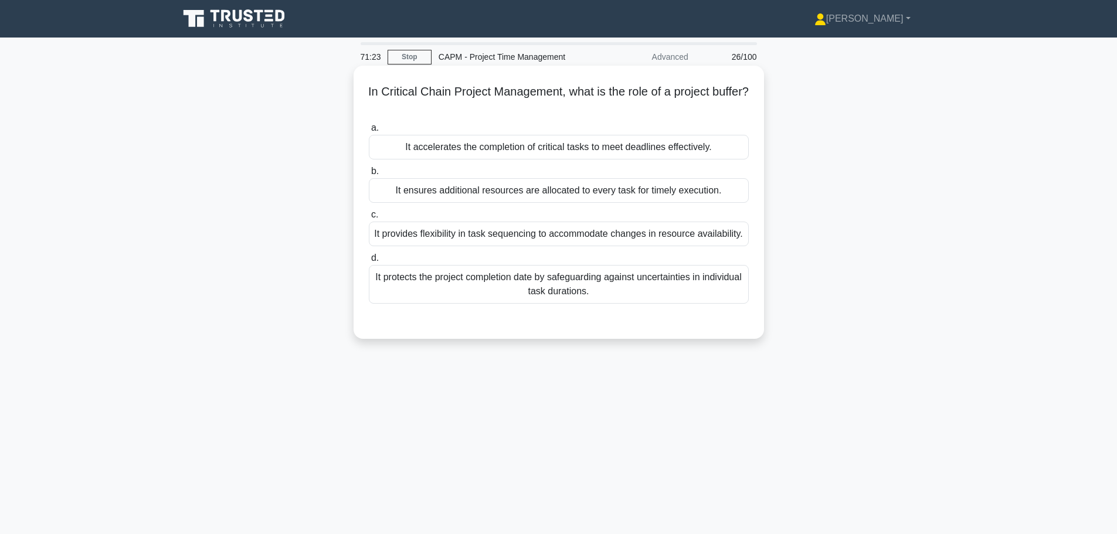
click at [528, 281] on div "It protects the project completion date by safeguarding against uncertainties i…" at bounding box center [559, 284] width 380 height 39
click at [369, 262] on input "d. It protects the project completion date by safeguarding against uncertaintie…" at bounding box center [369, 259] width 0 height 8
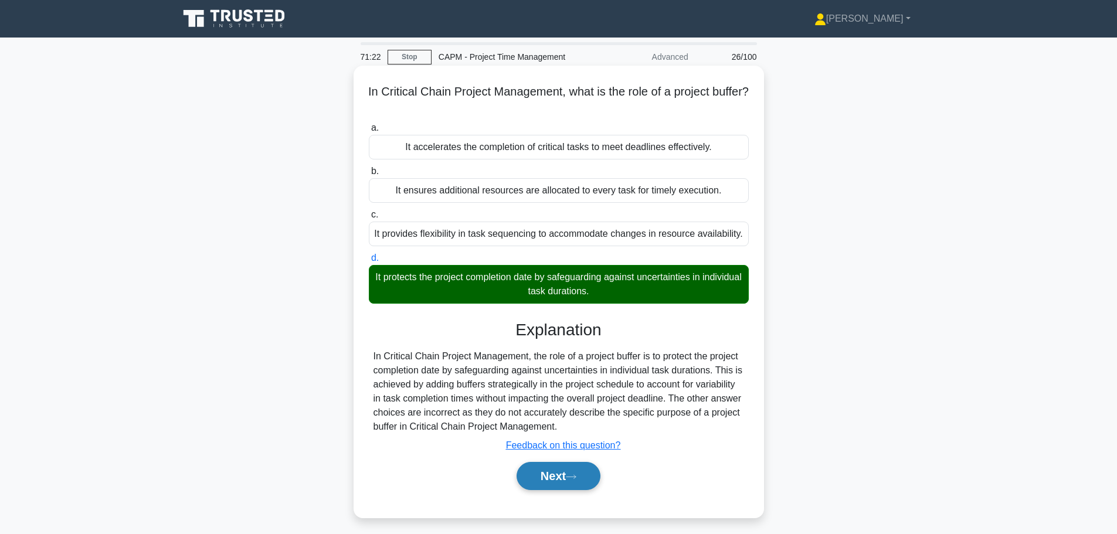
click at [562, 483] on button "Next" at bounding box center [559, 476] width 84 height 28
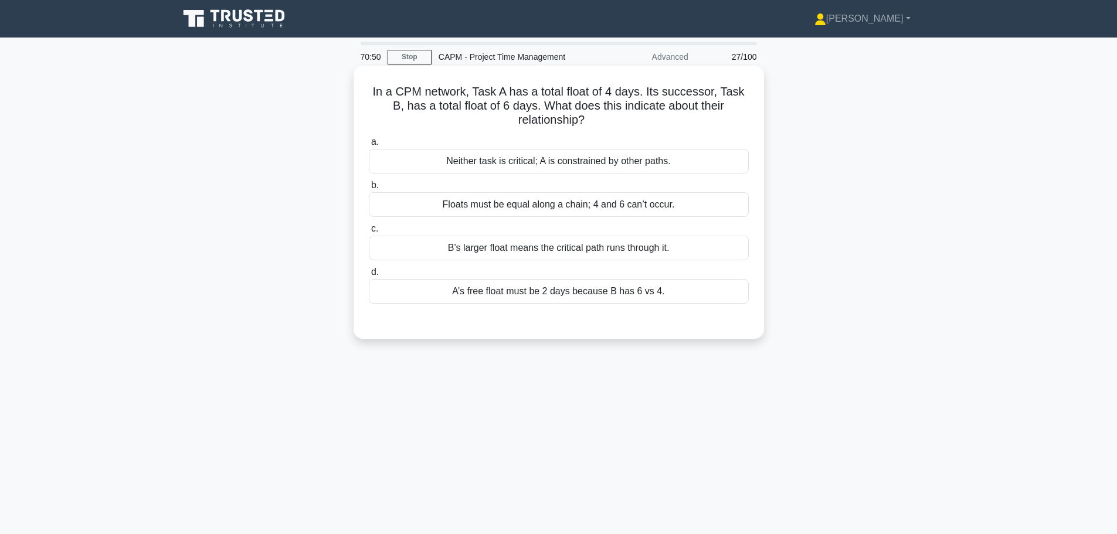
click at [567, 171] on div "Neither task is critical; A is constrained by other paths." at bounding box center [559, 161] width 380 height 25
click at [369, 146] on input "a. Neither task is critical; A is constrained by other paths." at bounding box center [369, 142] width 0 height 8
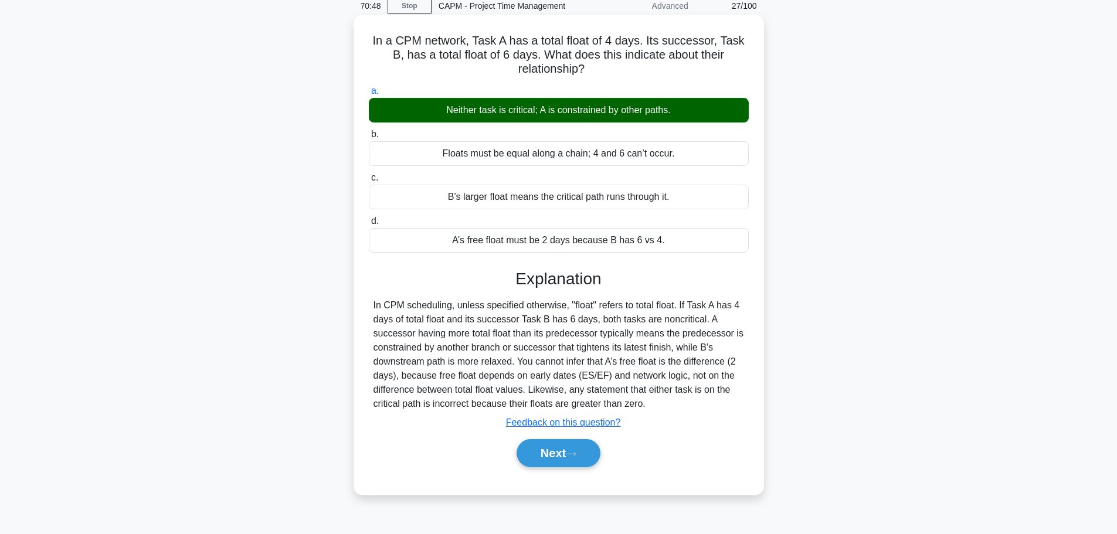
scroll to position [59, 0]
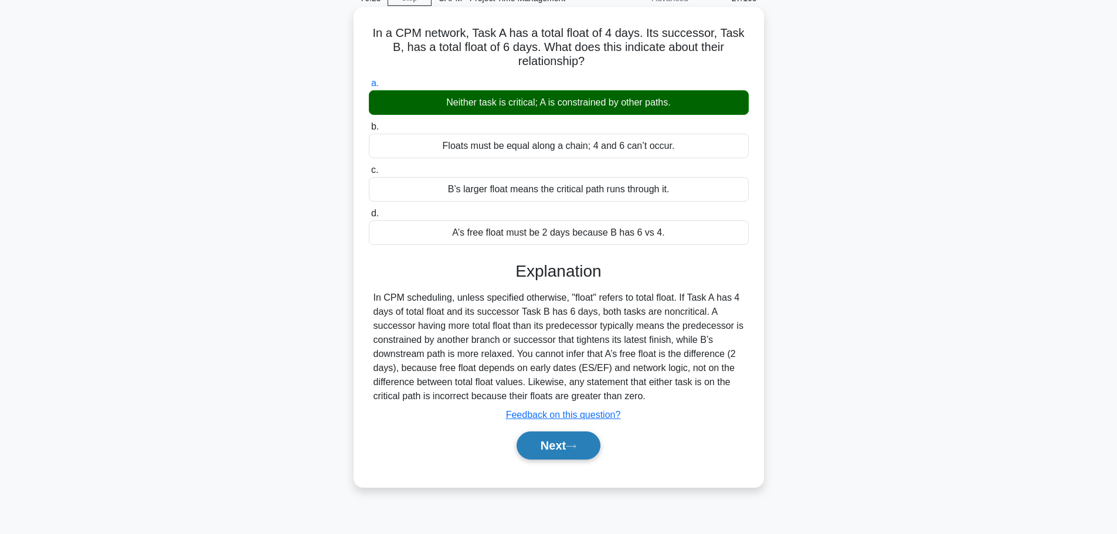
click at [571, 446] on icon at bounding box center [571, 446] width 11 height 6
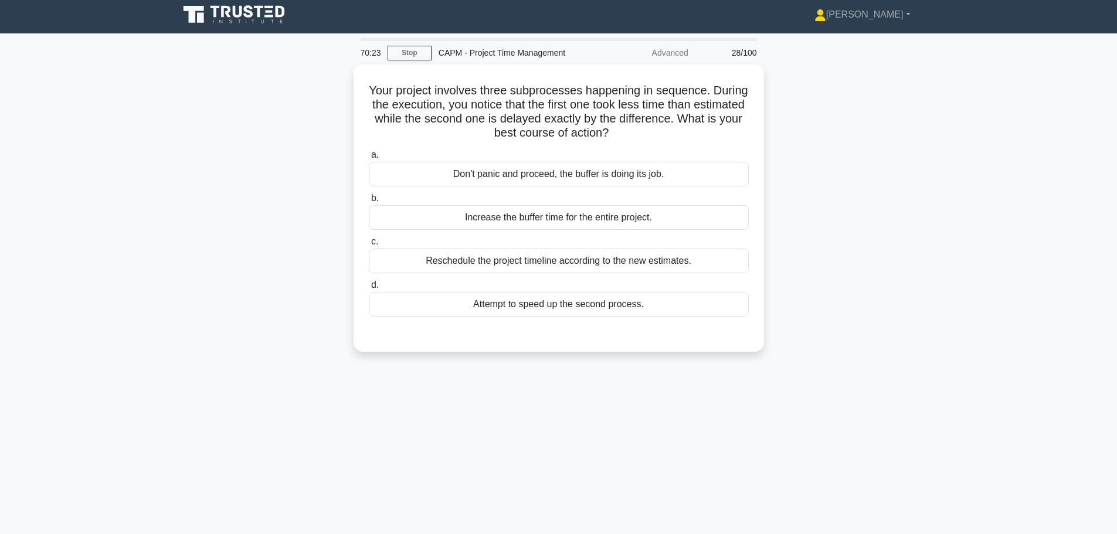
scroll to position [0, 0]
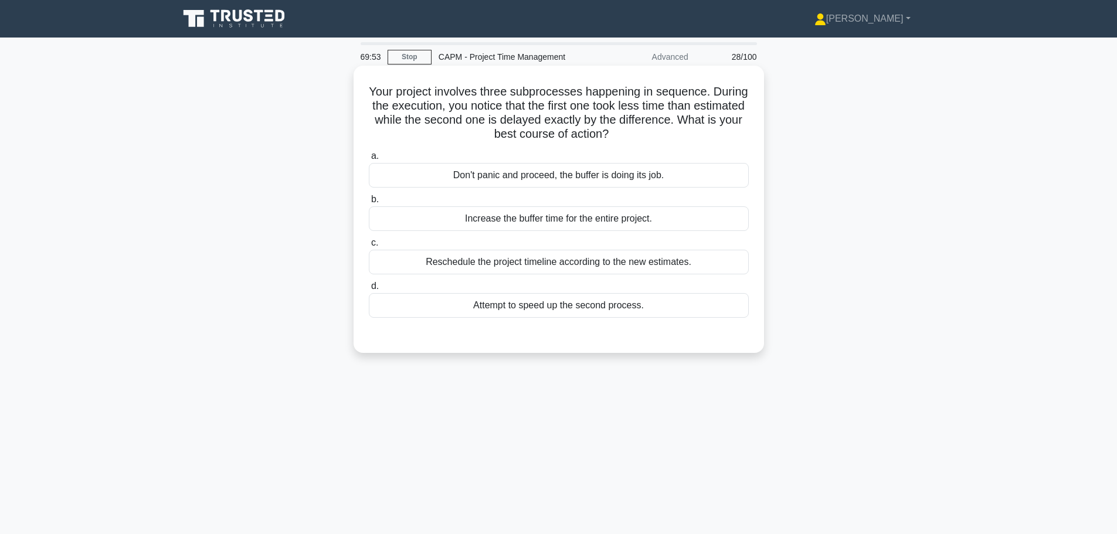
click at [591, 184] on div "Don't panic and proceed, the buffer is doing its job." at bounding box center [559, 175] width 380 height 25
click at [369, 160] on input "a. Don't panic and proceed, the buffer is doing its job." at bounding box center [369, 156] width 0 height 8
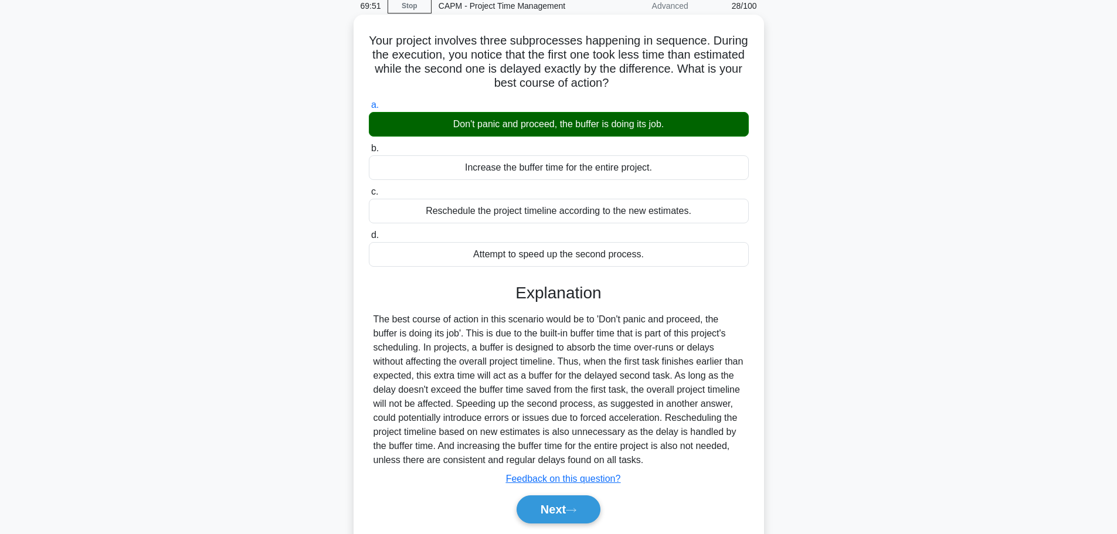
scroll to position [59, 0]
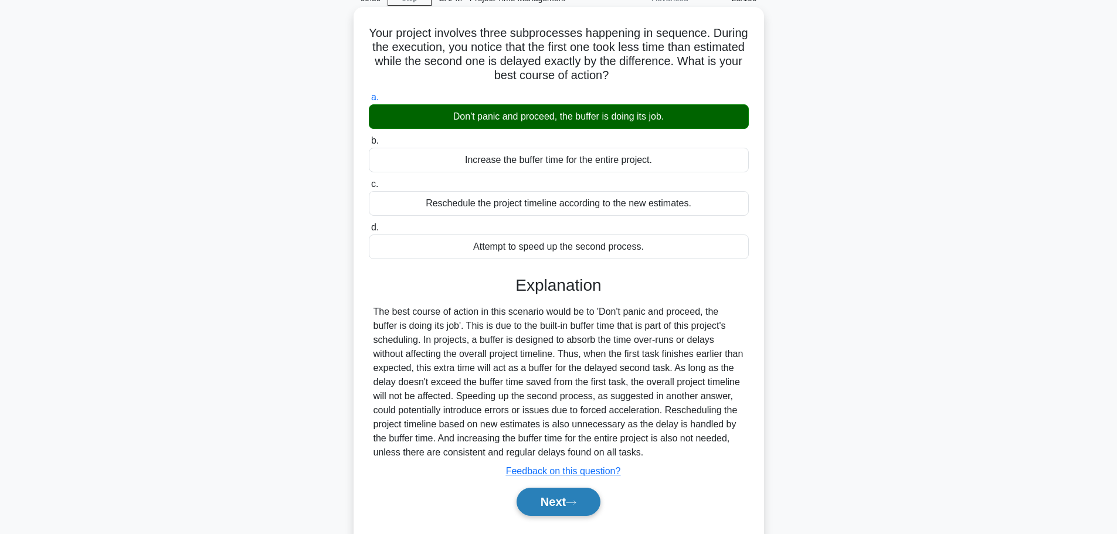
click at [589, 506] on button "Next" at bounding box center [559, 502] width 84 height 28
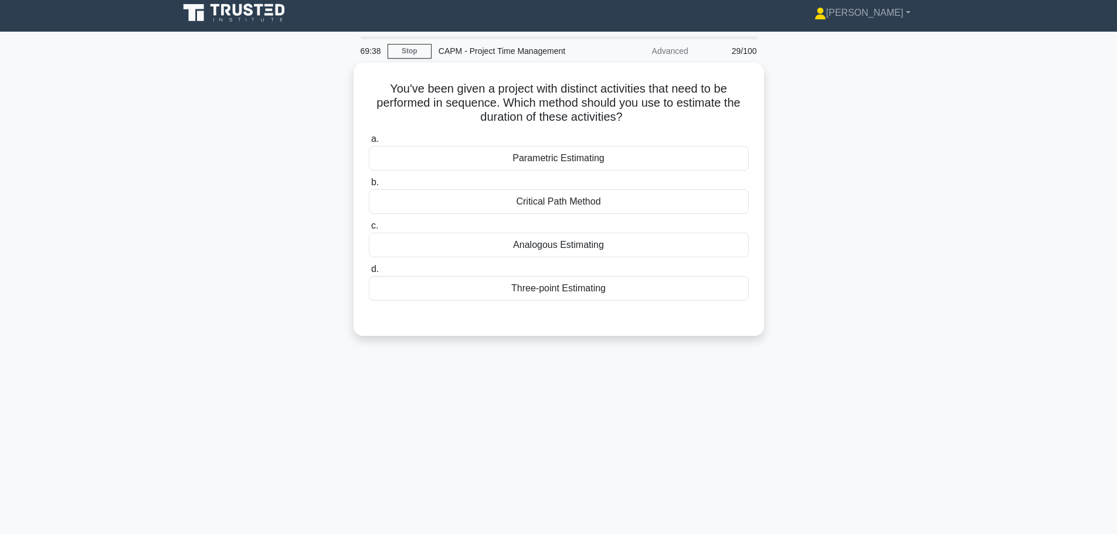
scroll to position [0, 0]
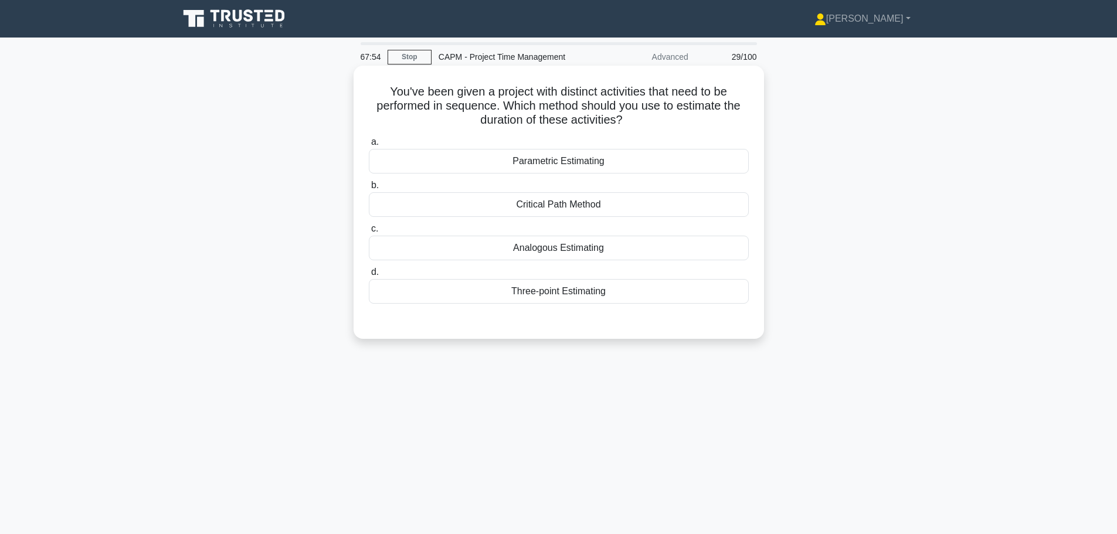
click at [571, 203] on div "Critical Path Method" at bounding box center [559, 204] width 380 height 25
click at [369, 189] on input "b. Critical Path Method" at bounding box center [369, 186] width 0 height 8
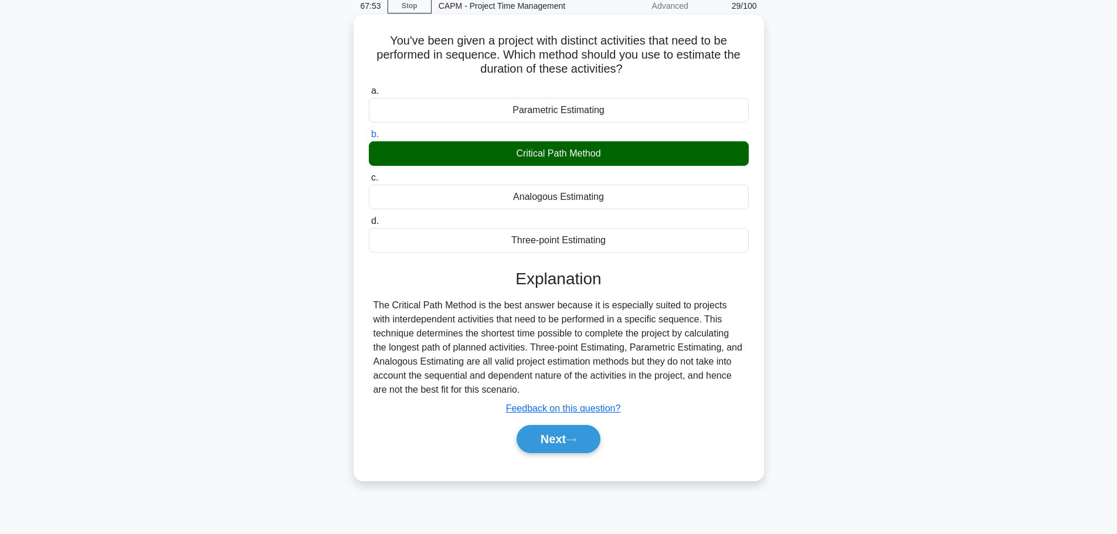
scroll to position [59, 0]
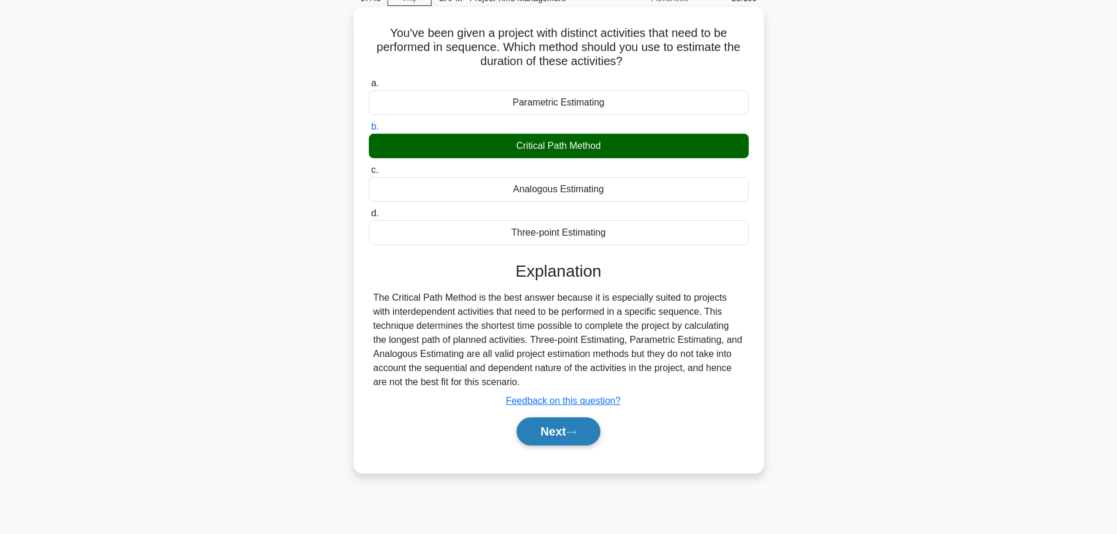
click at [568, 440] on button "Next" at bounding box center [559, 432] width 84 height 28
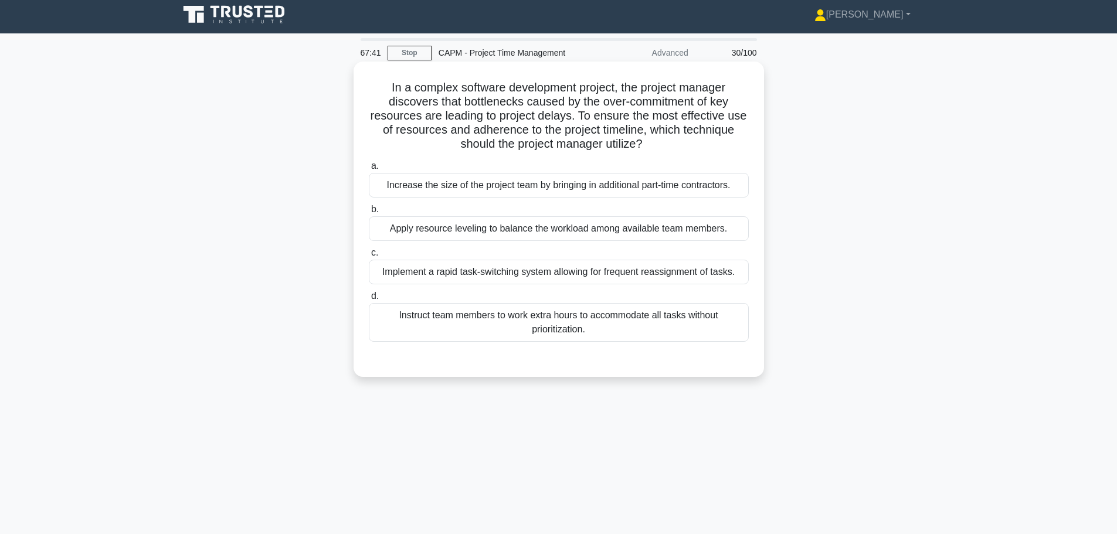
scroll to position [0, 0]
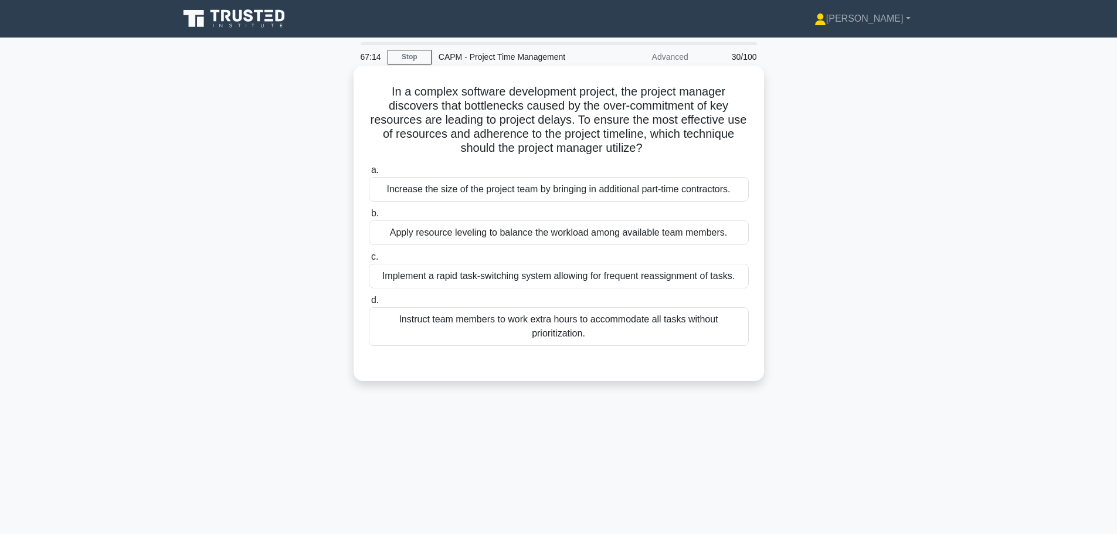
click at [515, 238] on div "Apply resource leveling to balance the workload among available team members." at bounding box center [559, 233] width 380 height 25
click at [369, 218] on input "b. Apply resource leveling to balance the workload among available team members." at bounding box center [369, 214] width 0 height 8
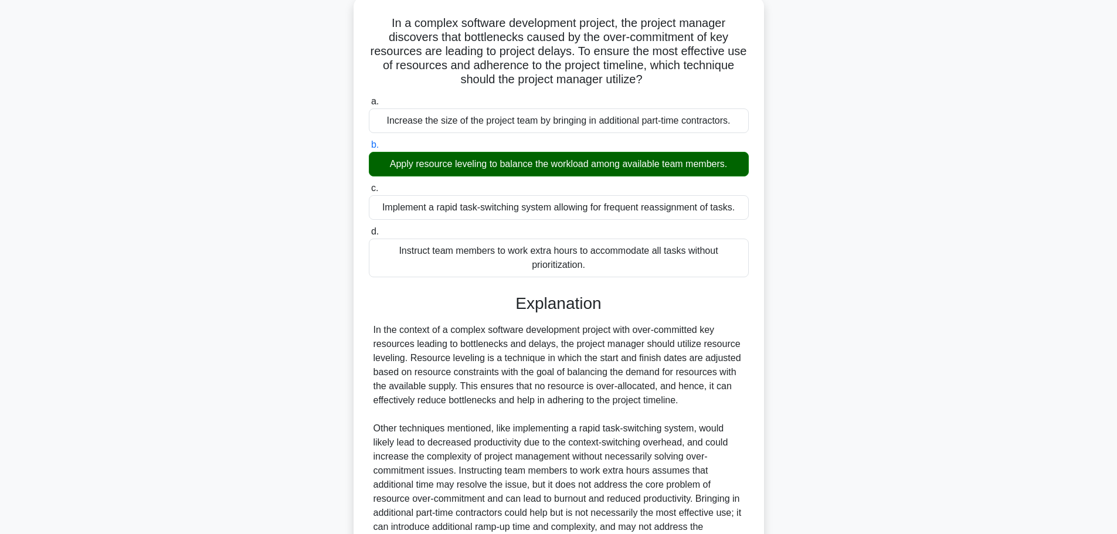
scroll to position [189, 0]
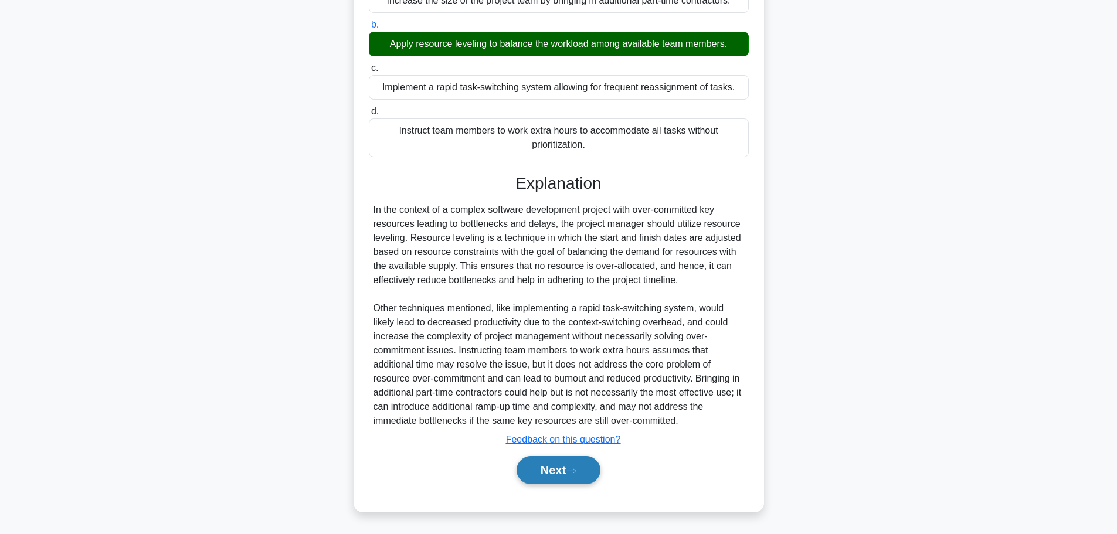
click at [537, 466] on button "Next" at bounding box center [559, 470] width 84 height 28
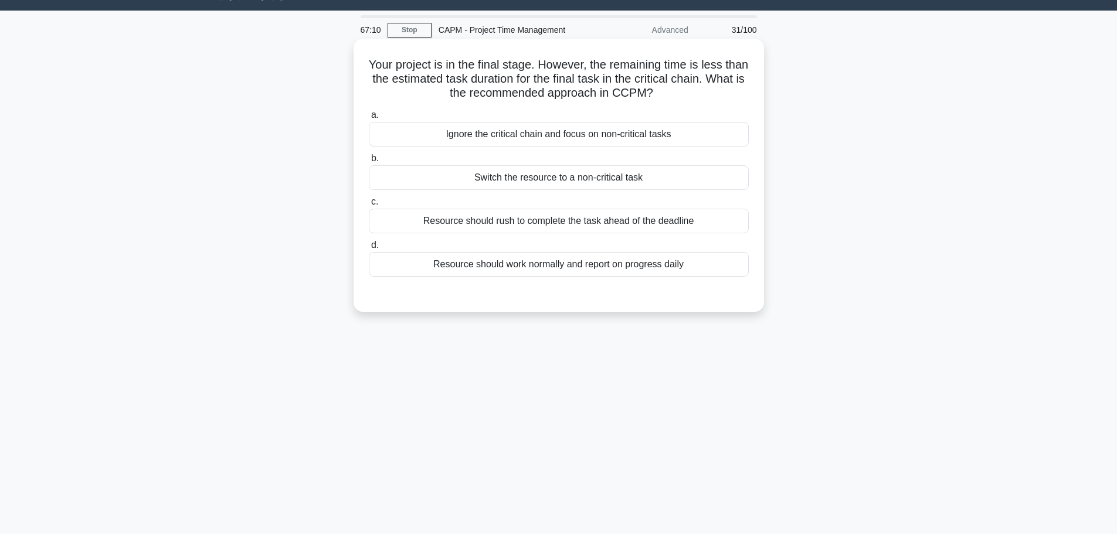
scroll to position [0, 0]
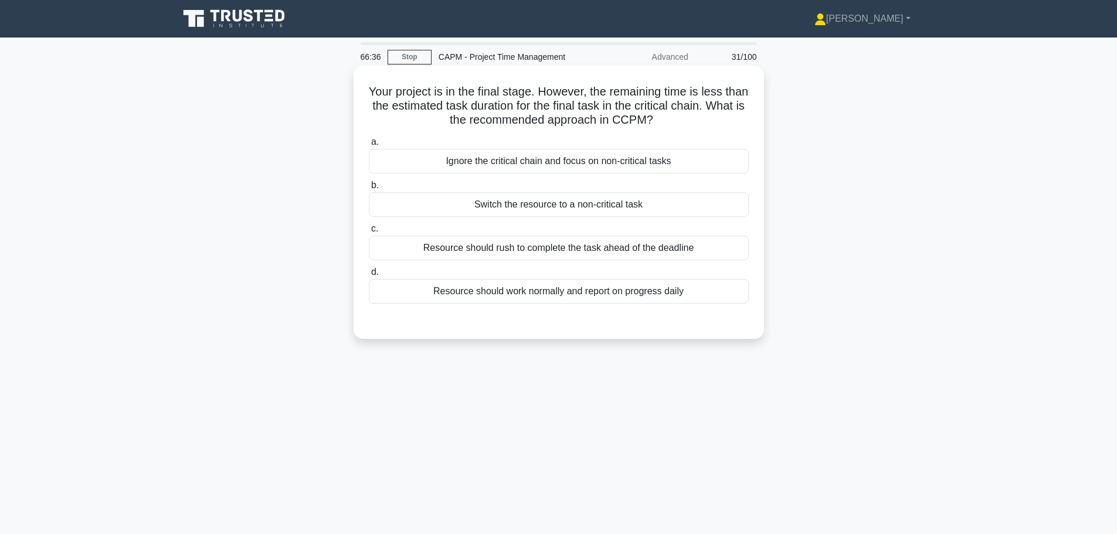
click at [651, 289] on div "Resource should work normally and report on progress daily" at bounding box center [559, 291] width 380 height 25
click at [369, 276] on input "d. Resource should work normally and report on progress daily" at bounding box center [369, 273] width 0 height 8
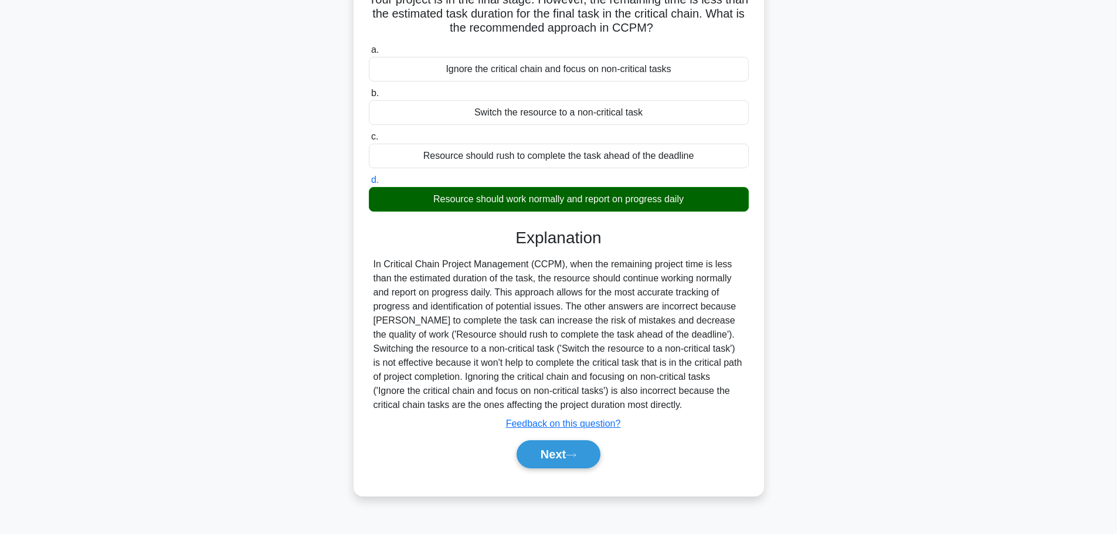
scroll to position [99, 0]
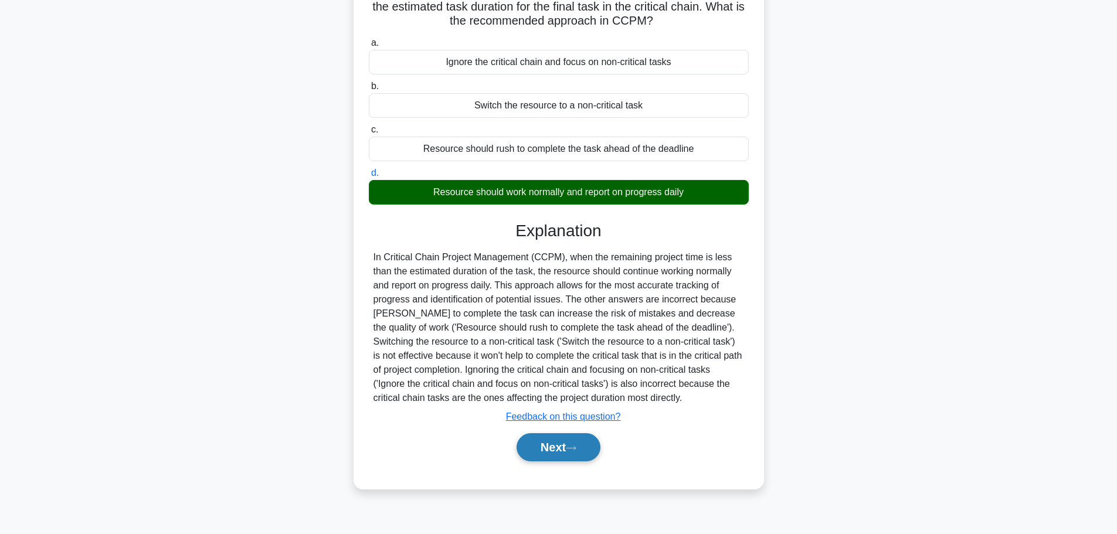
click at [562, 456] on button "Next" at bounding box center [559, 447] width 84 height 28
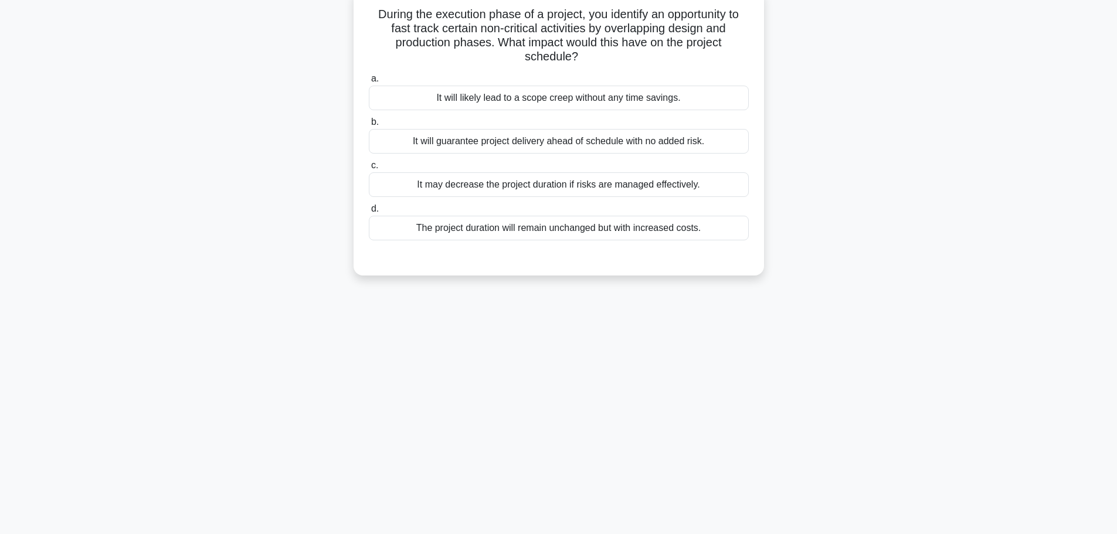
scroll to position [0, 0]
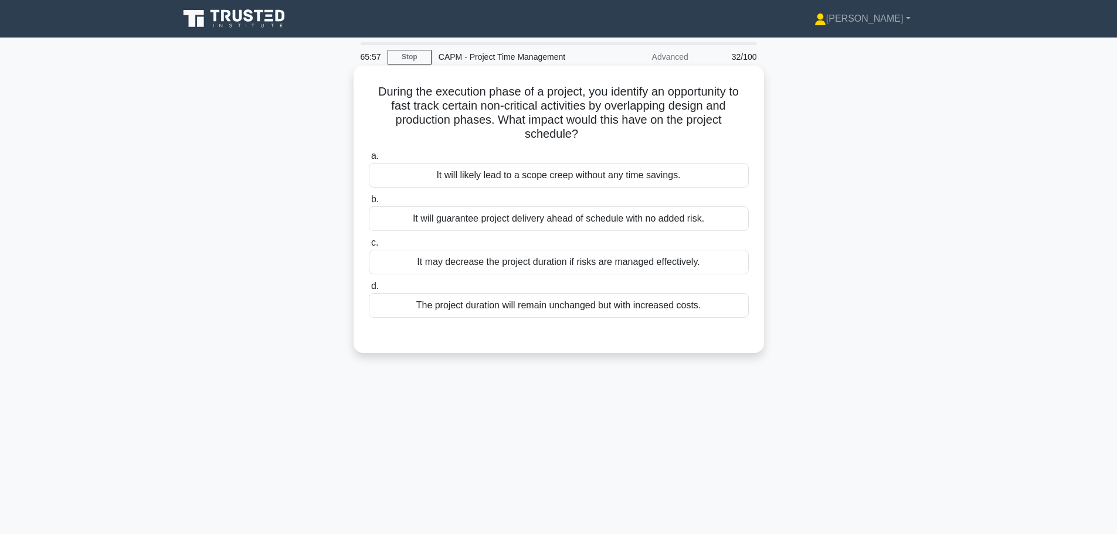
click at [664, 269] on div "It may decrease the project duration if risks are managed effectively." at bounding box center [559, 262] width 380 height 25
click at [369, 247] on input "c. It may decrease the project duration if risks are managed effectively." at bounding box center [369, 243] width 0 height 8
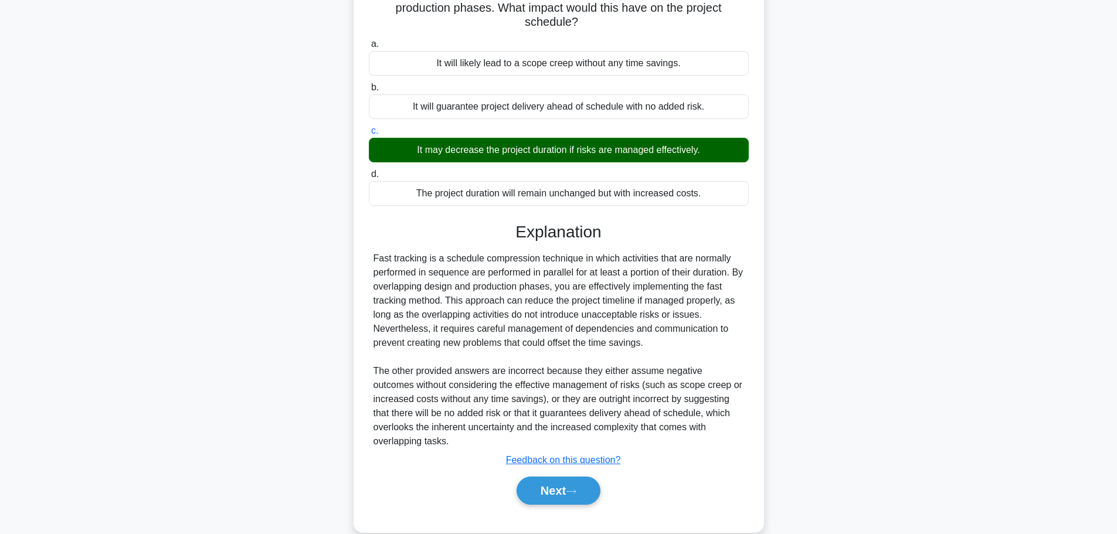
scroll to position [119, 0]
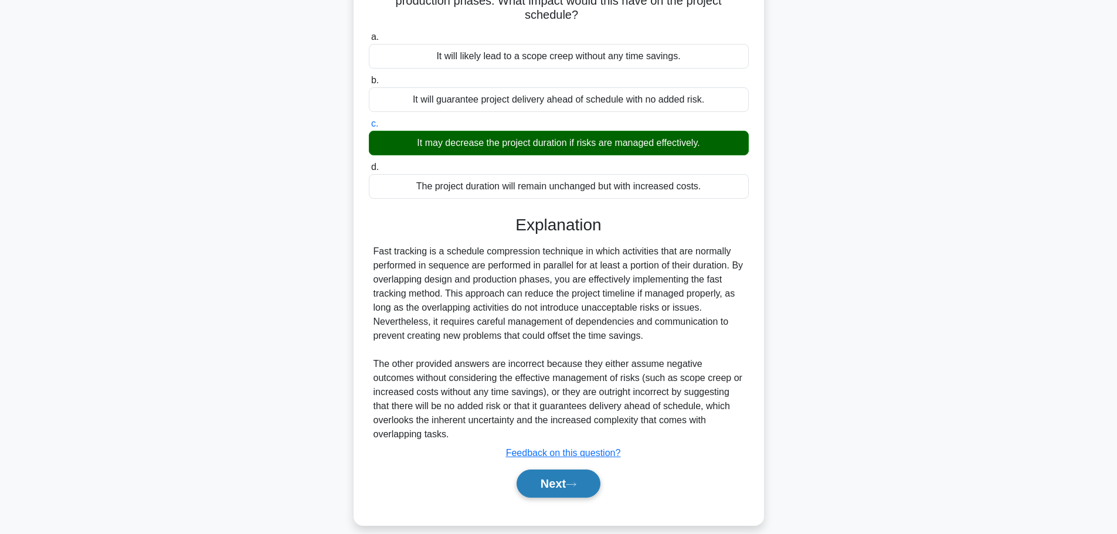
click at [559, 472] on button "Next" at bounding box center [559, 484] width 84 height 28
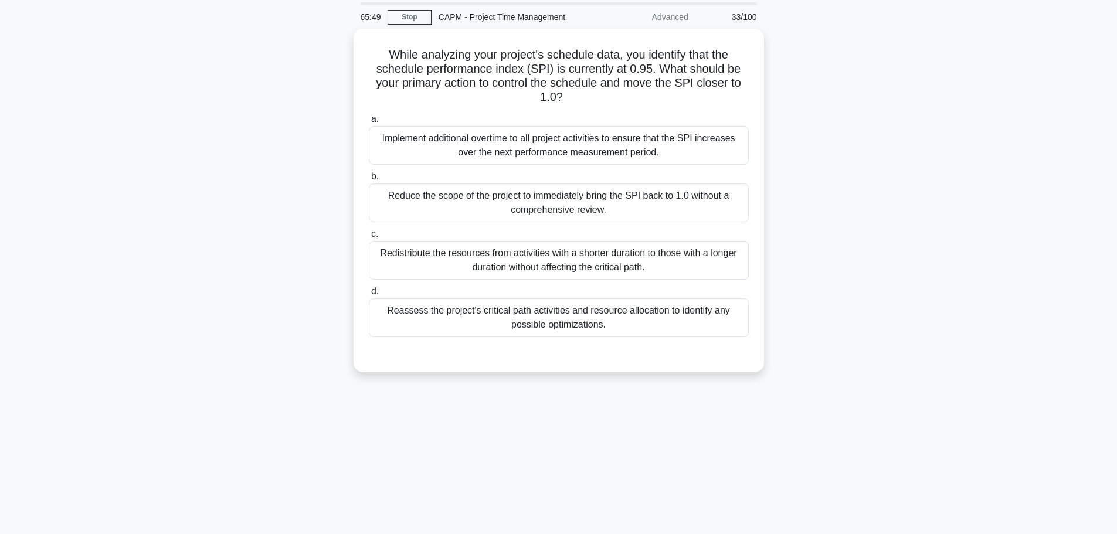
scroll to position [0, 0]
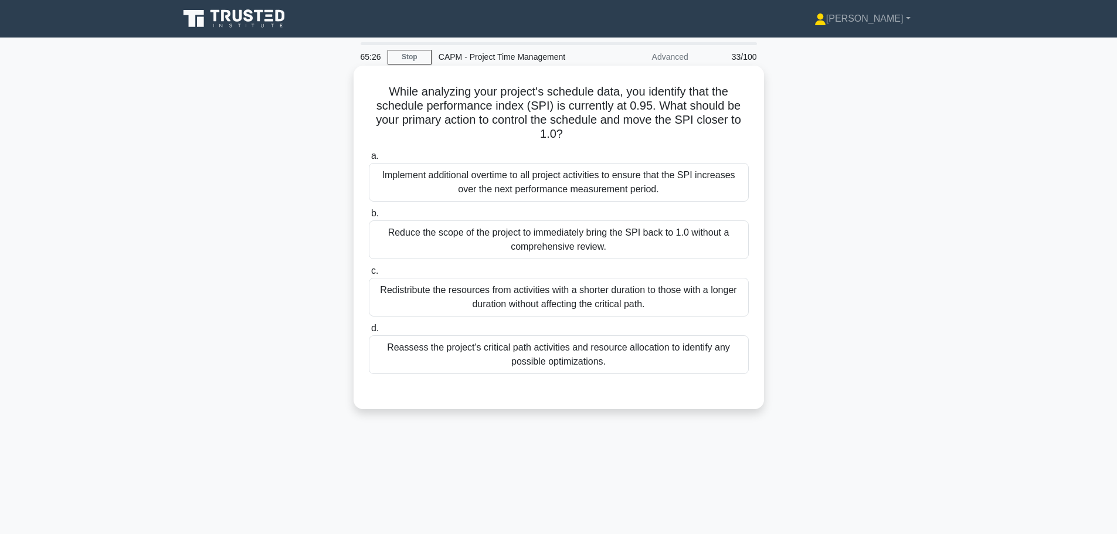
click at [535, 359] on div "Reassess the project's critical path activities and resource allocation to iden…" at bounding box center [559, 354] width 380 height 39
click at [369, 333] on input "d. Reassess the project's critical path activities and resource allocation to i…" at bounding box center [369, 329] width 0 height 8
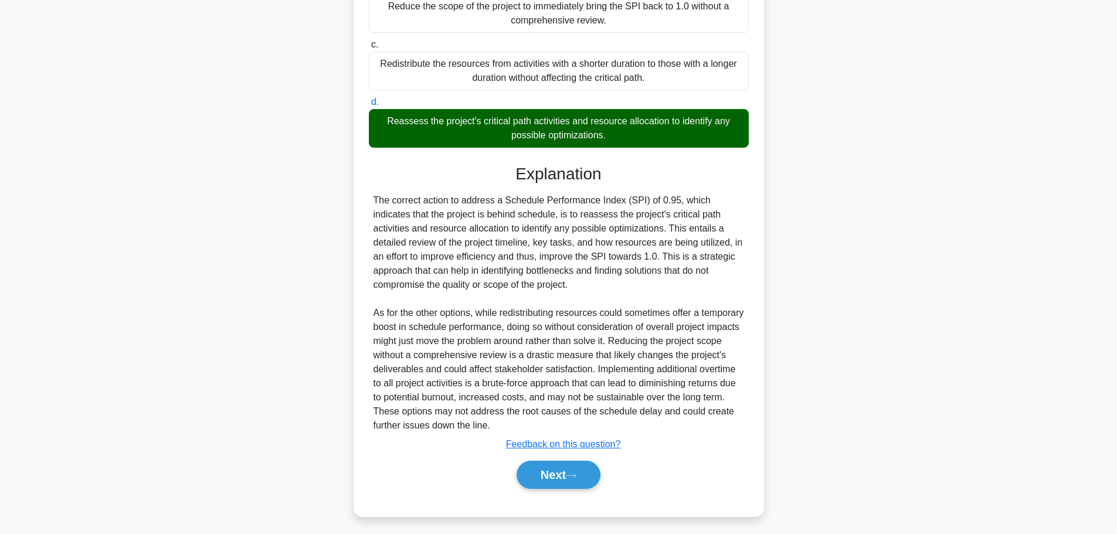
scroll to position [232, 0]
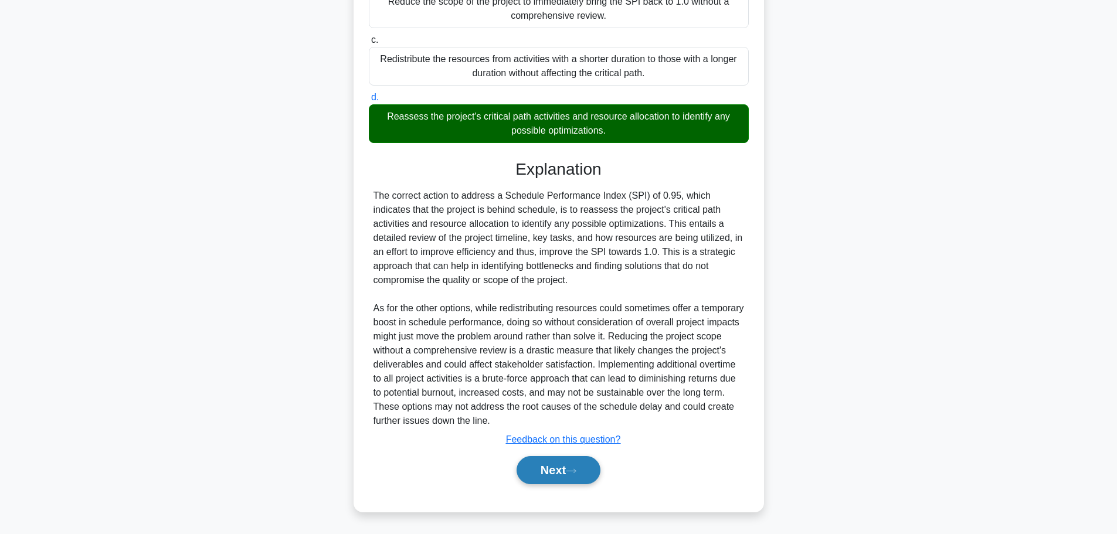
click at [552, 463] on button "Next" at bounding box center [559, 470] width 84 height 28
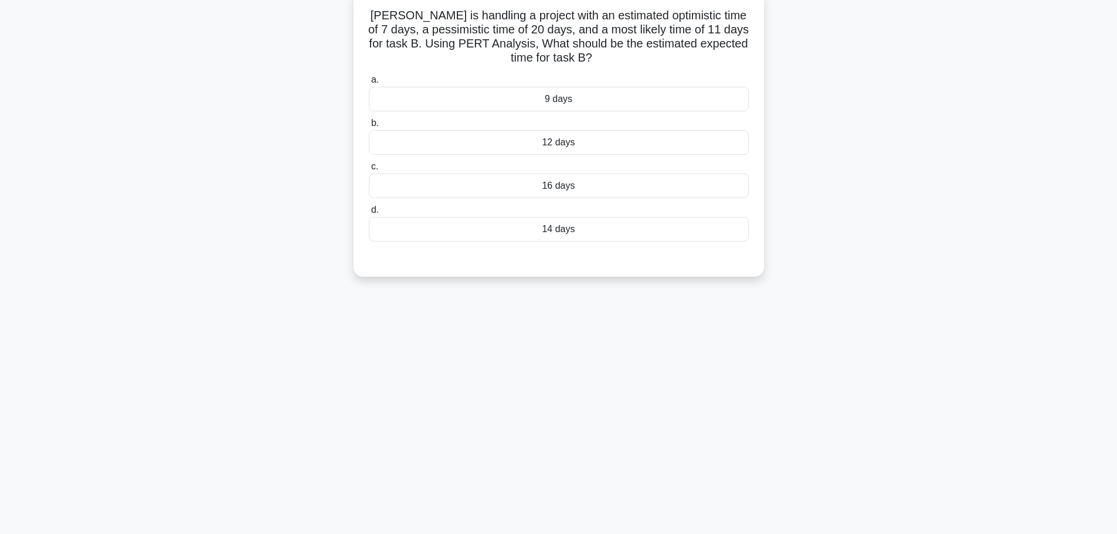
scroll to position [0, 0]
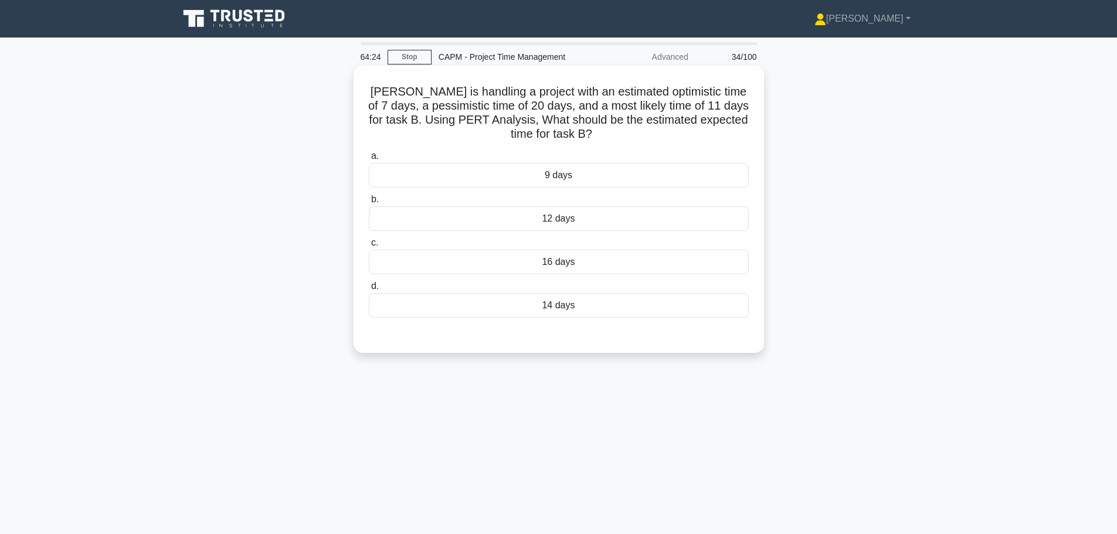
click at [572, 223] on div "12 days" at bounding box center [559, 218] width 380 height 25
click at [369, 203] on input "b. 12 days" at bounding box center [369, 200] width 0 height 8
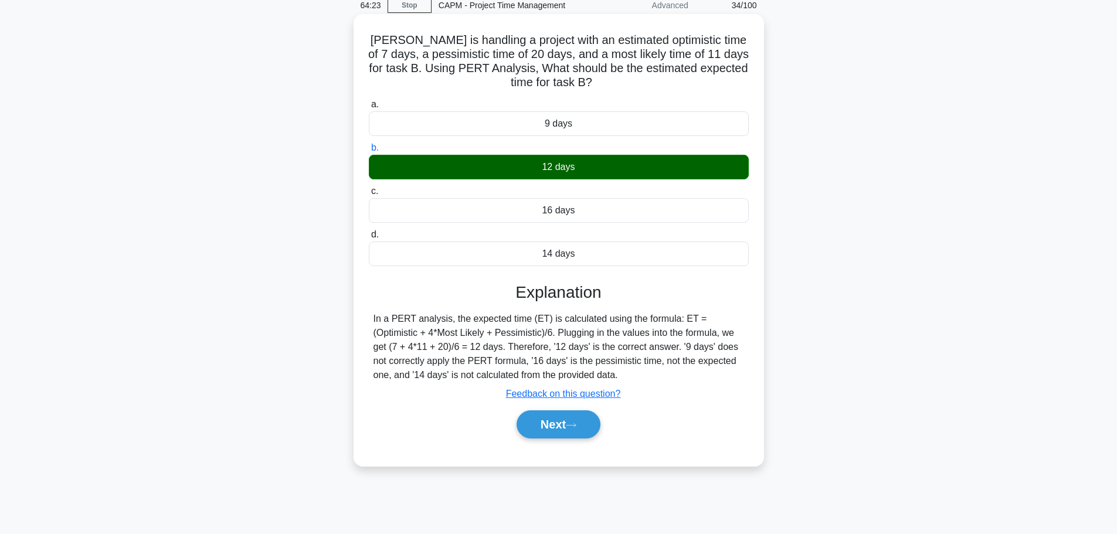
scroll to position [59, 0]
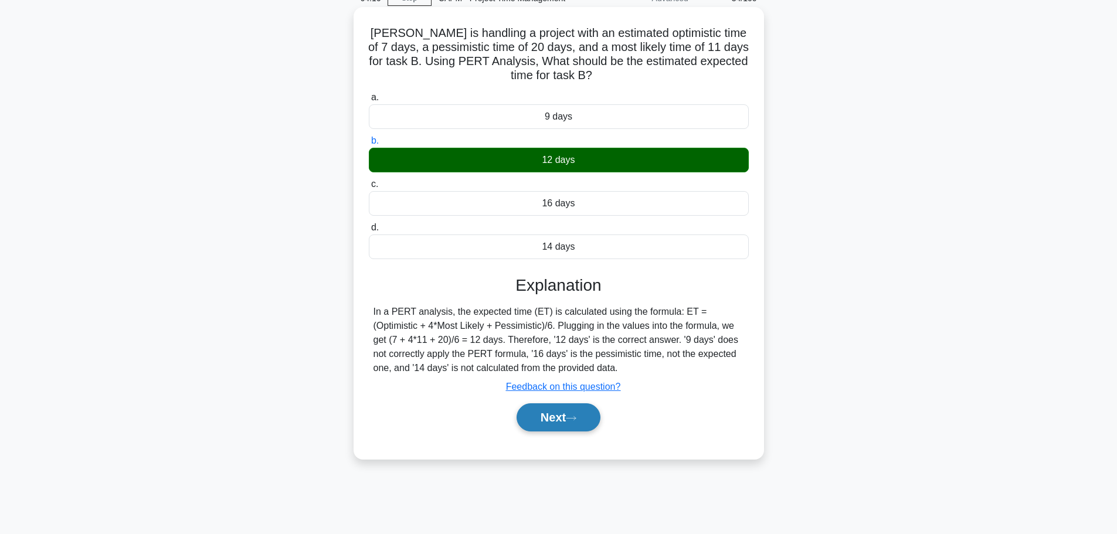
click at [540, 413] on button "Next" at bounding box center [559, 417] width 84 height 28
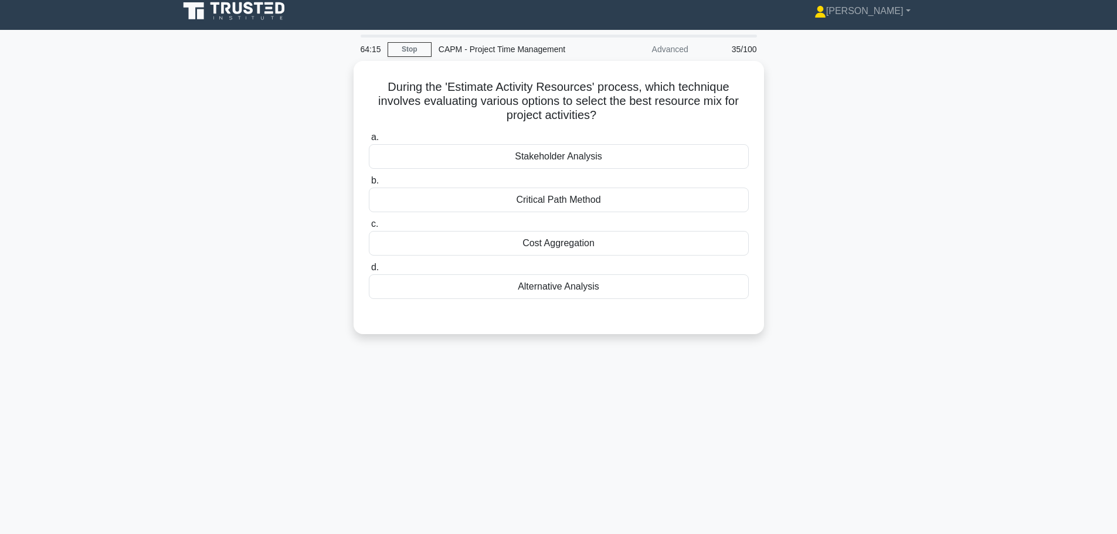
scroll to position [0, 0]
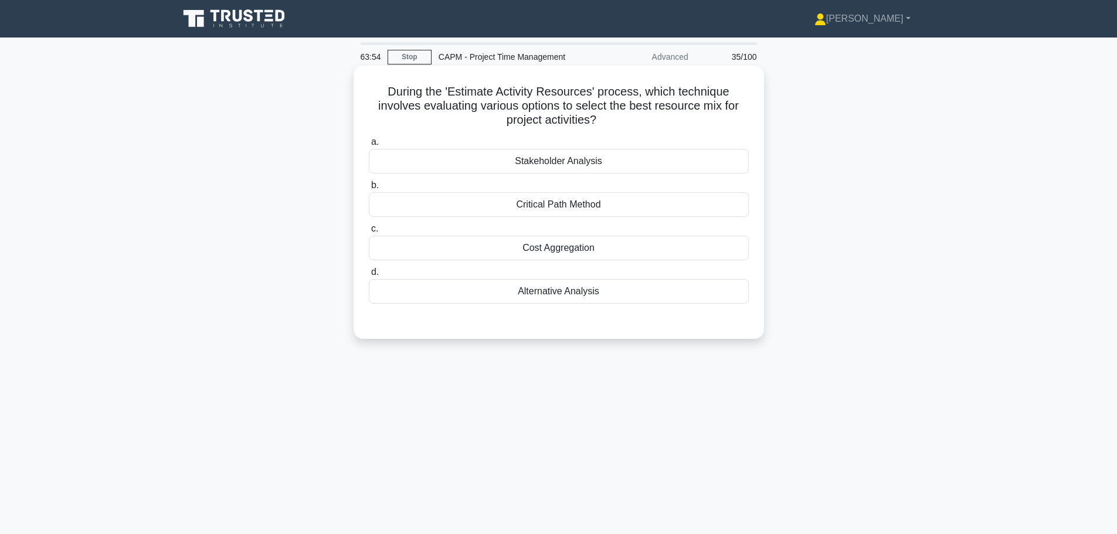
click at [529, 257] on div "Cost Aggregation" at bounding box center [559, 248] width 380 height 25
click at [369, 233] on input "c. Cost Aggregation" at bounding box center [369, 229] width 0 height 8
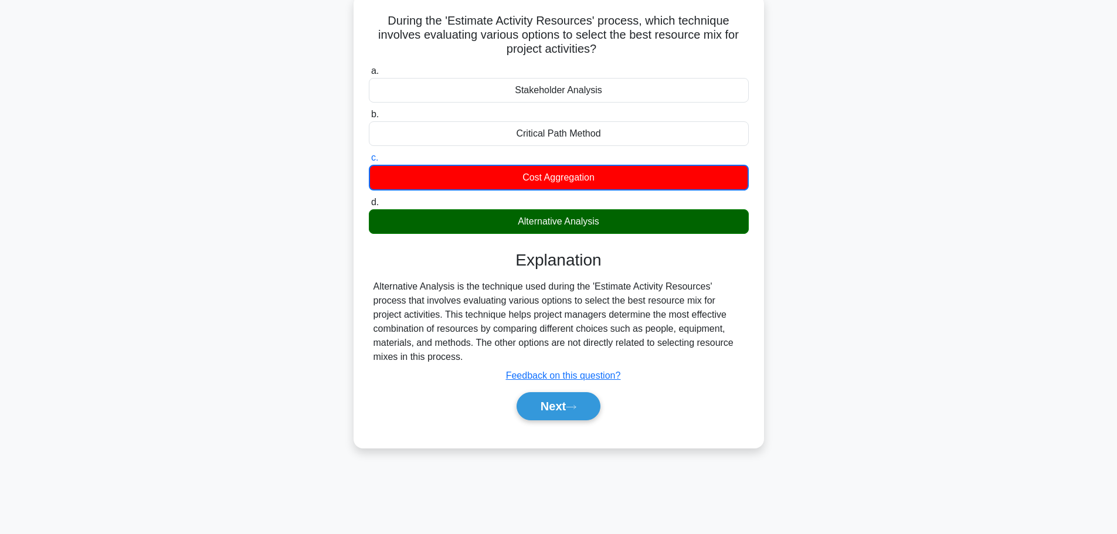
scroll to position [99, 0]
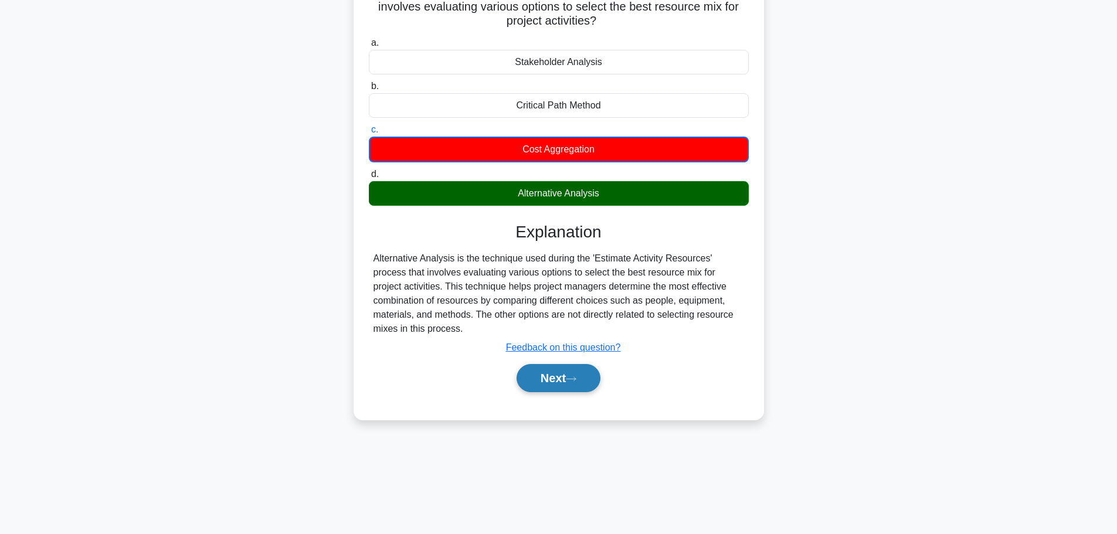
click at [573, 376] on button "Next" at bounding box center [559, 378] width 84 height 28
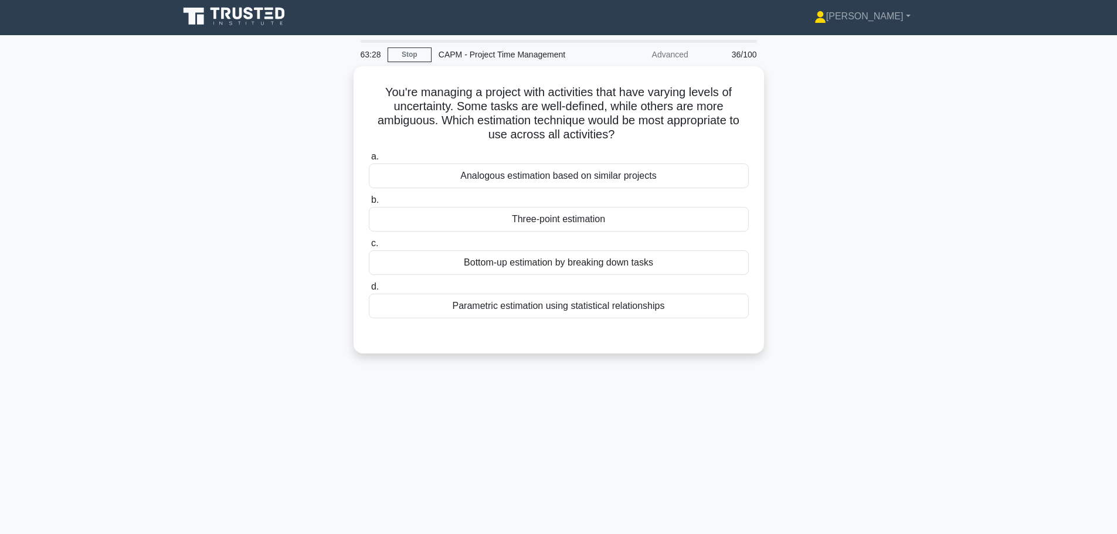
scroll to position [0, 0]
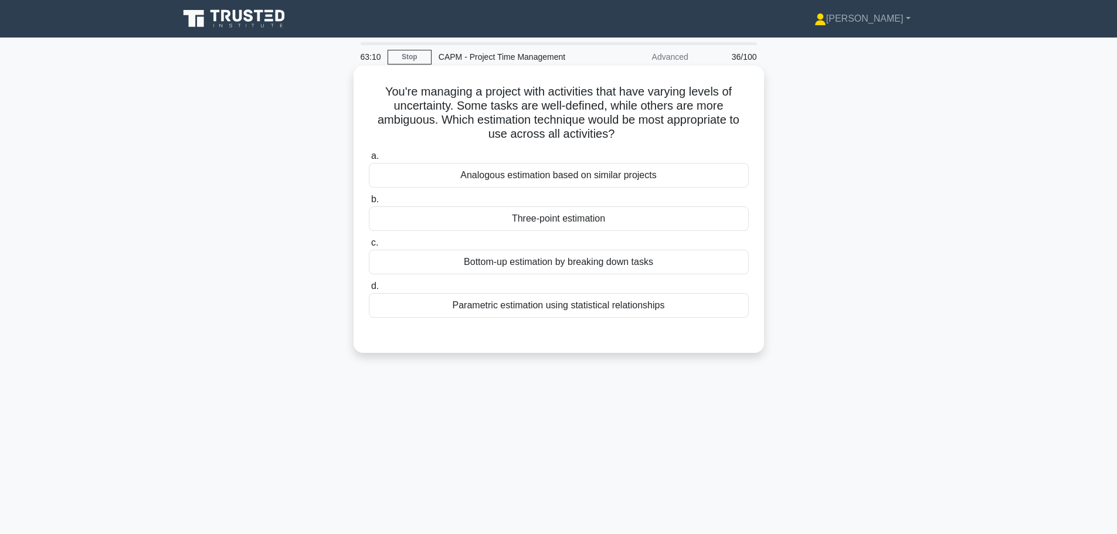
click at [612, 271] on div "Bottom-up estimation by breaking down tasks" at bounding box center [559, 262] width 380 height 25
click at [369, 247] on input "c. Bottom-up estimation by breaking down tasks" at bounding box center [369, 243] width 0 height 8
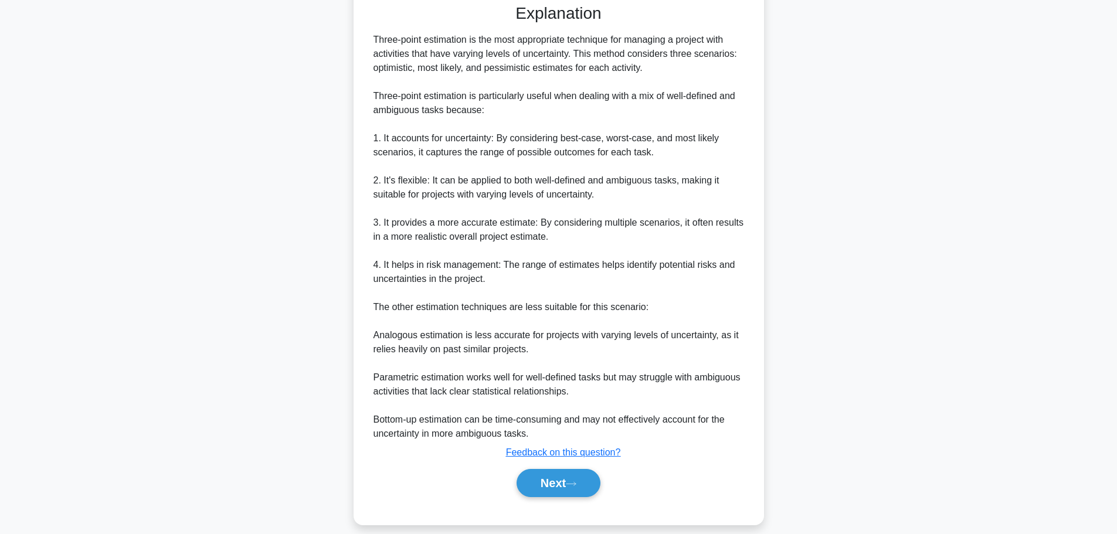
scroll to position [345, 0]
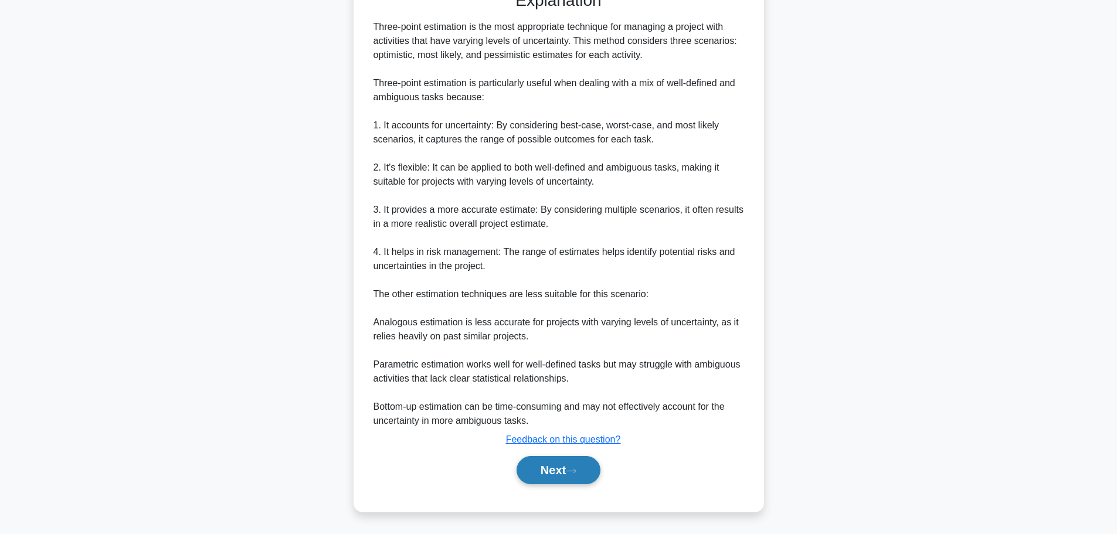
click at [559, 484] on button "Next" at bounding box center [559, 470] width 84 height 28
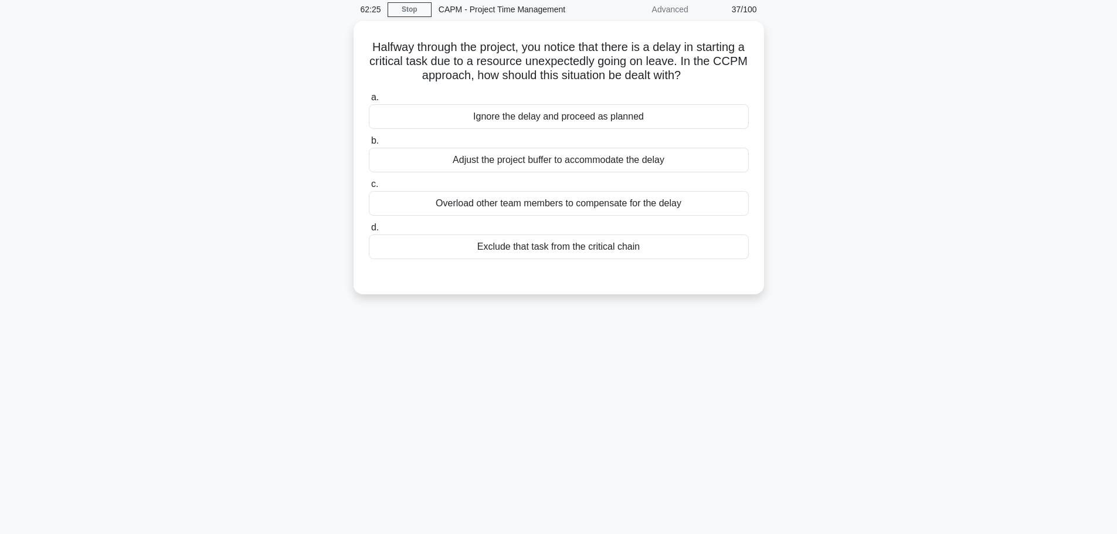
scroll to position [40, 0]
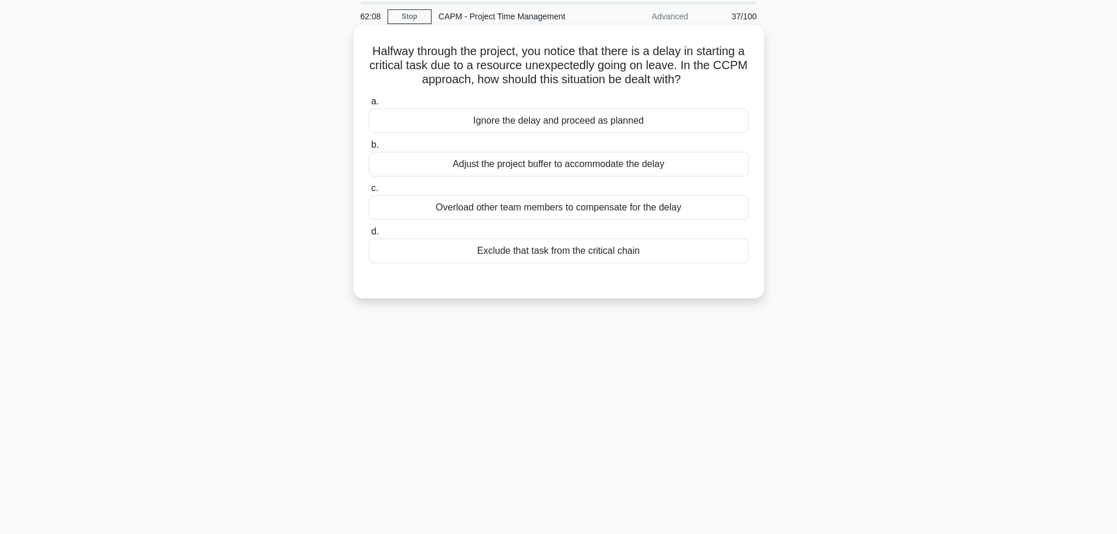
click at [469, 160] on div "Adjust the project buffer to accommodate the delay" at bounding box center [559, 164] width 380 height 25
click at [369, 149] on input "b. Adjust the project buffer to accommodate the delay" at bounding box center [369, 145] width 0 height 8
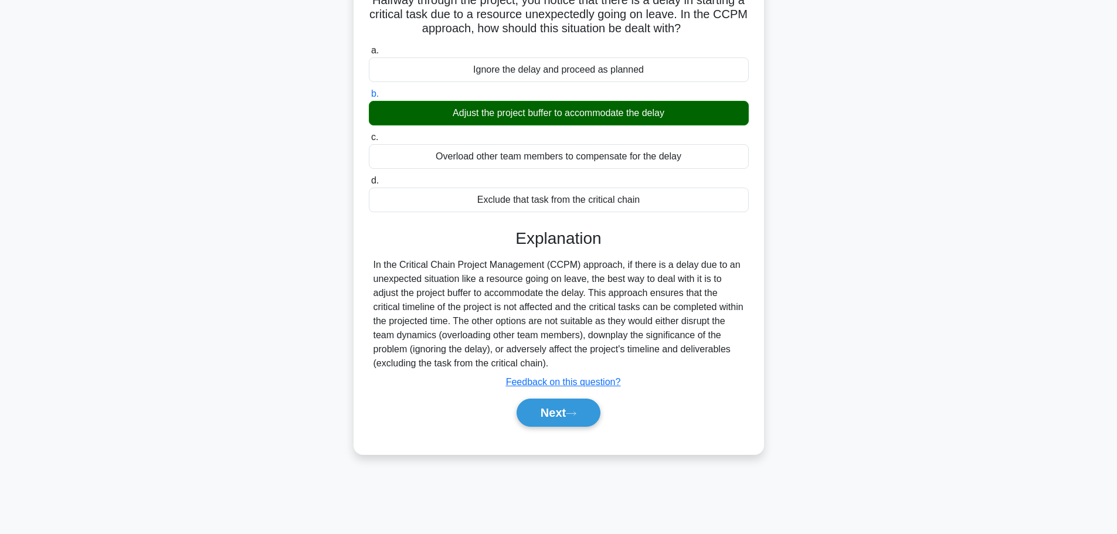
scroll to position [99, 0]
